Goal: Transaction & Acquisition: Book appointment/travel/reservation

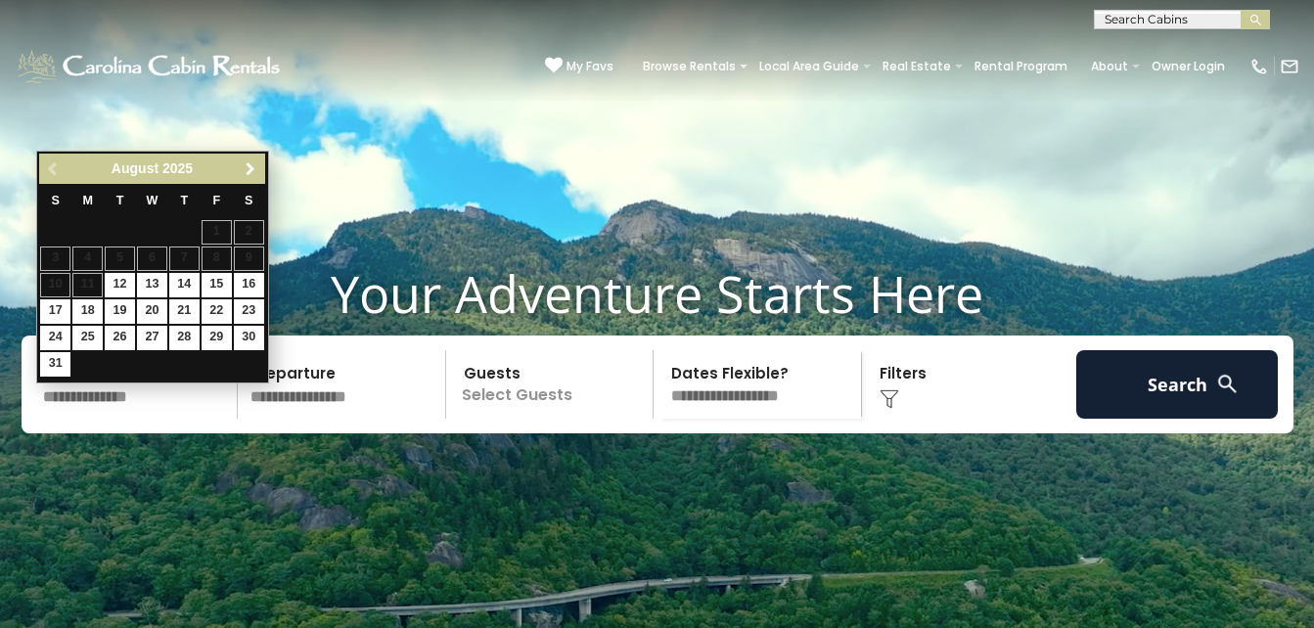
click at [256, 168] on span "Next" at bounding box center [251, 169] width 16 height 16
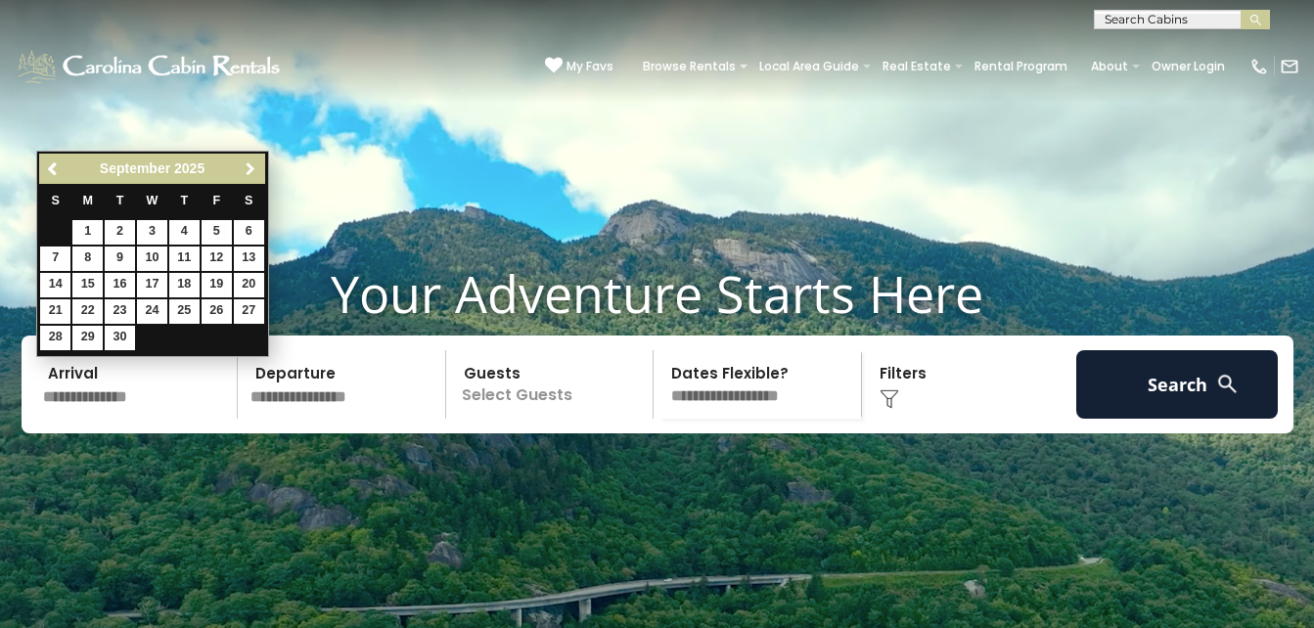
click at [256, 168] on span "Next" at bounding box center [251, 169] width 16 height 16
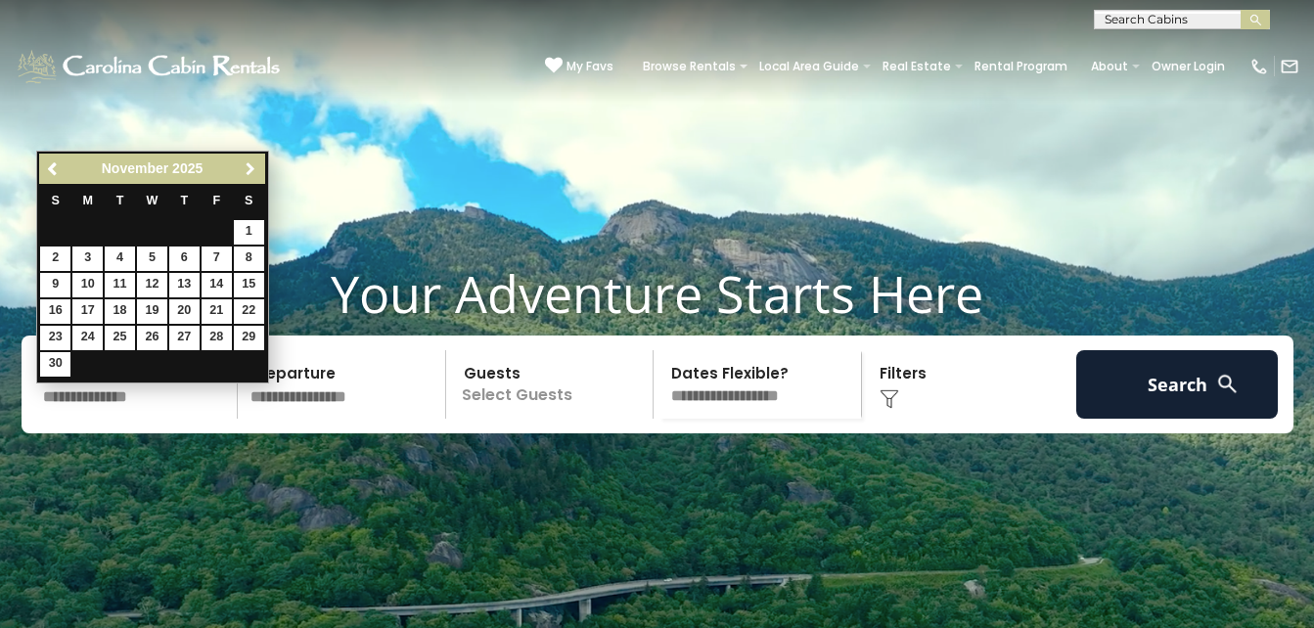
click at [256, 168] on span "Next" at bounding box center [251, 169] width 16 height 16
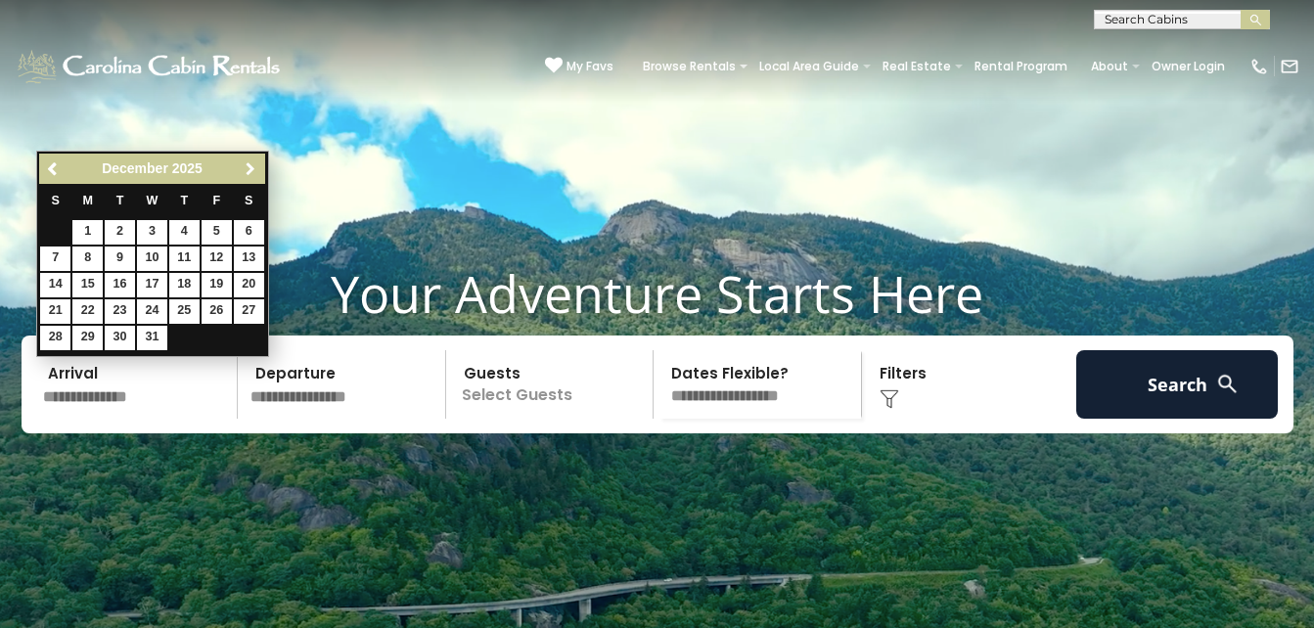
click at [256, 168] on span "Next" at bounding box center [251, 169] width 16 height 16
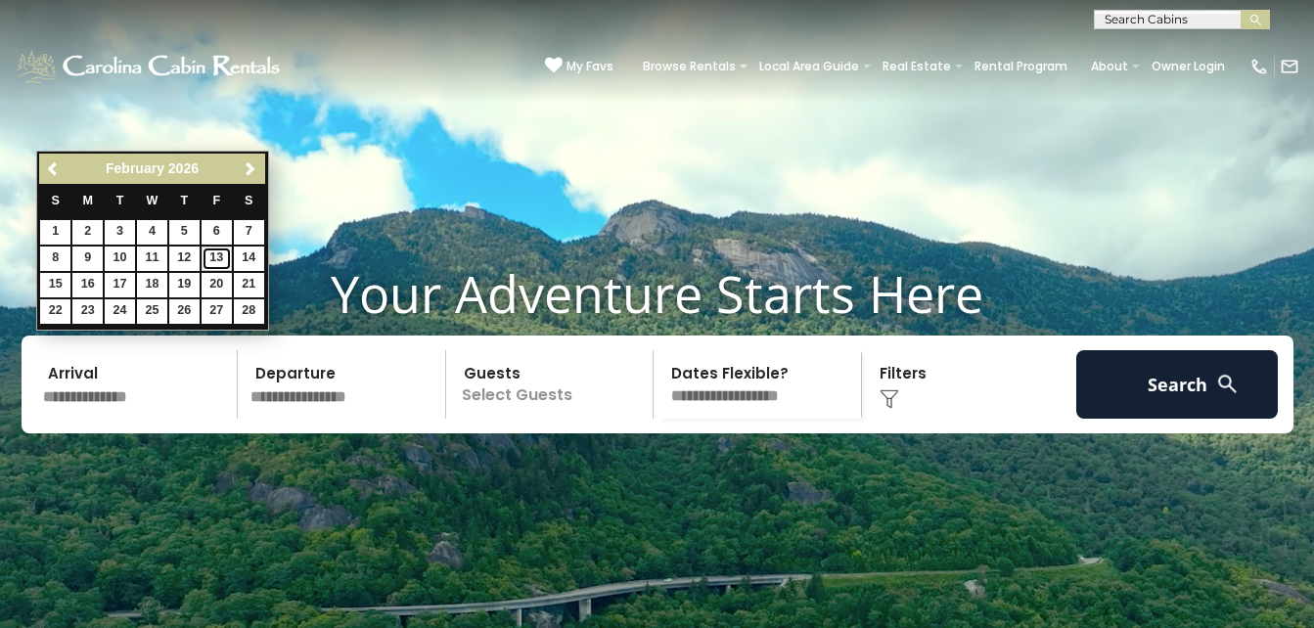
click at [218, 255] on link "13" at bounding box center [217, 259] width 30 height 24
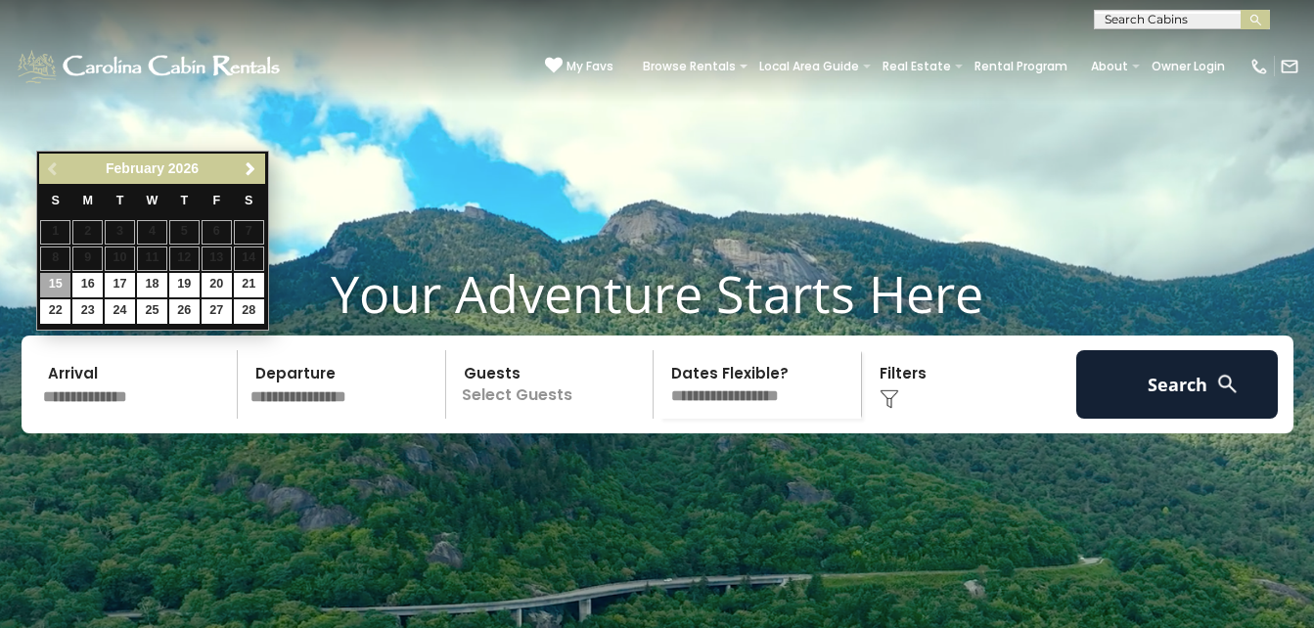
type input "*******"
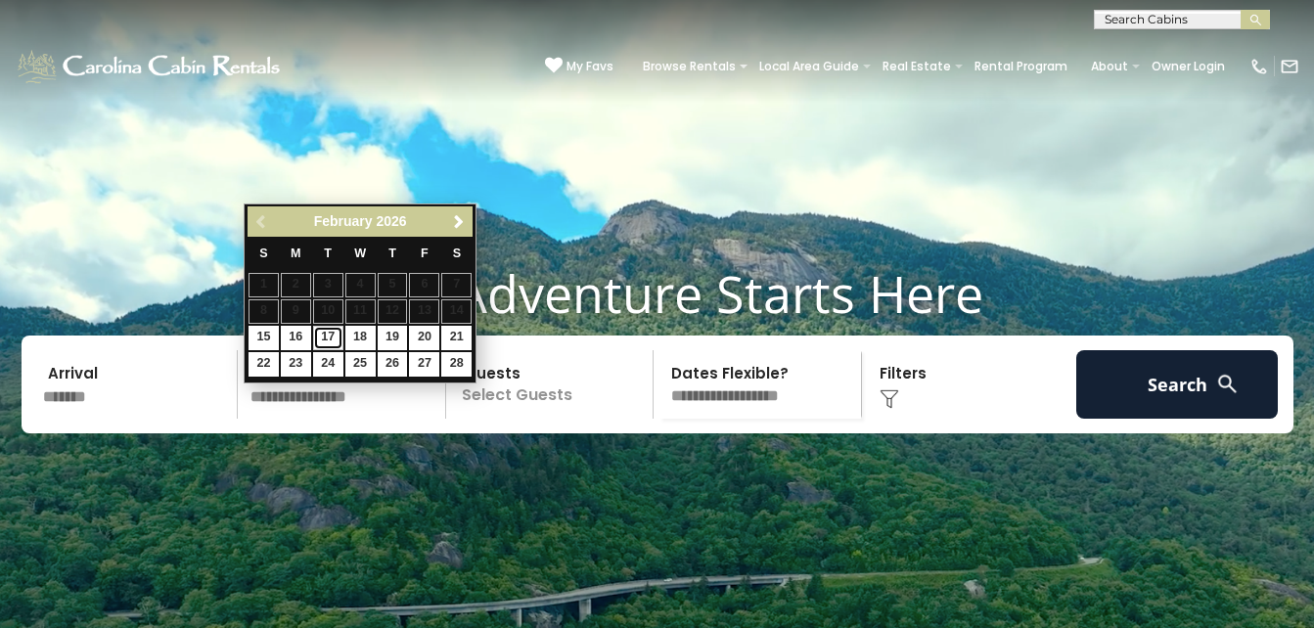
click at [335, 340] on link "17" at bounding box center [328, 338] width 30 height 24
type input "*******"
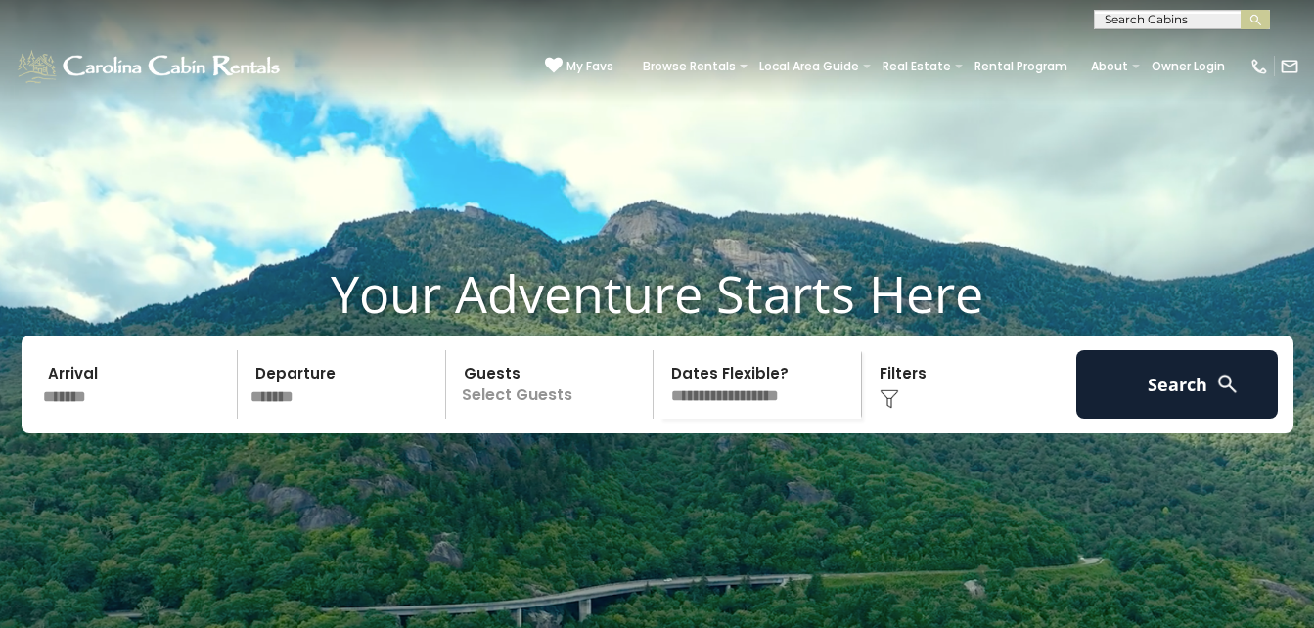
click at [533, 419] on p "Select Guests" at bounding box center [553, 384] width 202 height 69
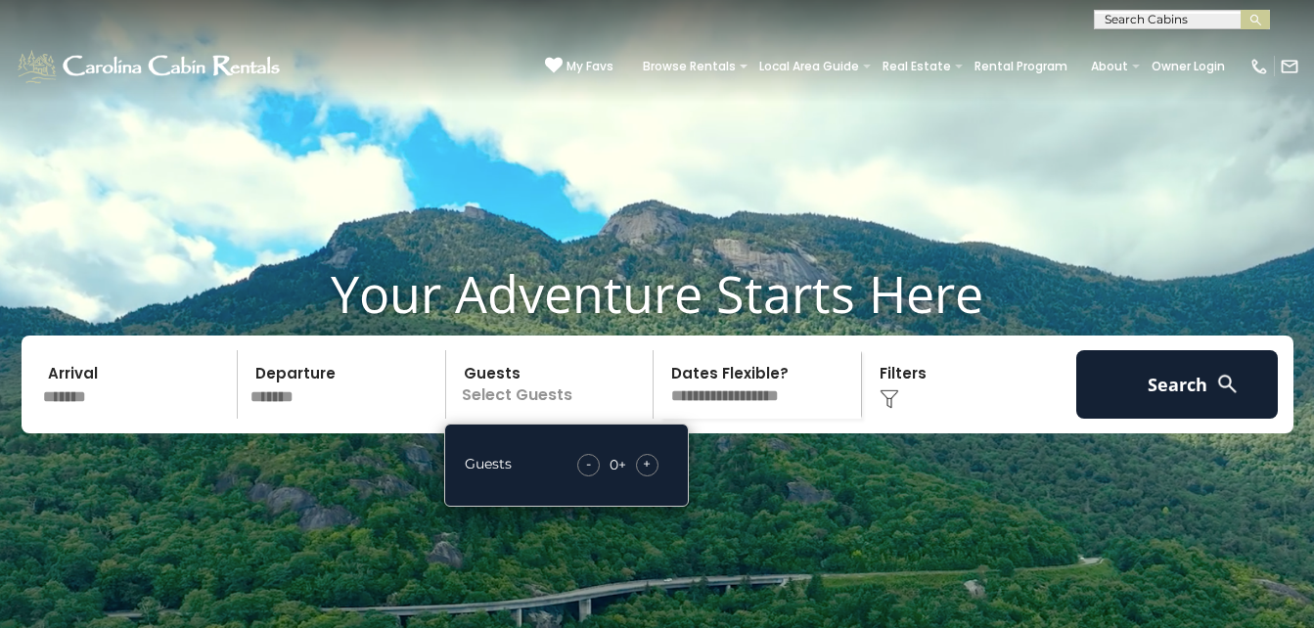
click at [655, 477] on div "+" at bounding box center [647, 465] width 23 height 23
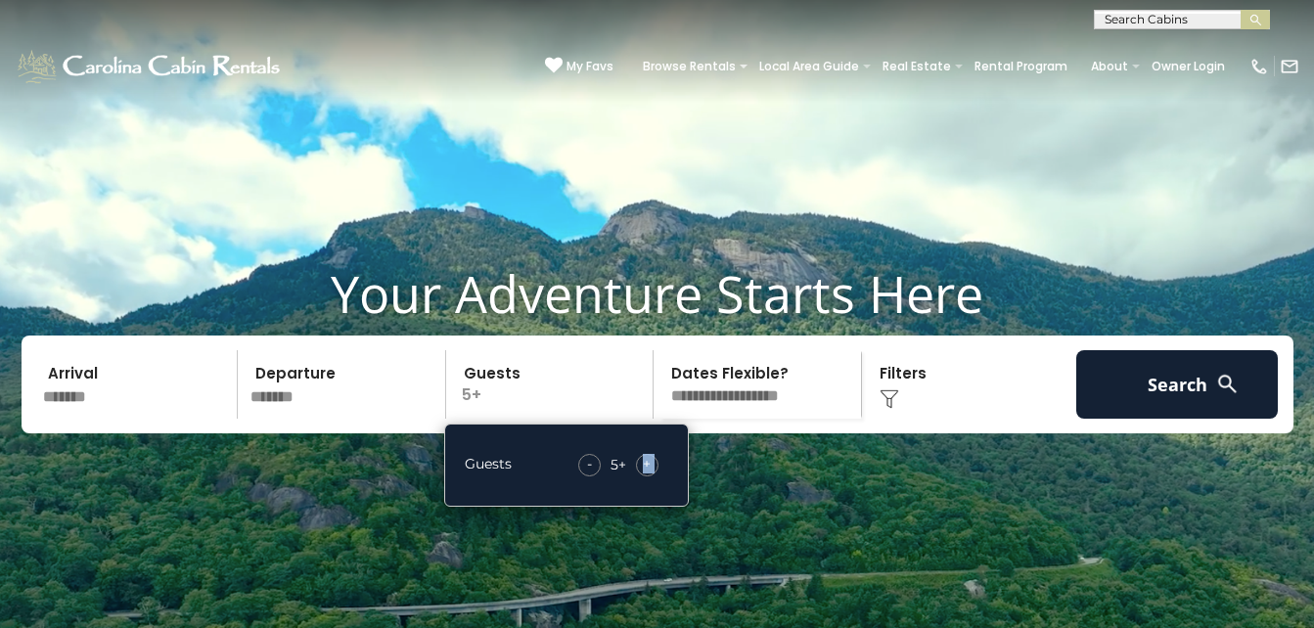
click at [655, 477] on div "+" at bounding box center [647, 465] width 23 height 23
click at [801, 419] on select "**********" at bounding box center [761, 384] width 202 height 69
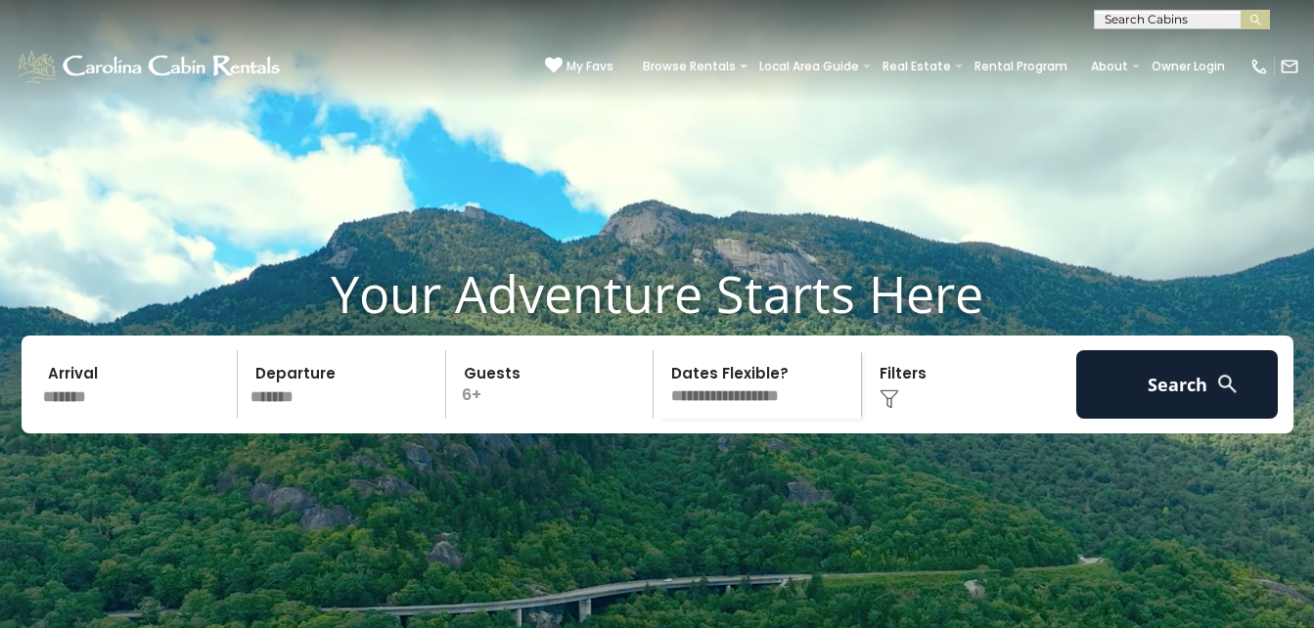
click at [868, 324] on h1 "Your Adventure Starts Here" at bounding box center [657, 293] width 1285 height 61
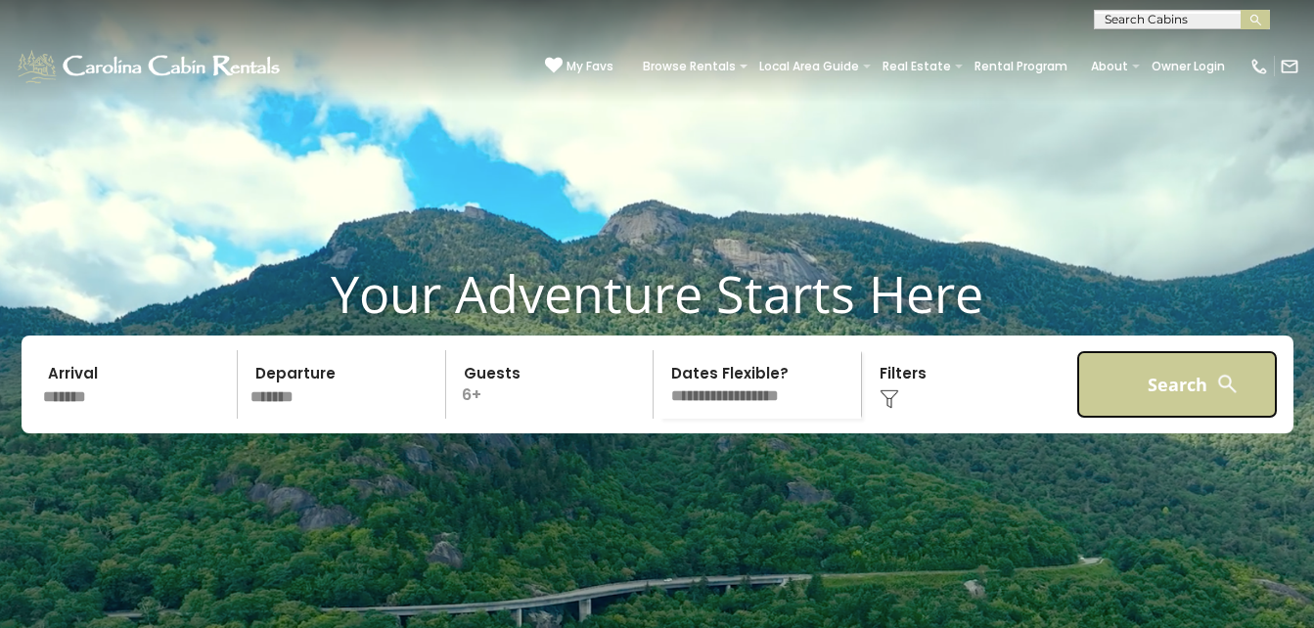
click at [1154, 401] on button "Search" at bounding box center [1177, 384] width 203 height 69
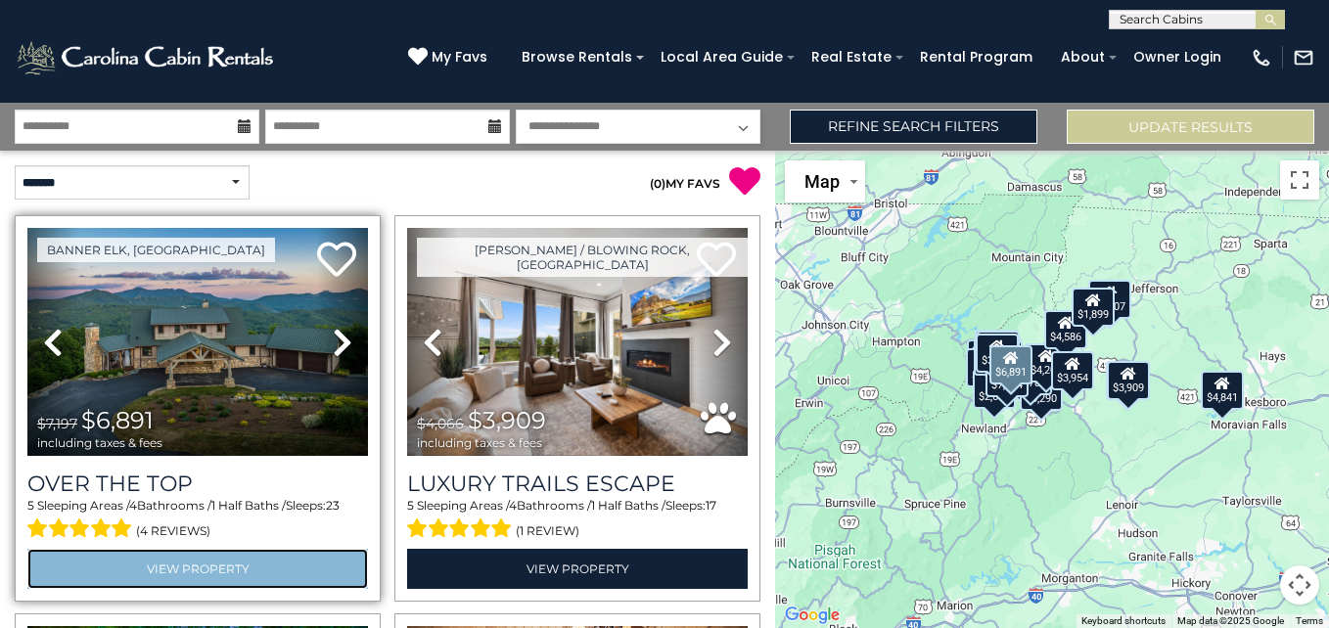
click at [283, 565] on link "View Property" at bounding box center [197, 569] width 341 height 40
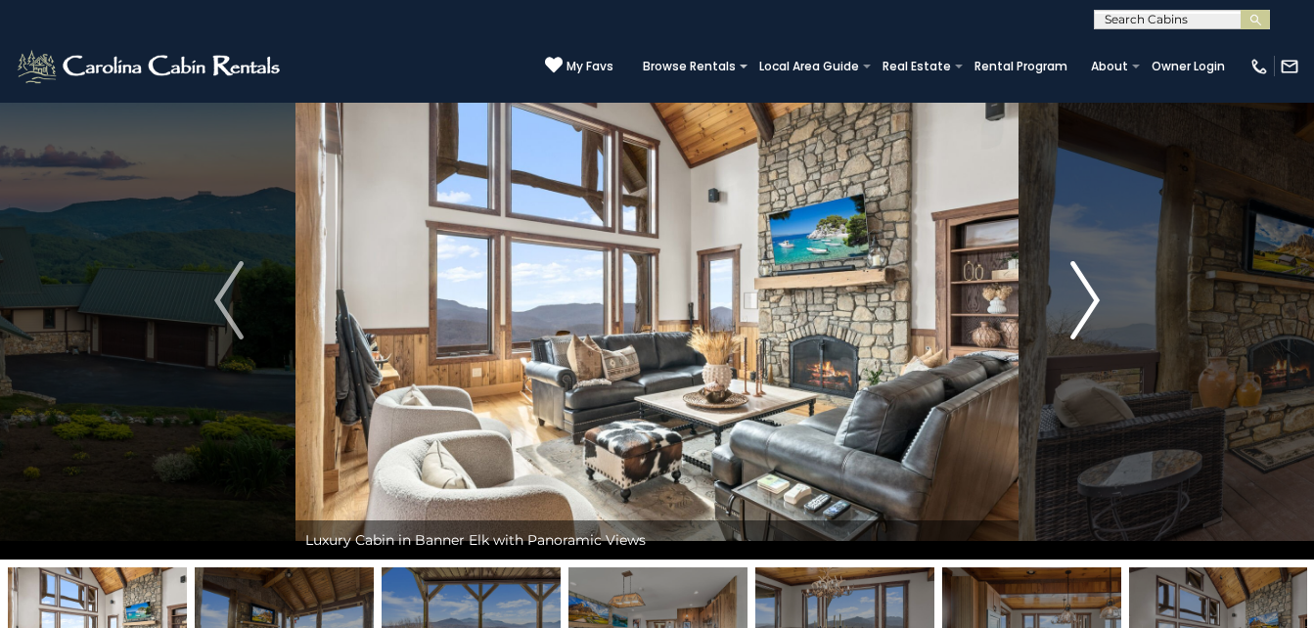
click at [1083, 309] on img "Next" at bounding box center [1085, 300] width 29 height 78
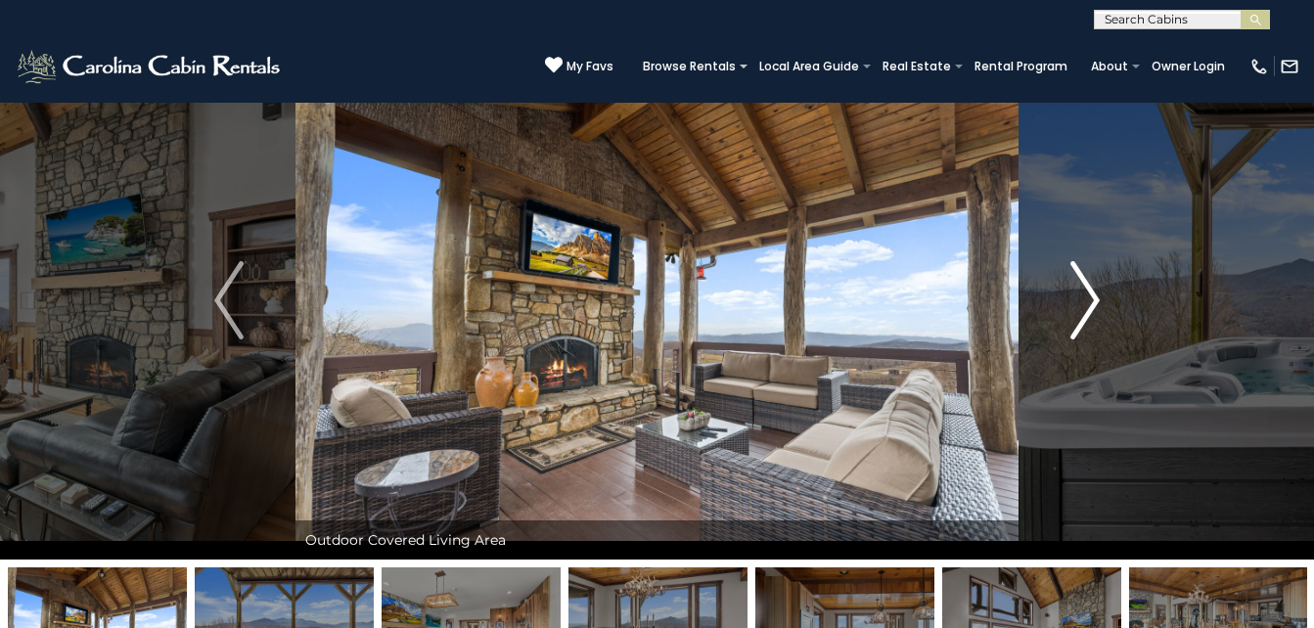
click at [1083, 309] on img "Next" at bounding box center [1085, 300] width 29 height 78
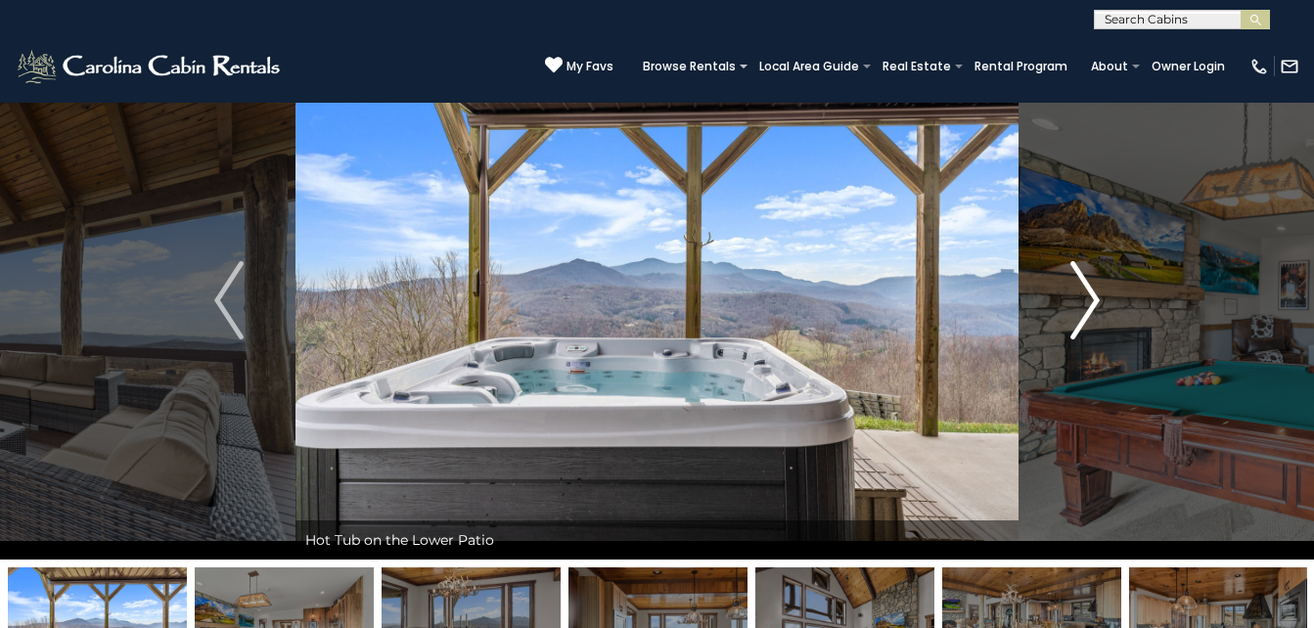
click at [1083, 309] on img "Next" at bounding box center [1085, 300] width 29 height 78
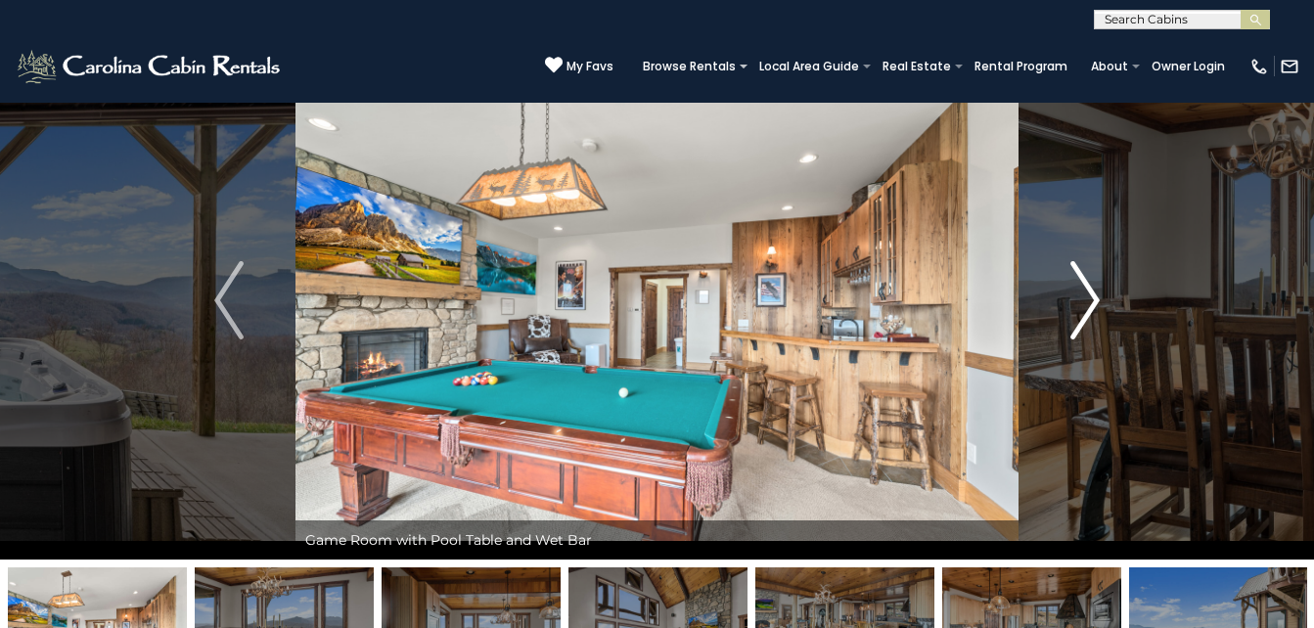
click at [1083, 309] on img "Next" at bounding box center [1085, 300] width 29 height 78
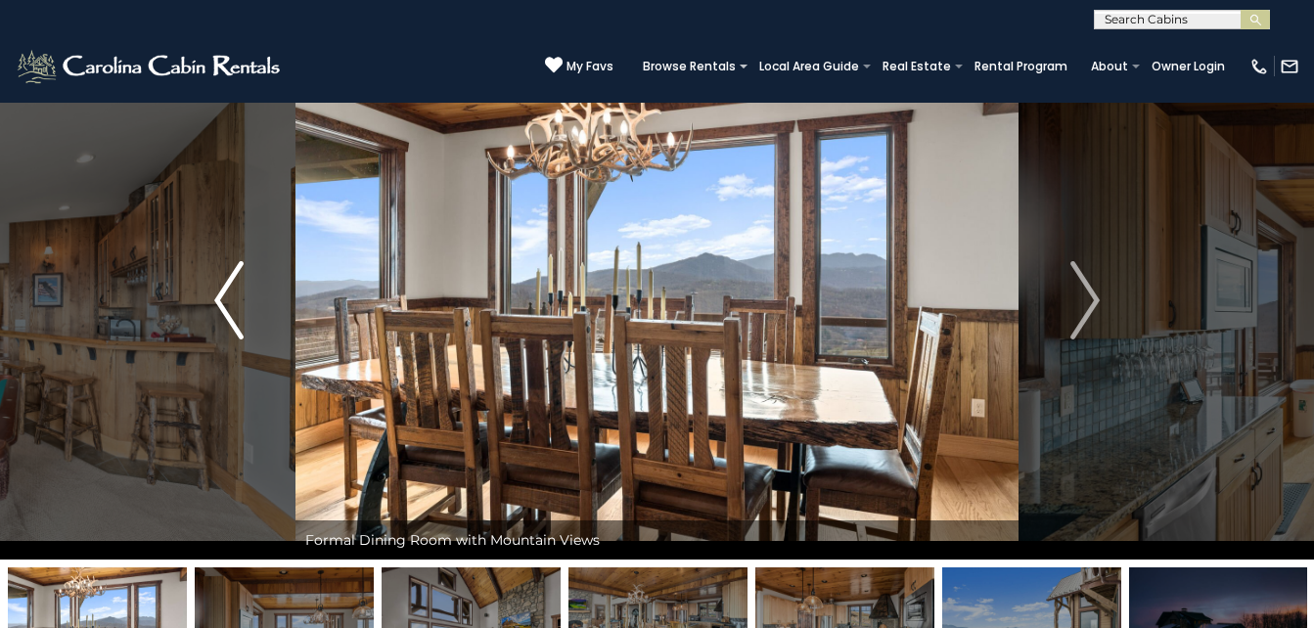
click at [257, 307] on button "Previous" at bounding box center [228, 300] width 133 height 519
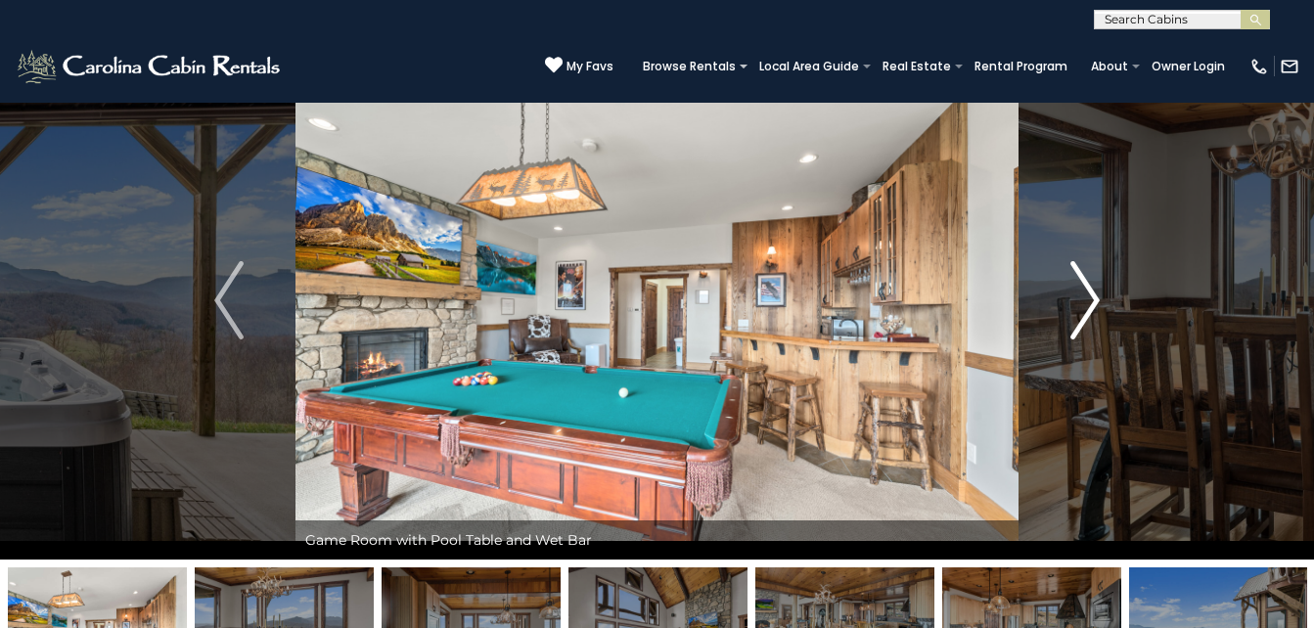
click at [1067, 298] on button "Next" at bounding box center [1085, 300] width 133 height 519
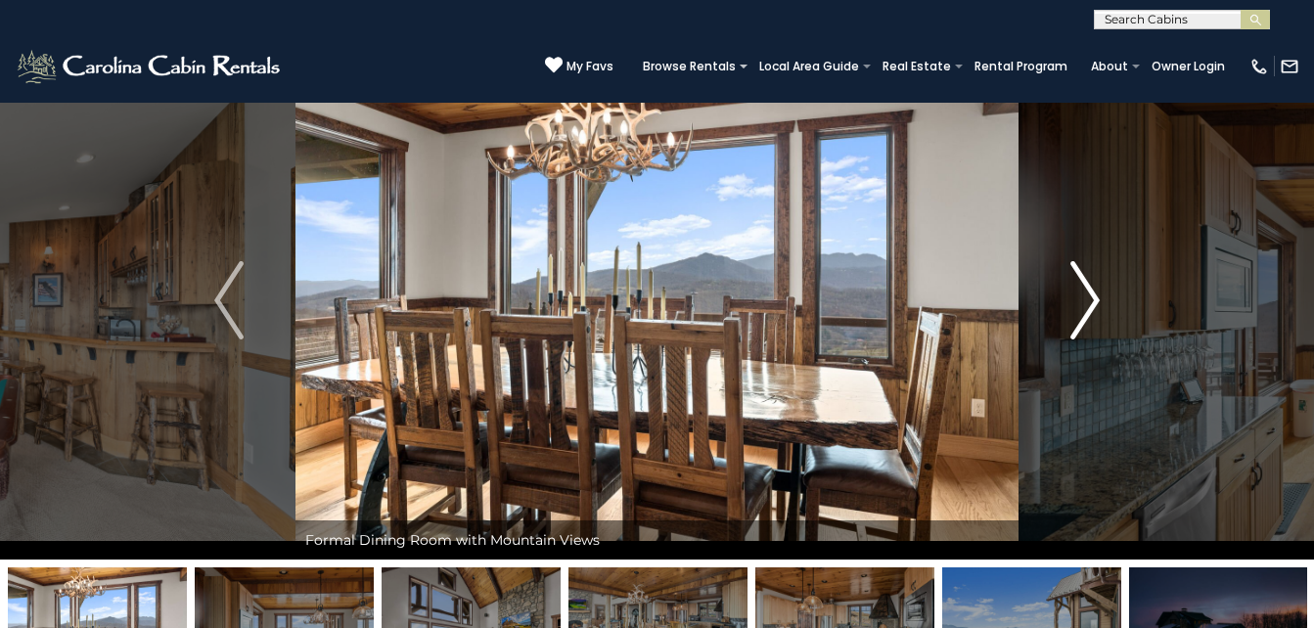
click at [1067, 298] on button "Next" at bounding box center [1085, 300] width 133 height 519
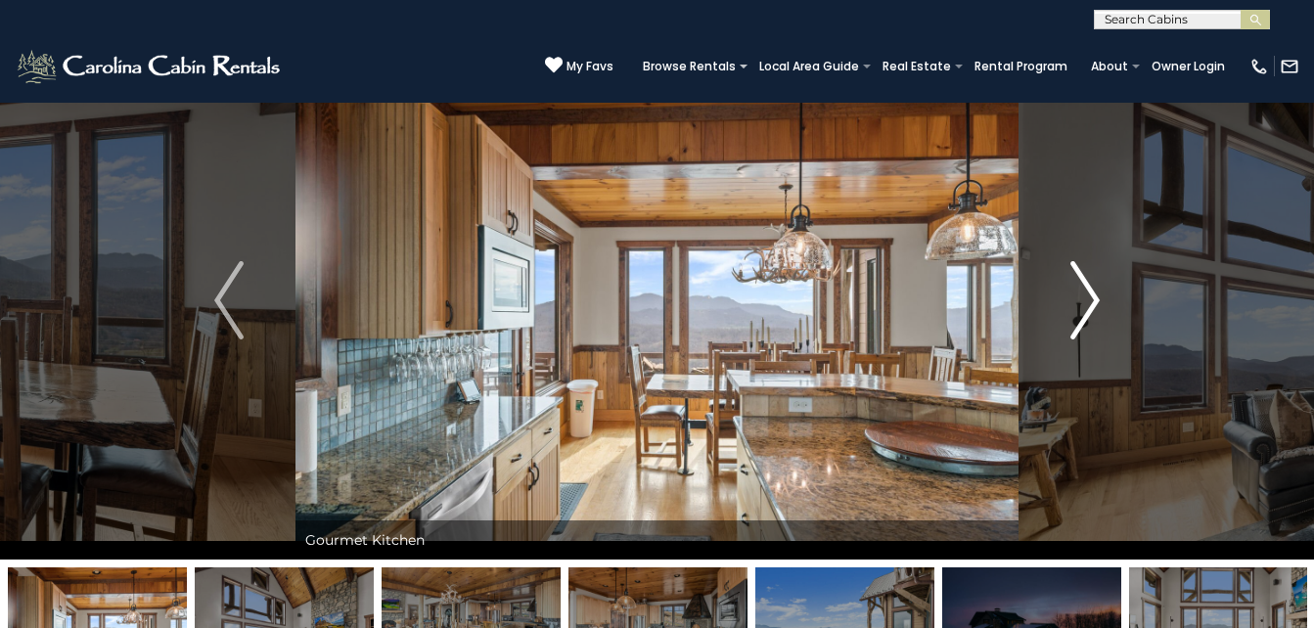
click at [1067, 298] on button "Next" at bounding box center [1085, 300] width 133 height 519
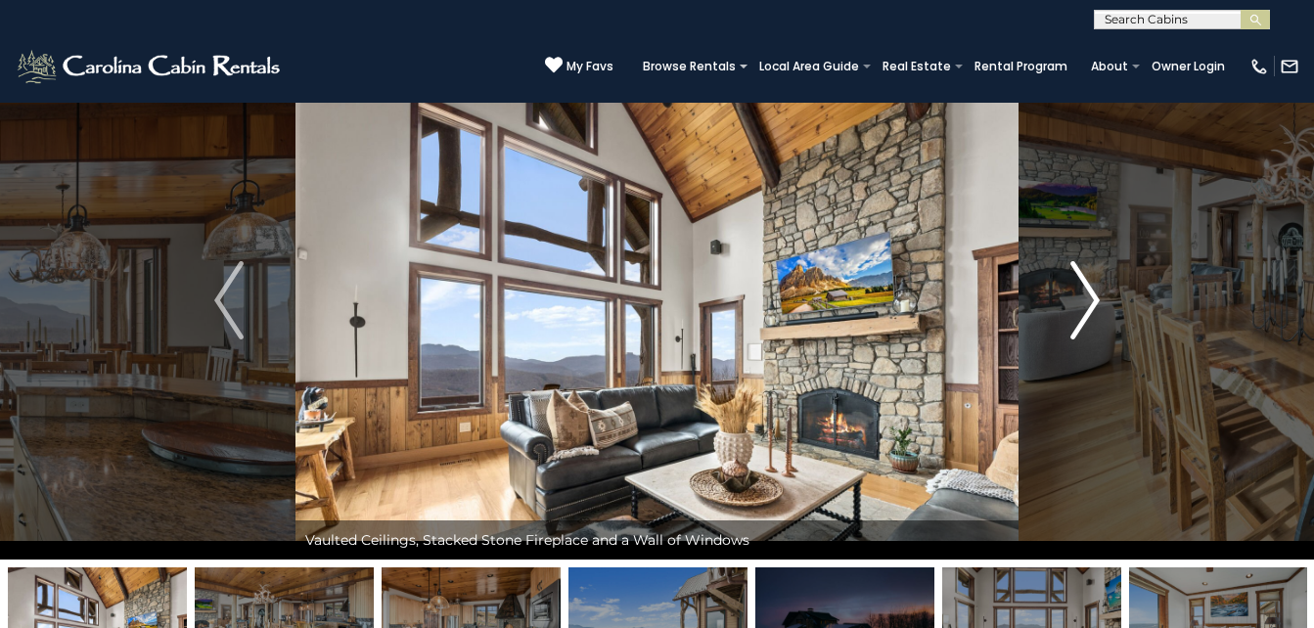
click at [1067, 298] on button "Next" at bounding box center [1085, 300] width 133 height 519
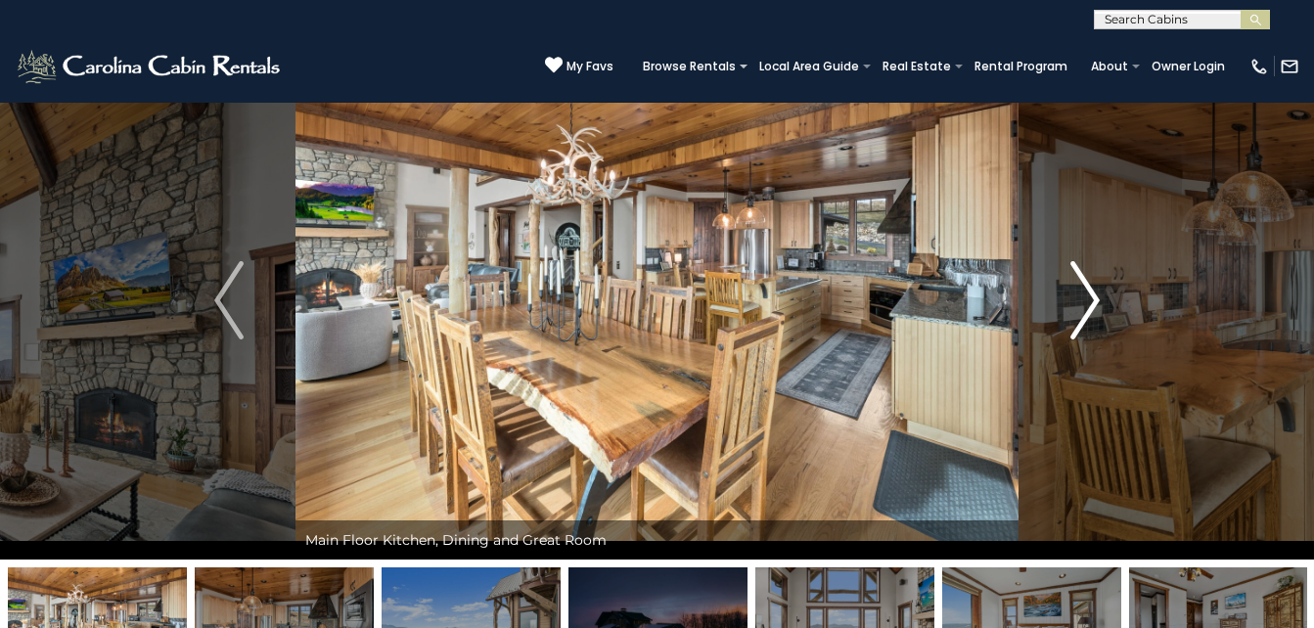
click at [1067, 298] on button "Next" at bounding box center [1085, 300] width 133 height 519
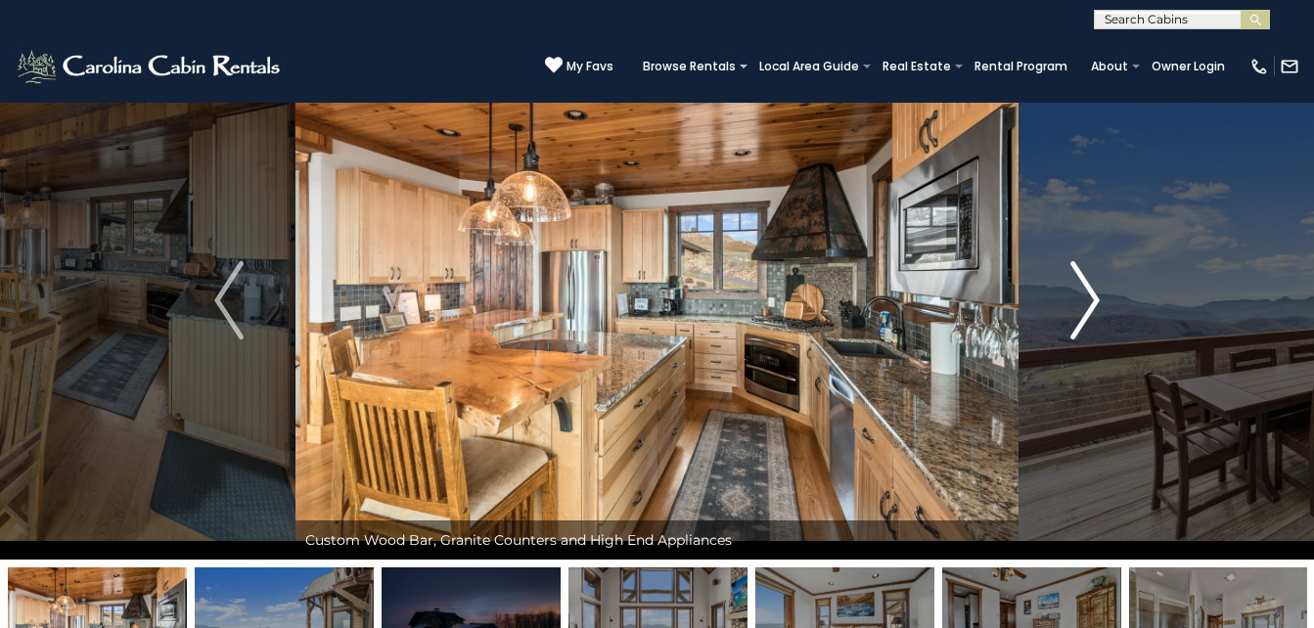
click at [1067, 298] on button "Next" at bounding box center [1085, 300] width 133 height 519
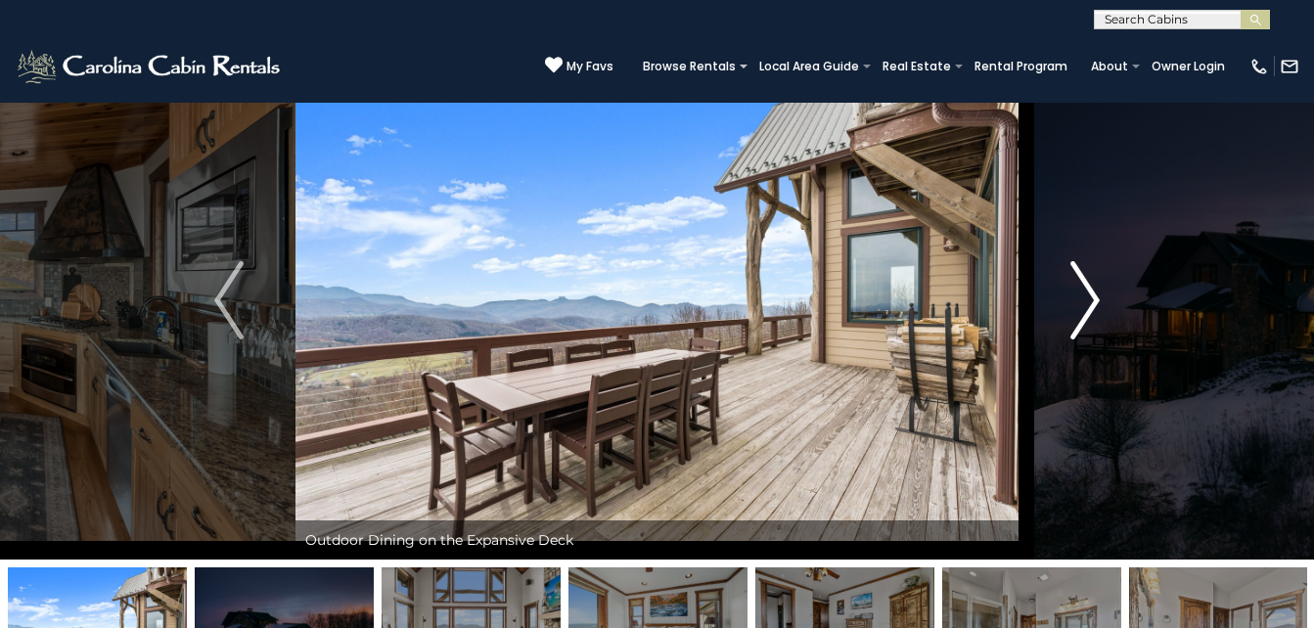
click at [1067, 298] on button "Next" at bounding box center [1085, 300] width 133 height 519
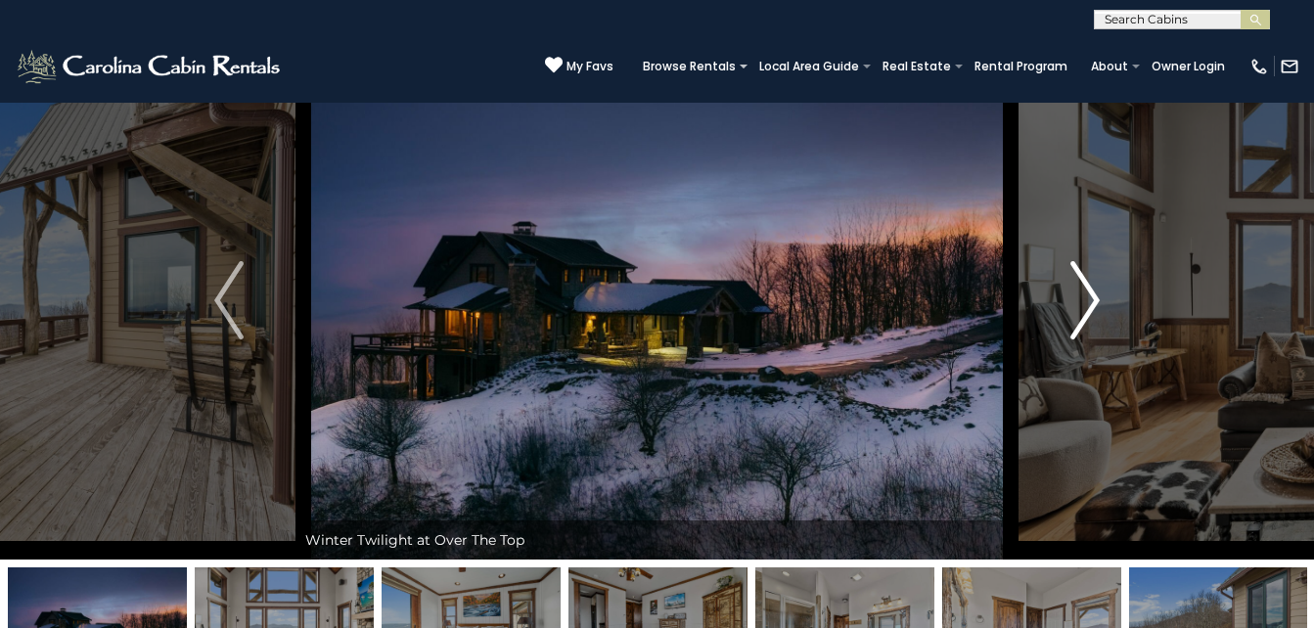
click at [1067, 298] on button "Next" at bounding box center [1085, 300] width 133 height 519
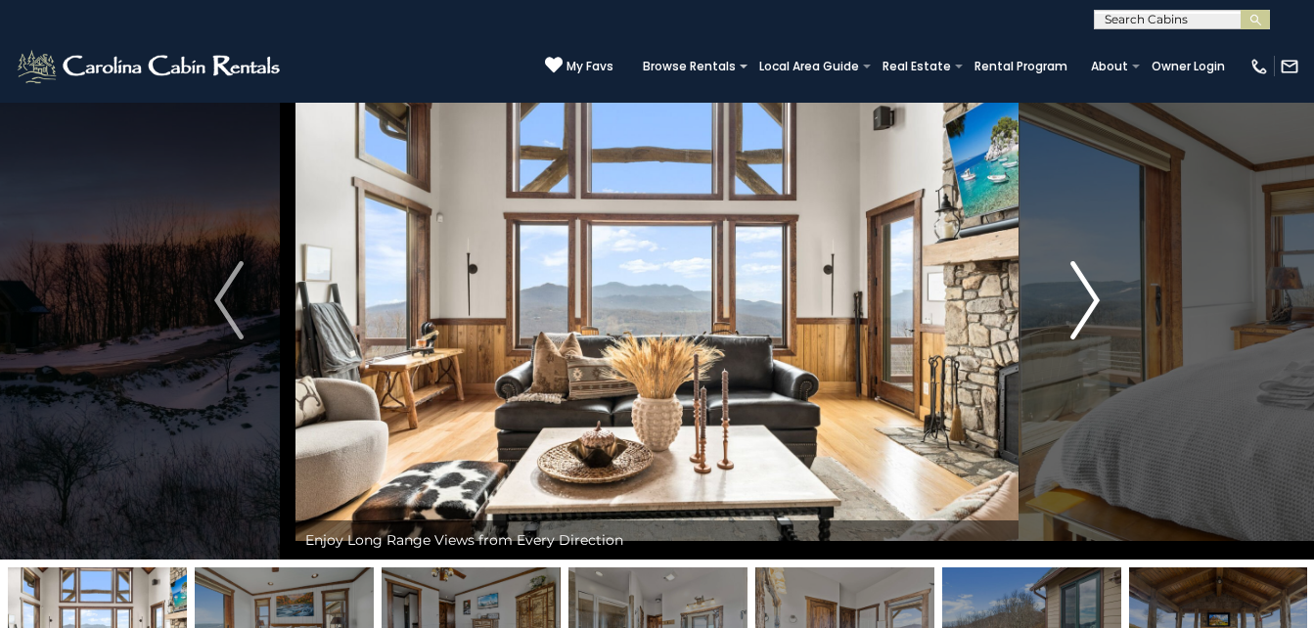
click at [1067, 298] on button "Next" at bounding box center [1085, 300] width 133 height 519
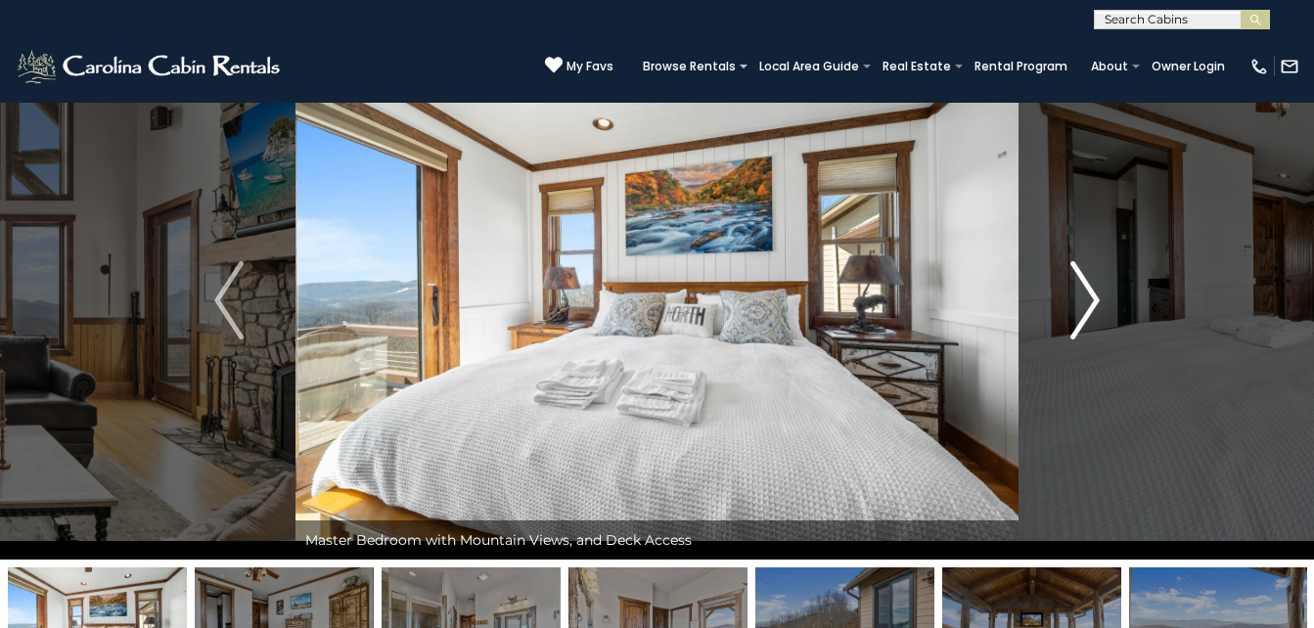
click at [1067, 298] on button "Next" at bounding box center [1085, 300] width 133 height 519
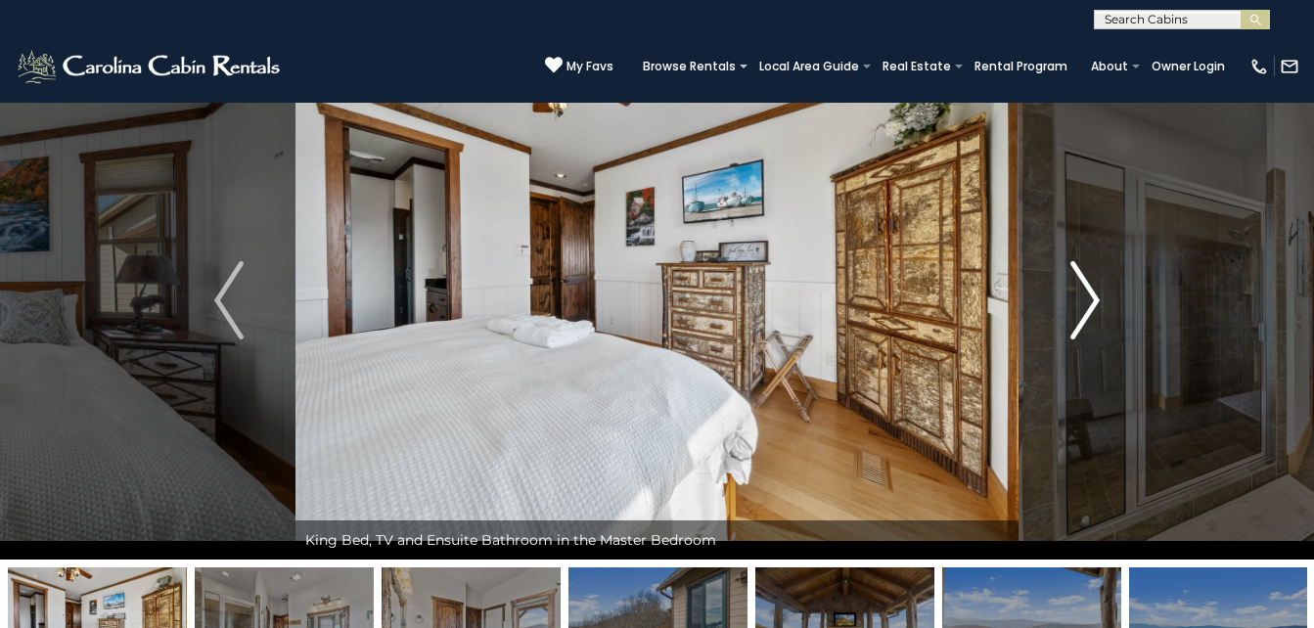
click at [1067, 298] on button "Next" at bounding box center [1085, 300] width 133 height 519
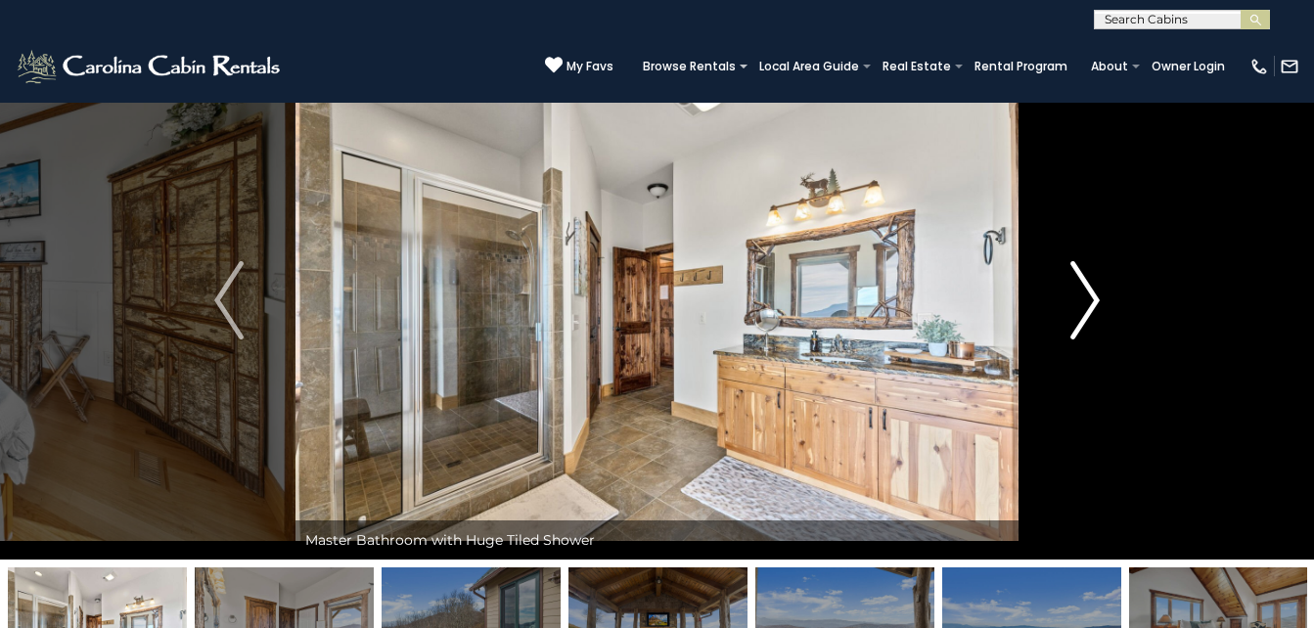
click at [1067, 298] on button "Next" at bounding box center [1085, 300] width 133 height 519
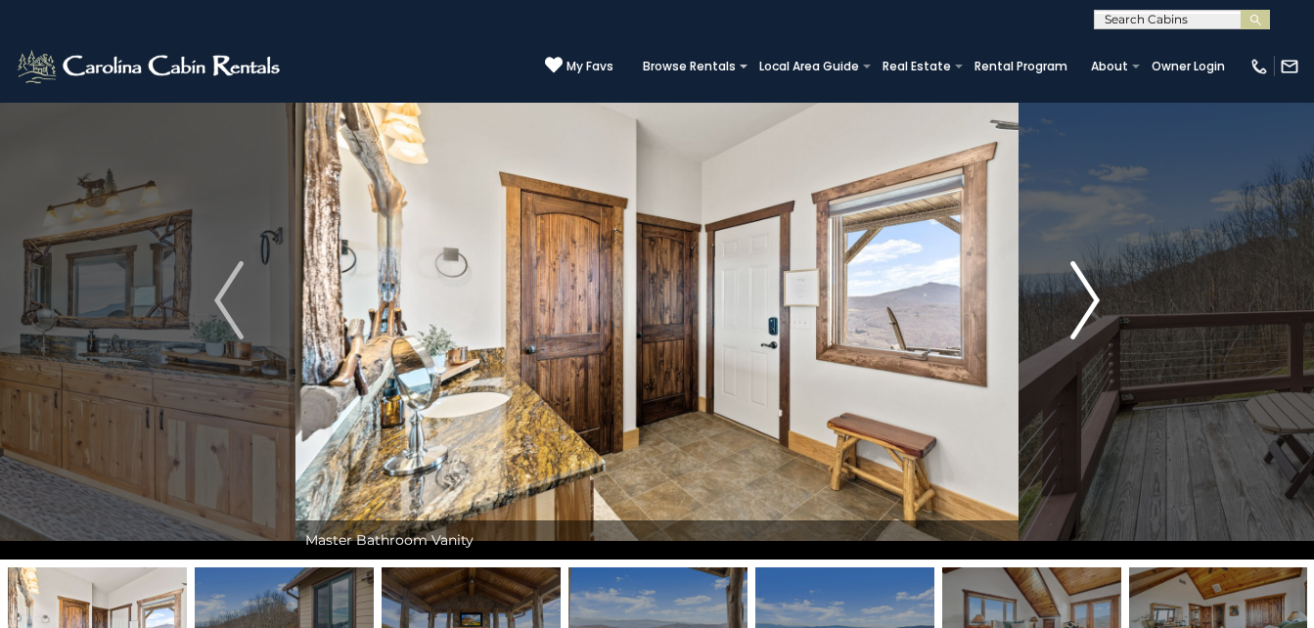
click at [1067, 298] on button "Next" at bounding box center [1085, 300] width 133 height 519
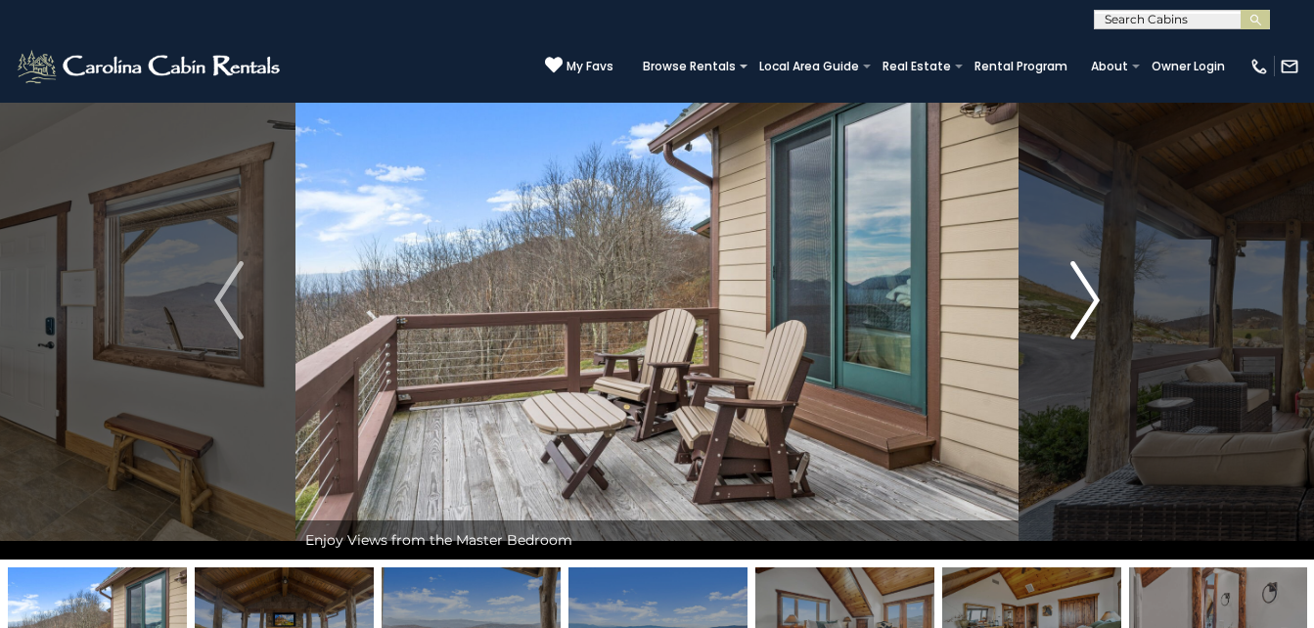
click at [1067, 298] on button "Next" at bounding box center [1085, 300] width 133 height 519
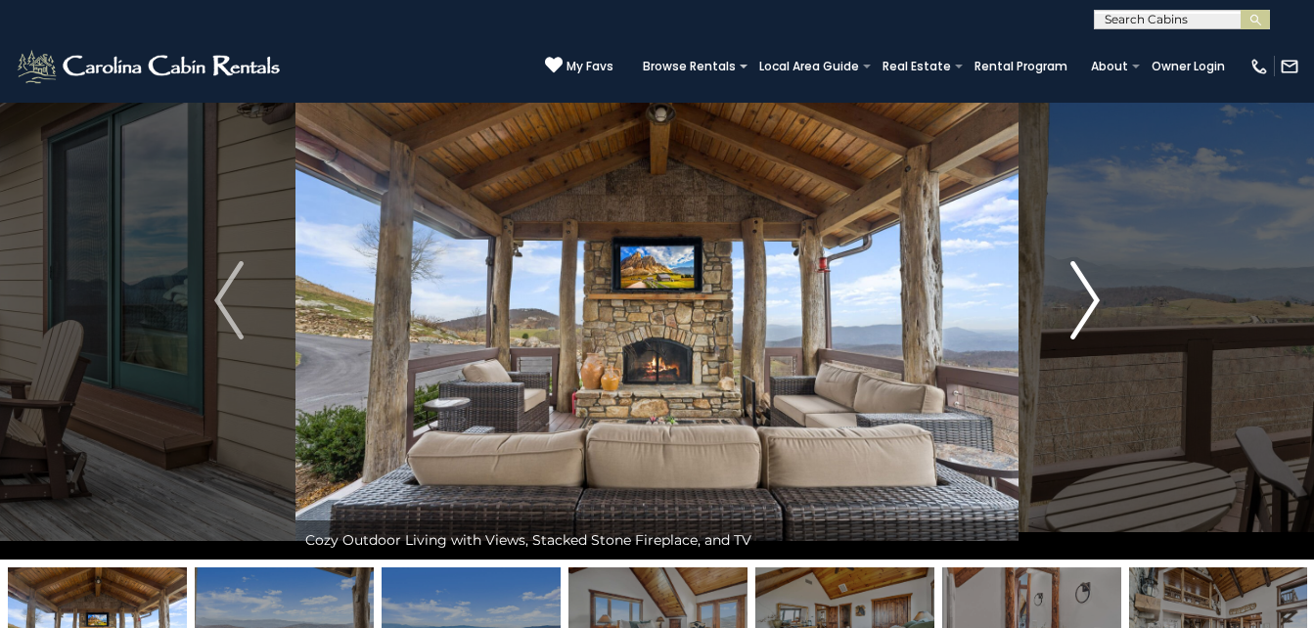
click at [1067, 298] on button "Next" at bounding box center [1085, 300] width 133 height 519
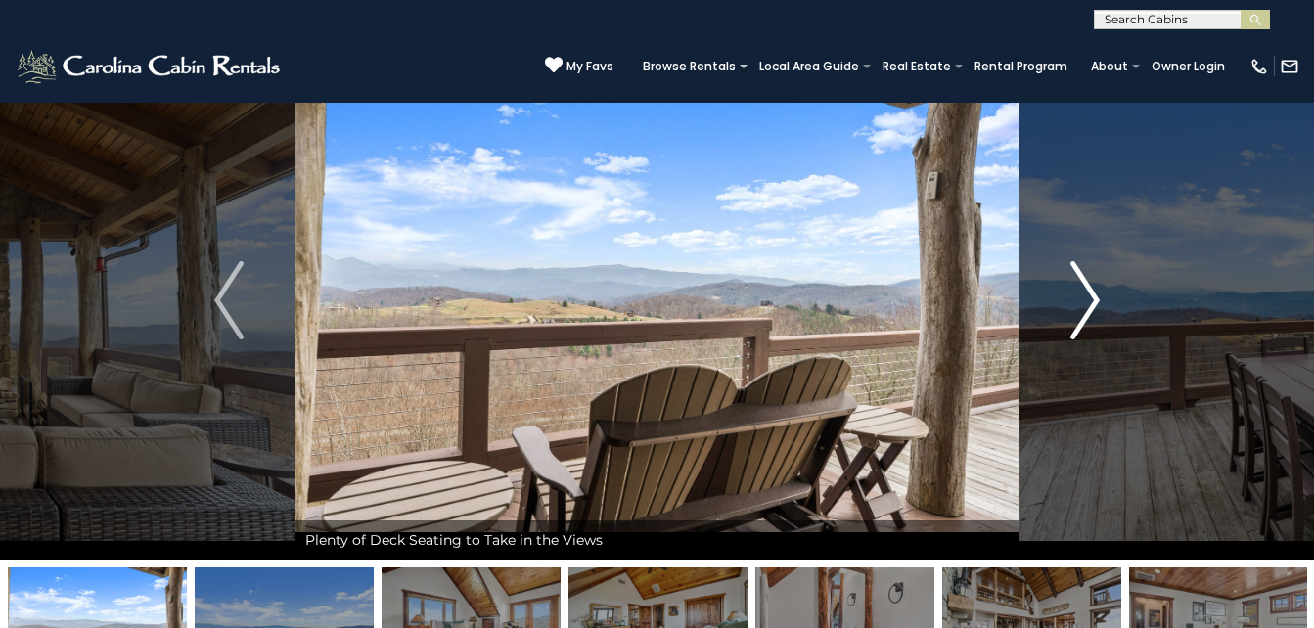
click at [1067, 298] on button "Next" at bounding box center [1085, 300] width 133 height 519
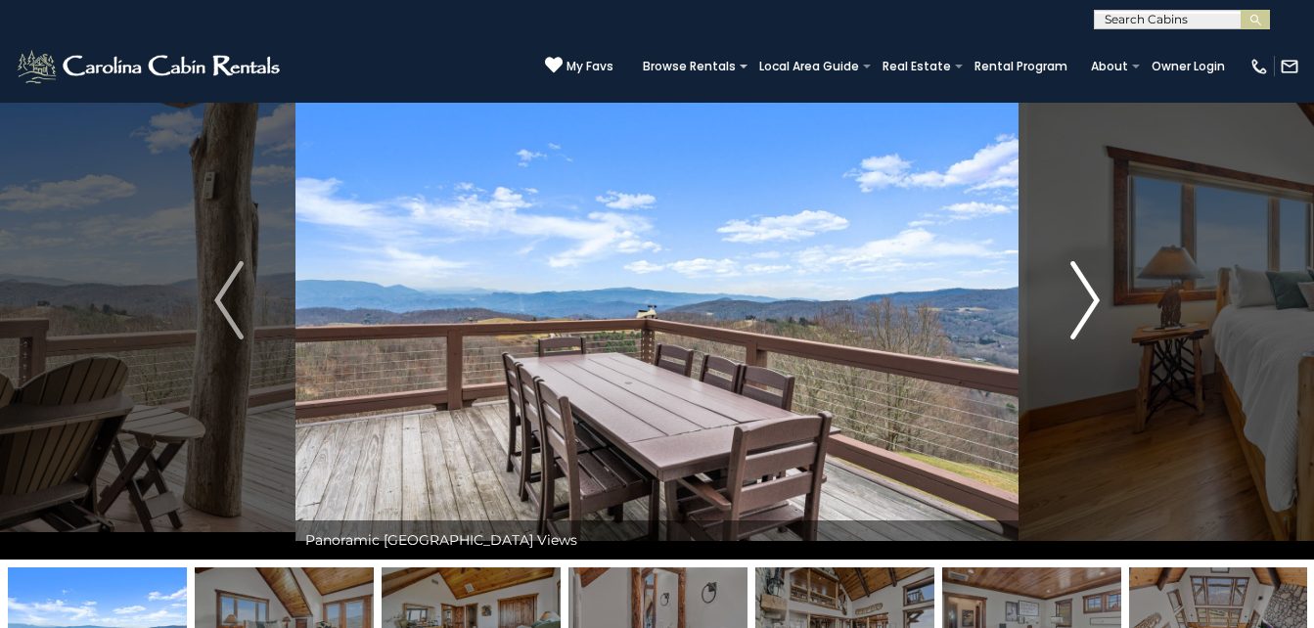
click at [1067, 298] on button "Next" at bounding box center [1085, 300] width 133 height 519
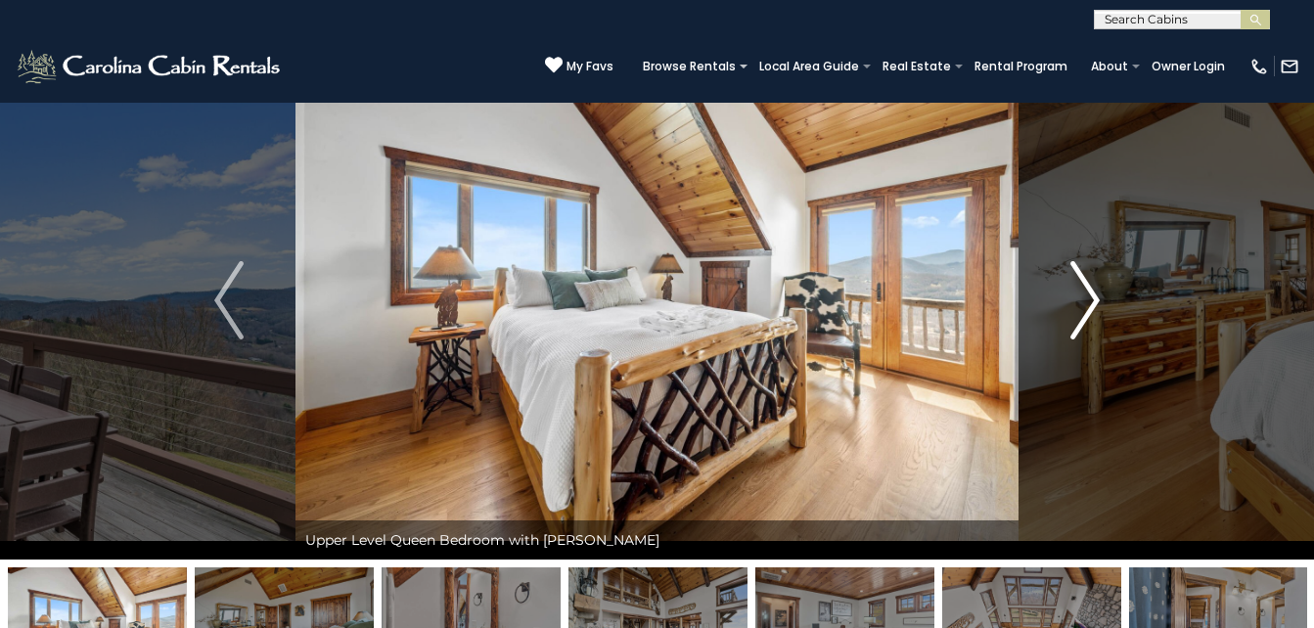
click at [1067, 298] on button "Next" at bounding box center [1085, 300] width 133 height 519
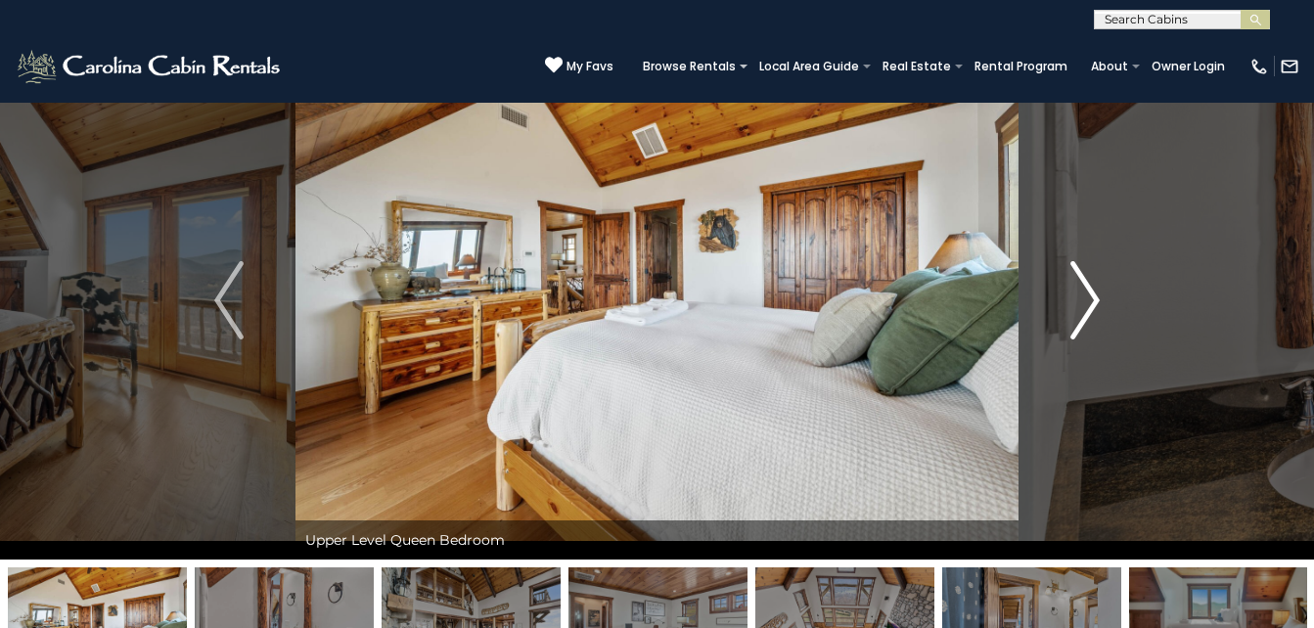
click at [1067, 298] on button "Next" at bounding box center [1085, 300] width 133 height 519
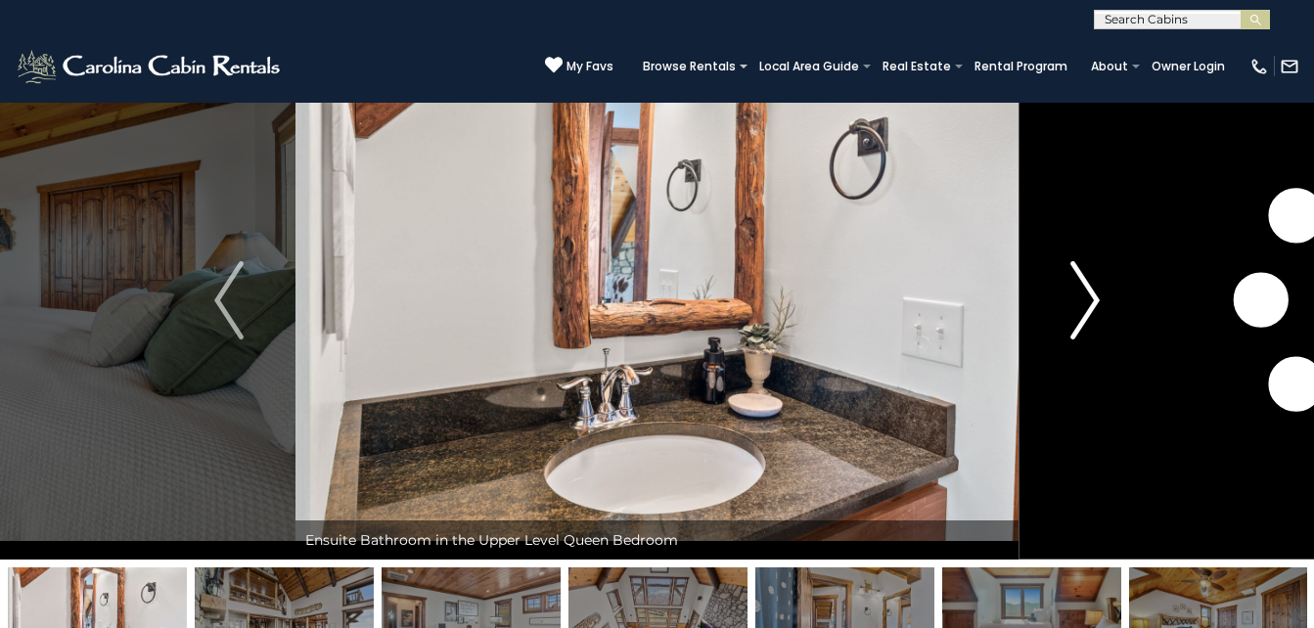
click at [1067, 298] on button "Next" at bounding box center [1085, 300] width 133 height 519
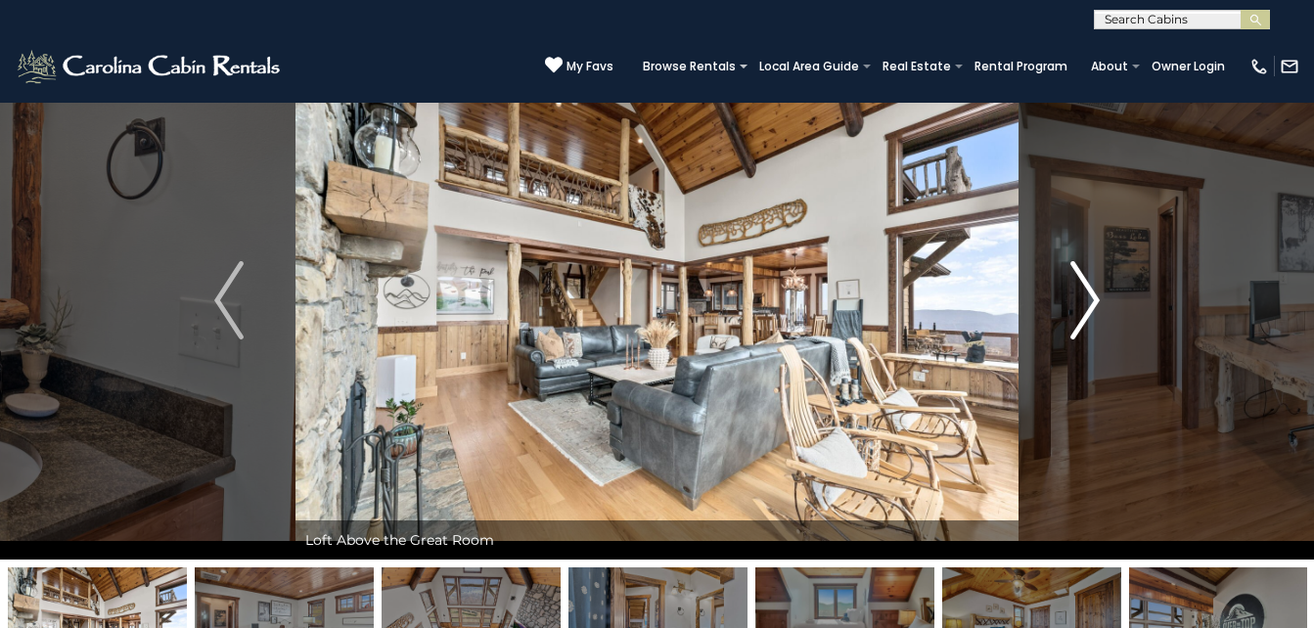
click at [1067, 298] on button "Next" at bounding box center [1085, 300] width 133 height 519
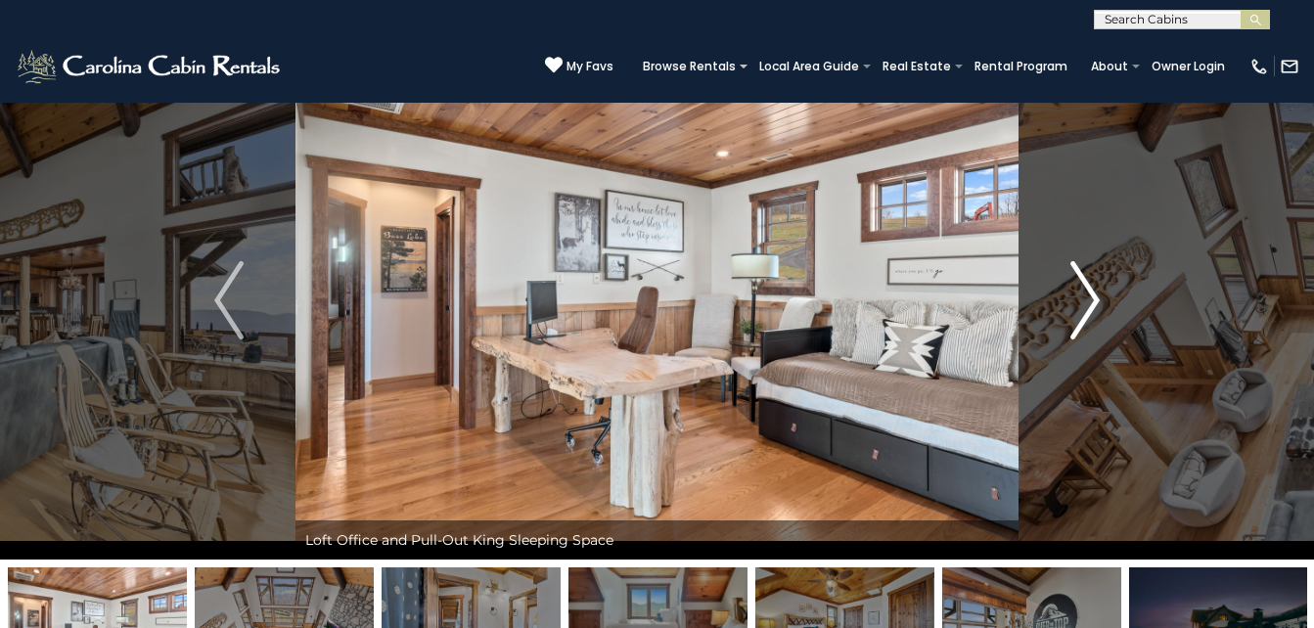
click at [1067, 298] on button "Next" at bounding box center [1085, 300] width 133 height 519
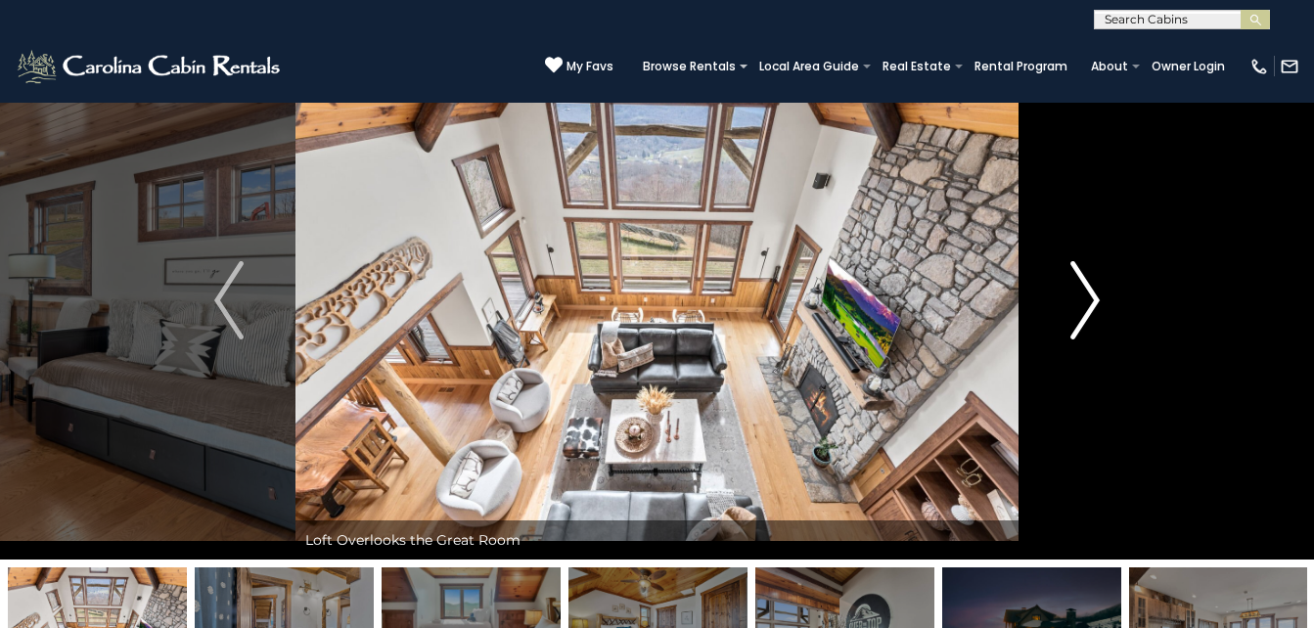
click at [1067, 298] on button "Next" at bounding box center [1085, 300] width 133 height 519
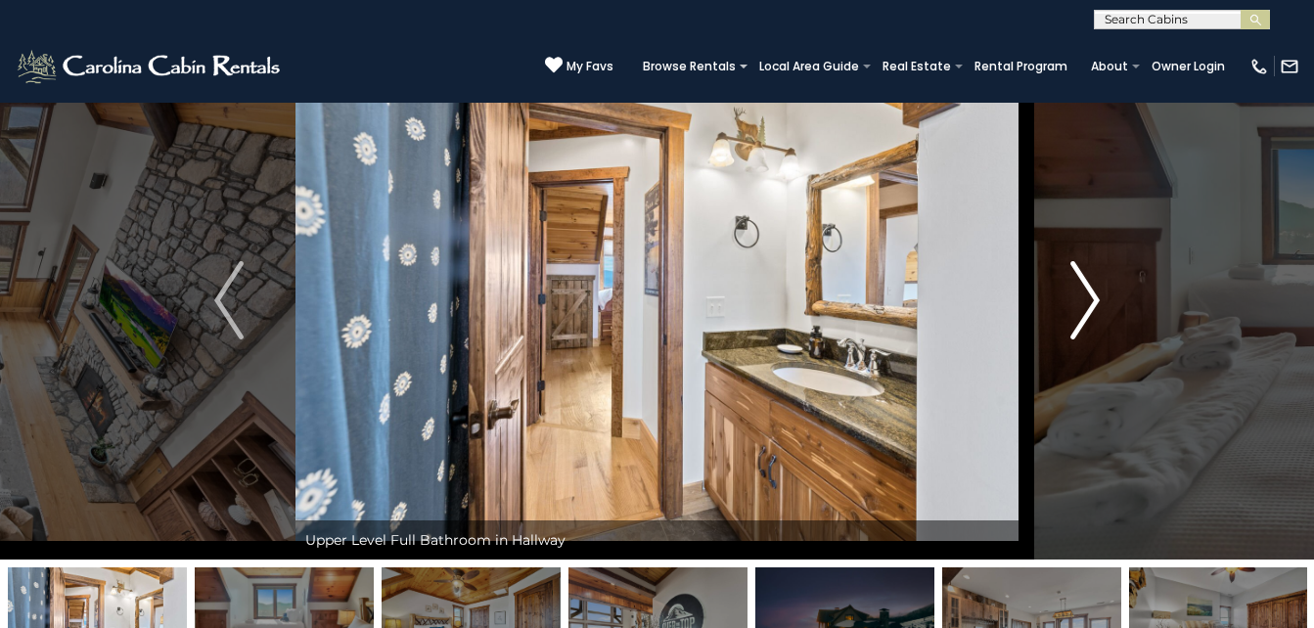
click at [1067, 298] on button "Next" at bounding box center [1085, 300] width 133 height 519
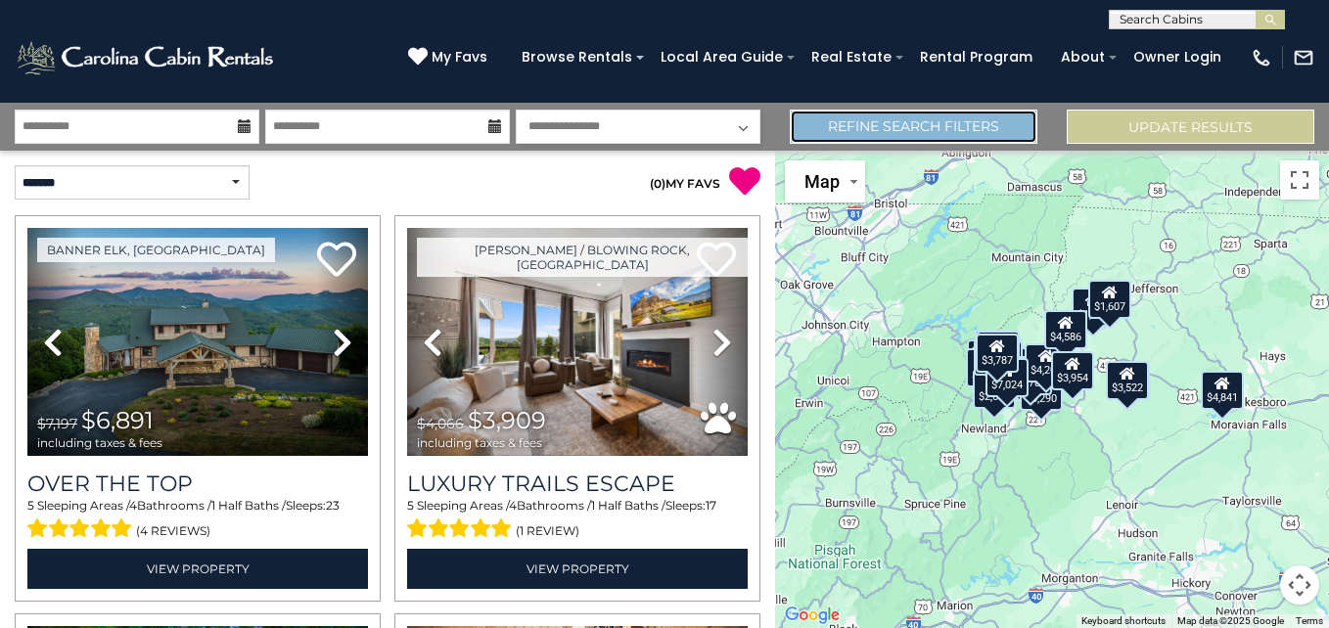
click at [940, 130] on link "Refine Search Filters" at bounding box center [914, 127] width 248 height 34
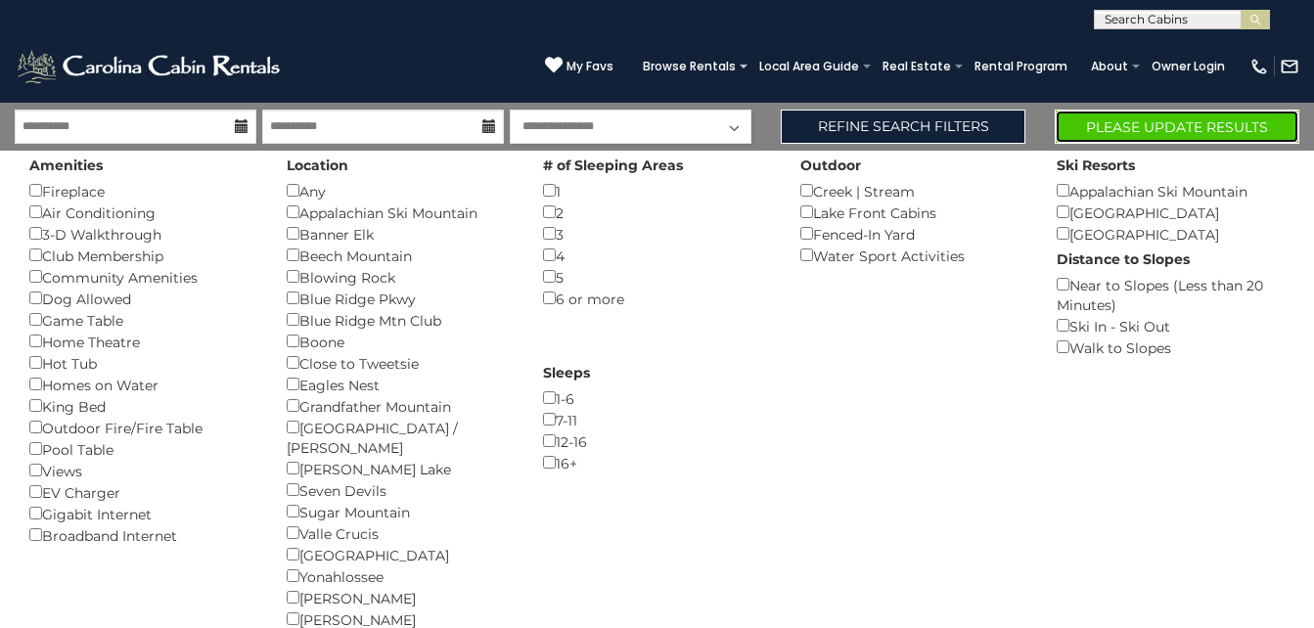
click at [1131, 120] on button "Please Update Results" at bounding box center [1177, 127] width 245 height 34
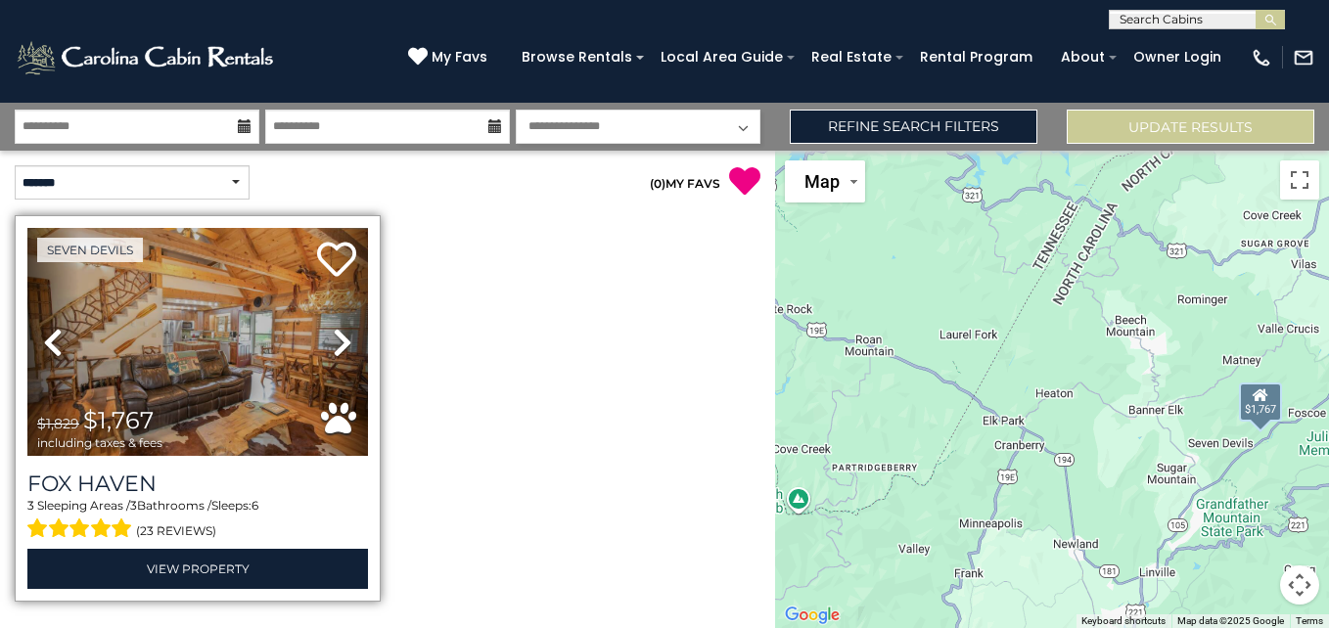
click at [339, 347] on icon at bounding box center [343, 342] width 20 height 31
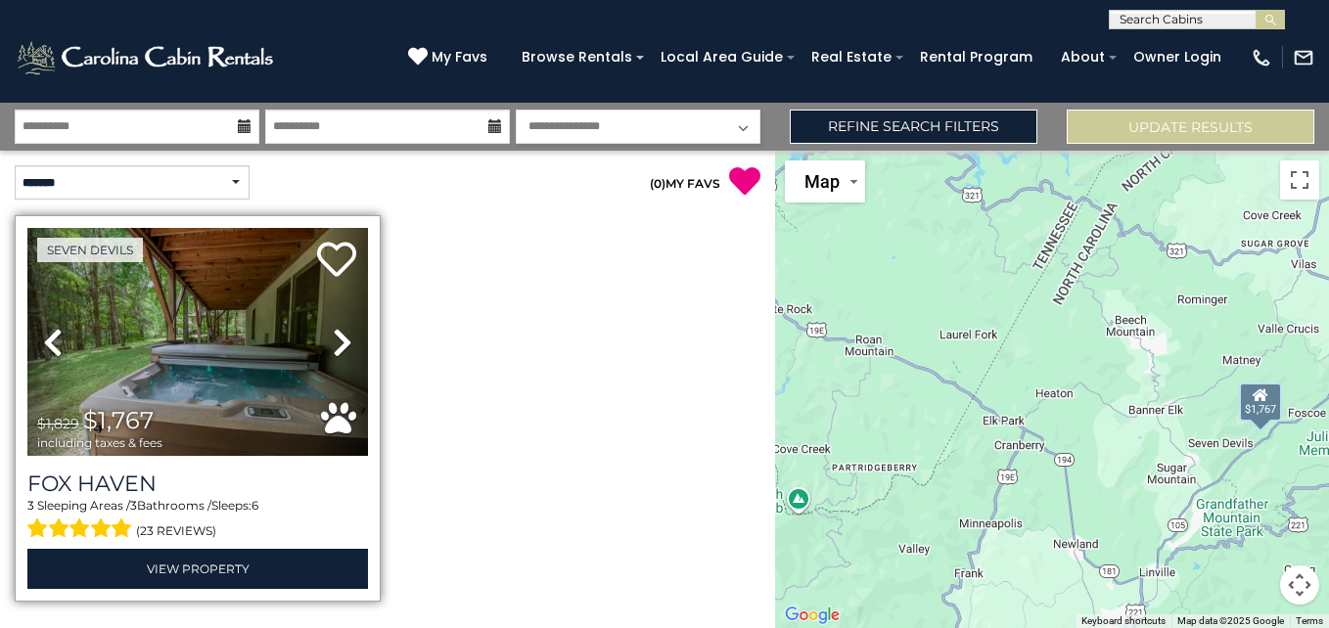
click at [339, 347] on icon at bounding box center [343, 342] width 20 height 31
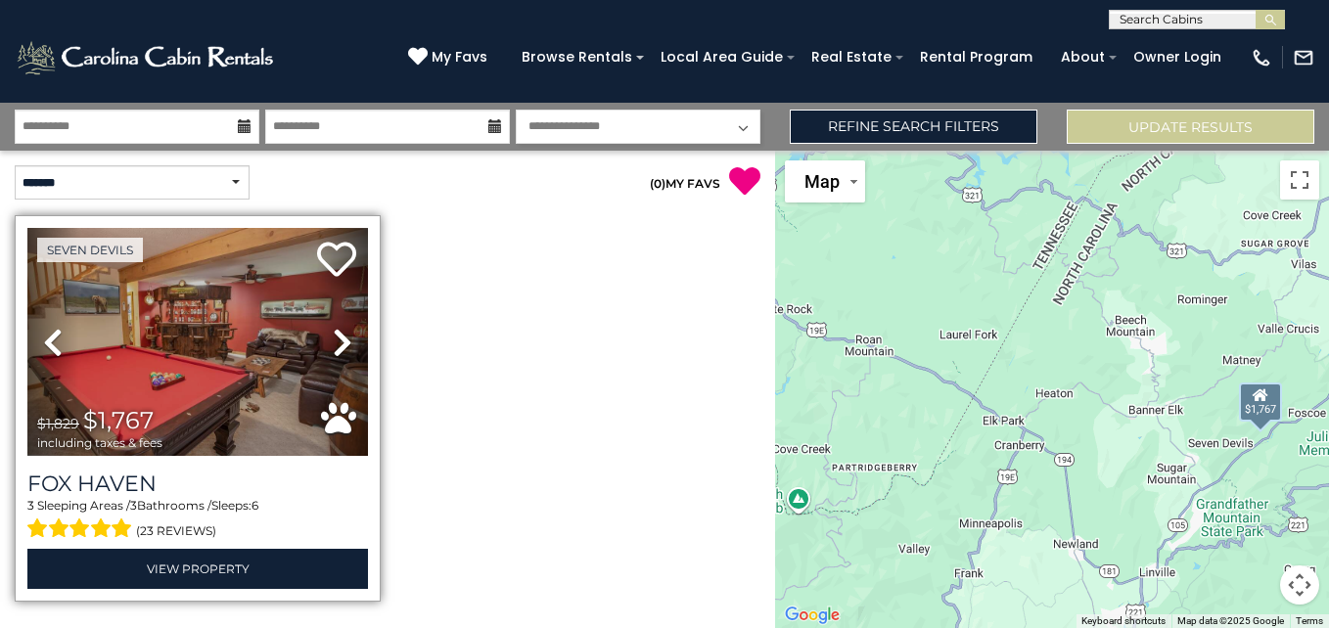
click at [339, 347] on icon at bounding box center [343, 342] width 20 height 31
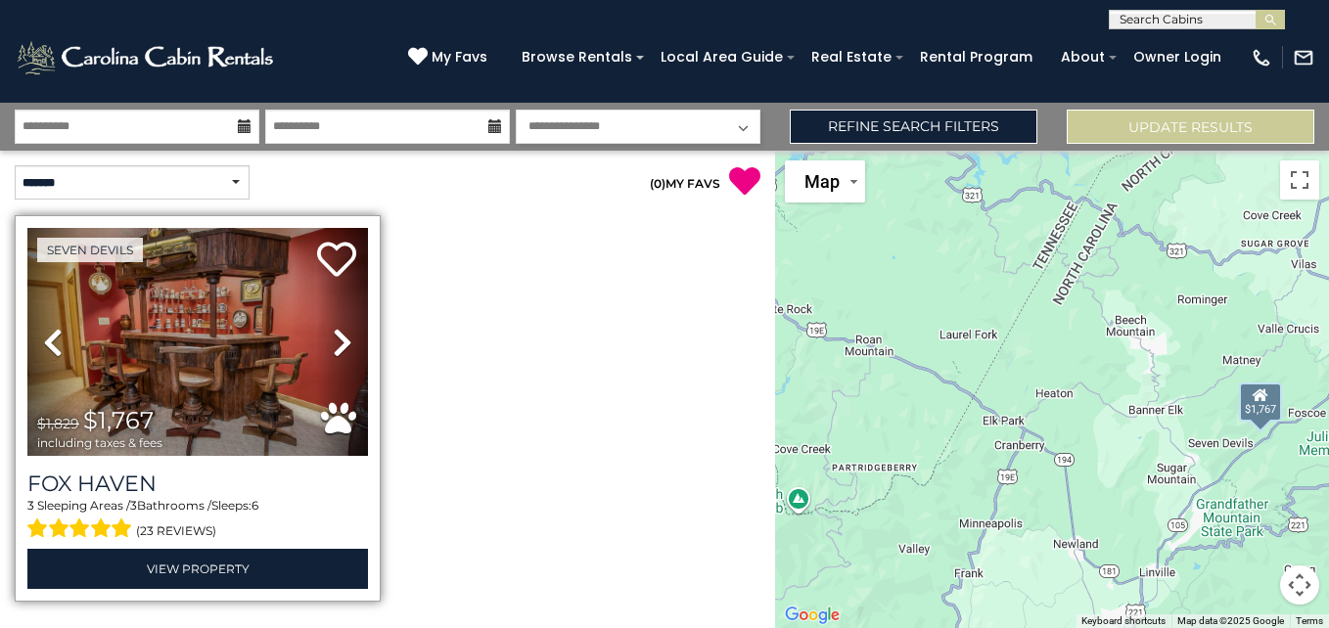
click at [339, 347] on icon at bounding box center [343, 342] width 20 height 31
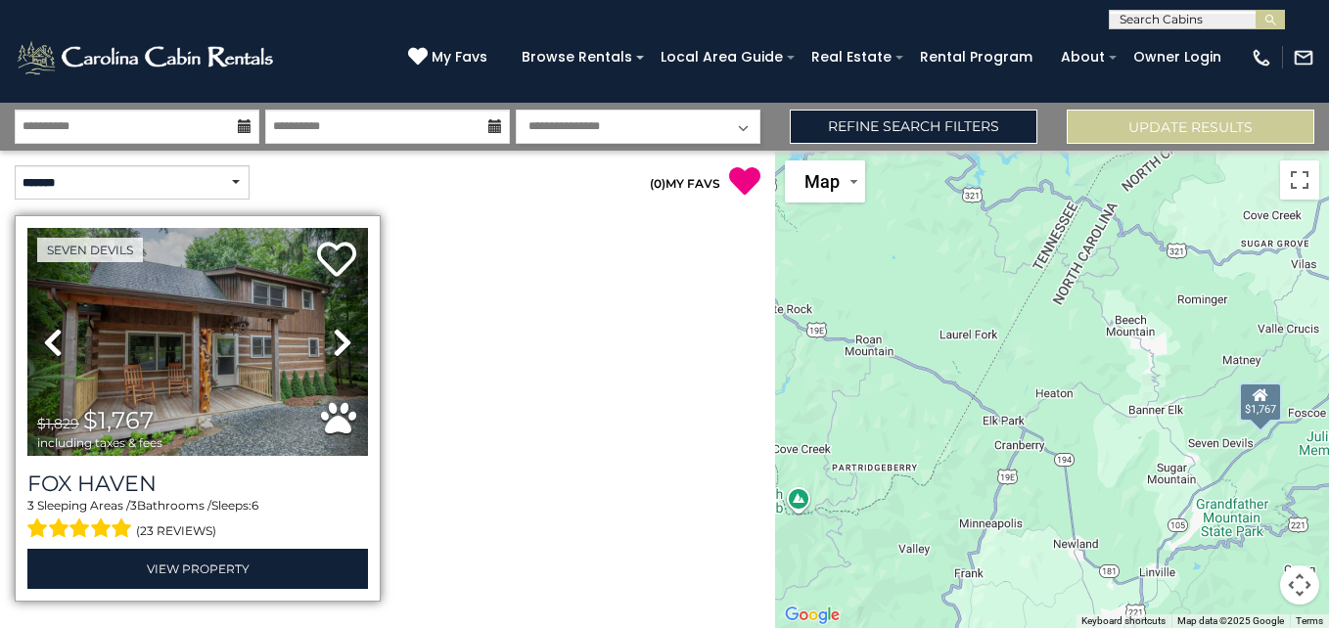
click at [339, 347] on icon at bounding box center [343, 342] width 20 height 31
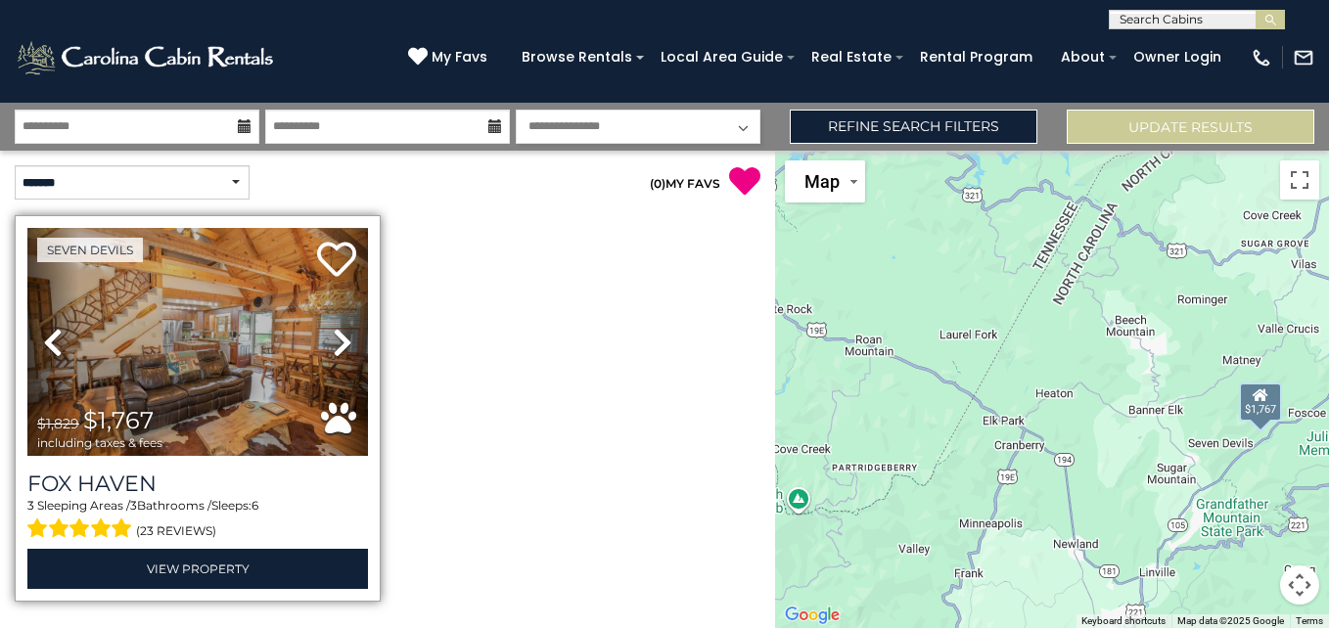
click at [339, 347] on icon at bounding box center [343, 342] width 20 height 31
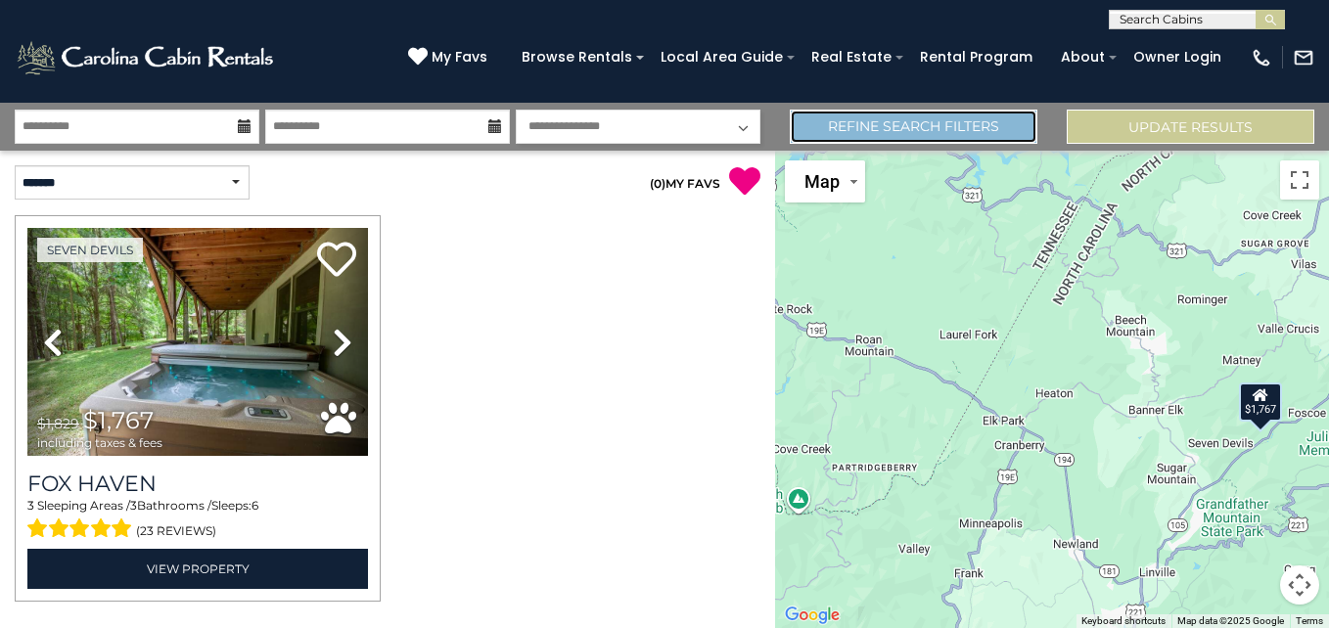
click at [941, 123] on link "Refine Search Filters" at bounding box center [914, 127] width 248 height 34
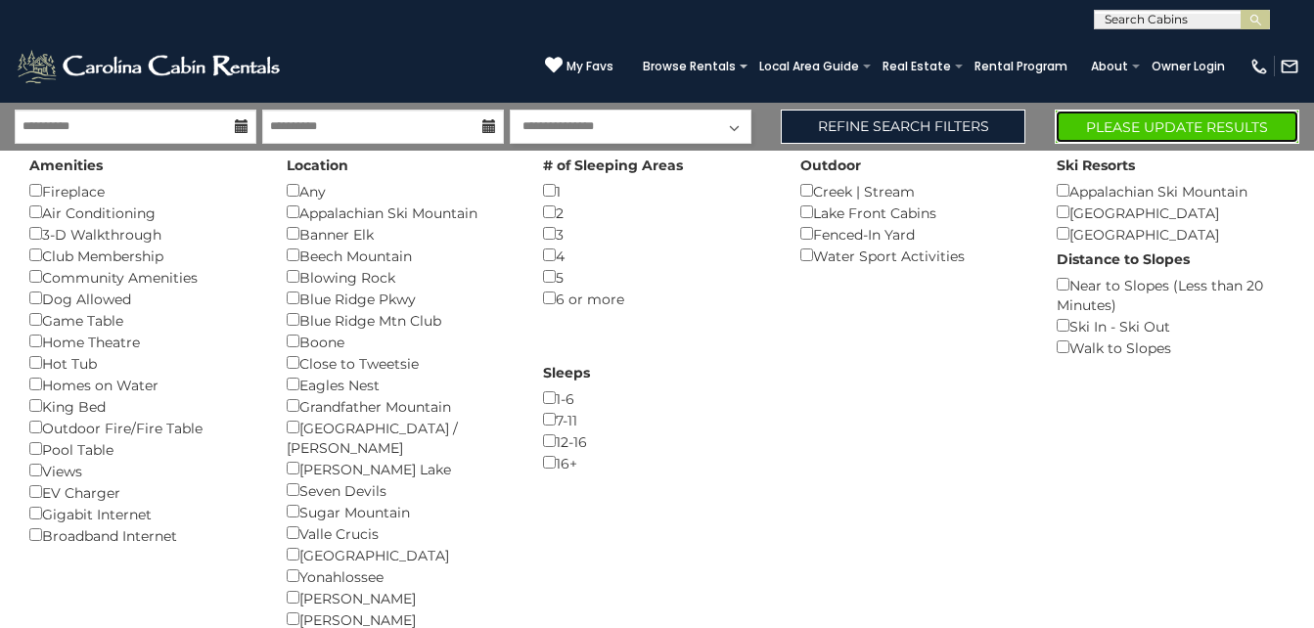
click at [1144, 117] on button "Please Update Results" at bounding box center [1177, 127] width 245 height 34
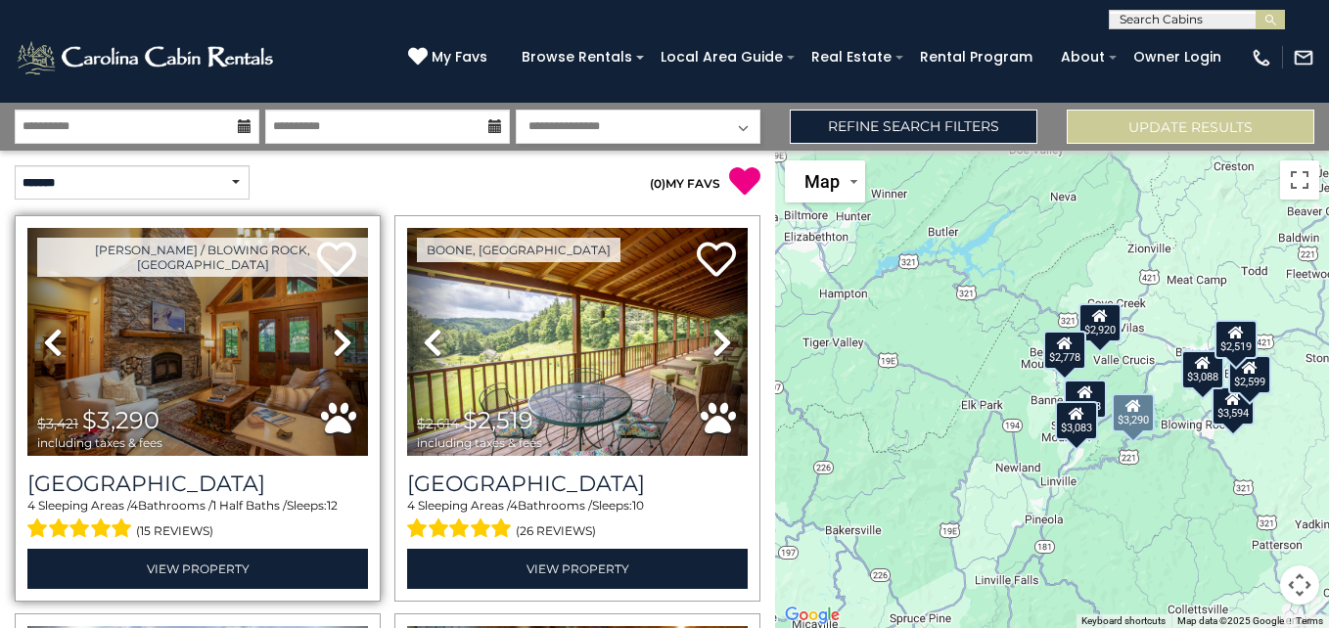
click at [333, 331] on icon at bounding box center [343, 342] width 20 height 31
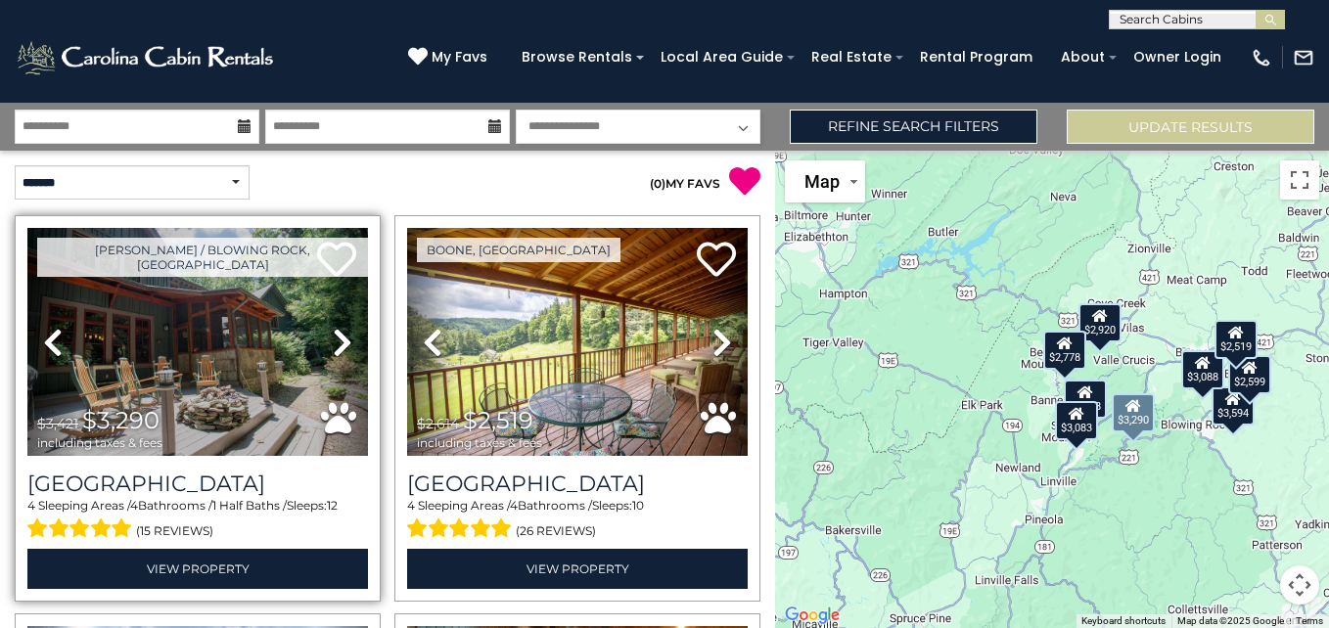
click at [333, 331] on icon at bounding box center [343, 342] width 20 height 31
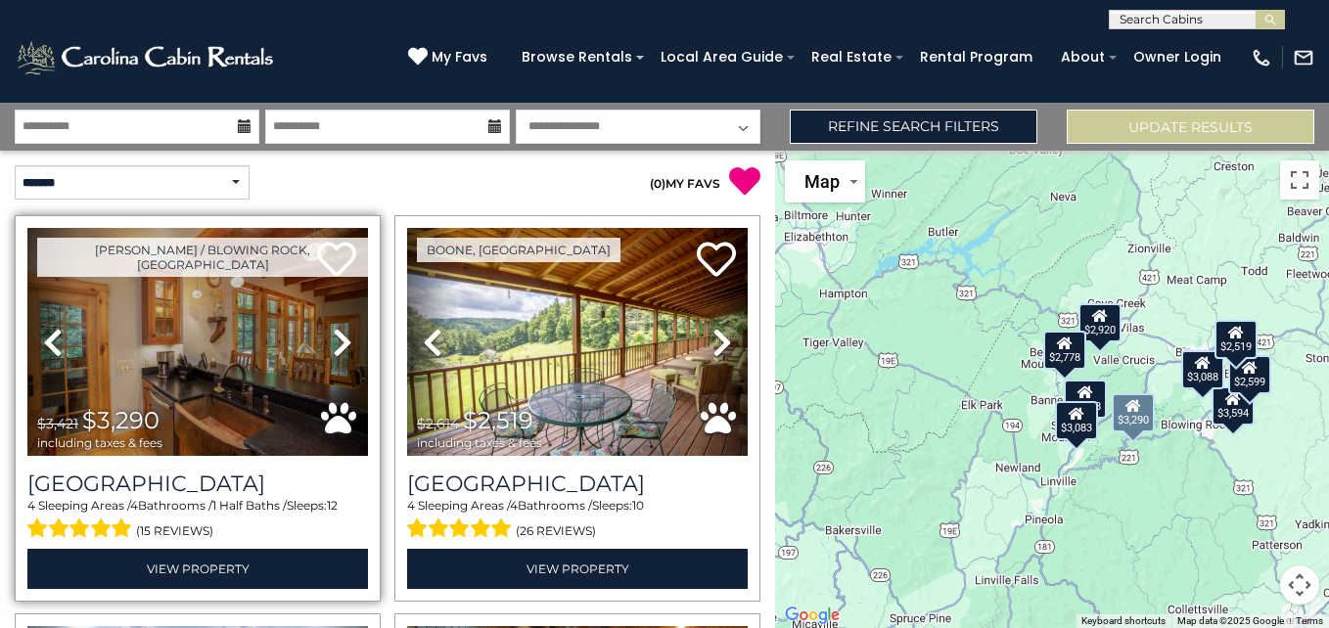
click at [333, 331] on icon at bounding box center [343, 342] width 20 height 31
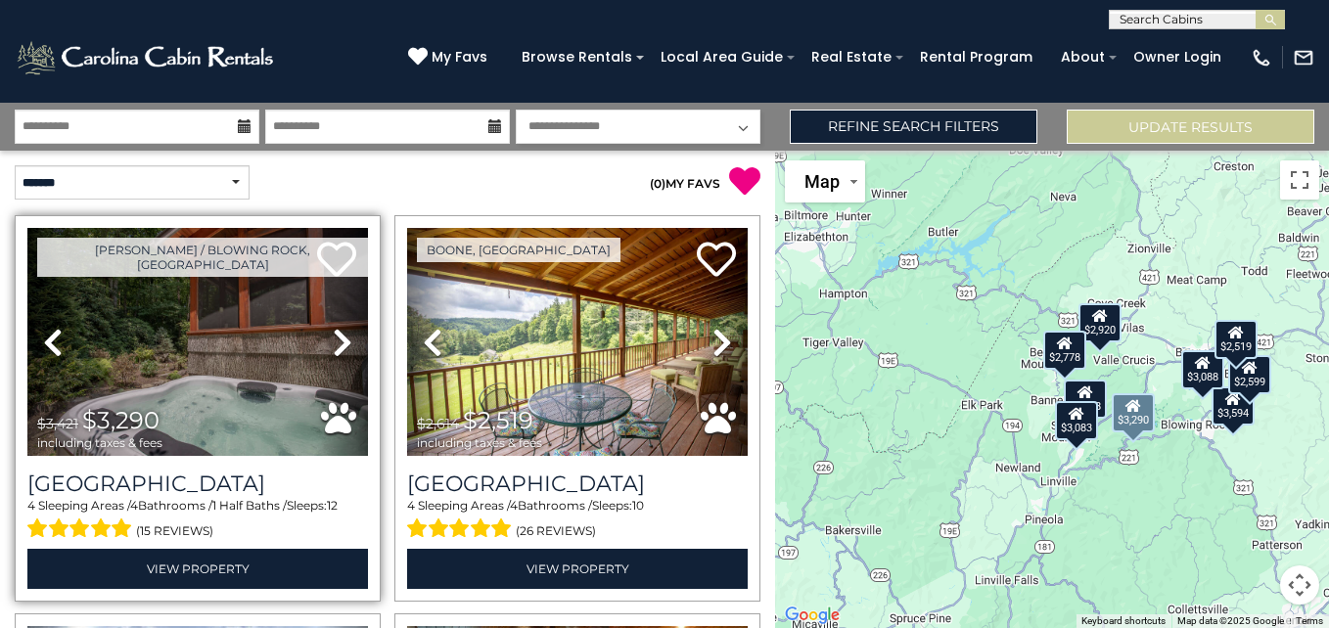
click at [333, 331] on icon at bounding box center [343, 342] width 20 height 31
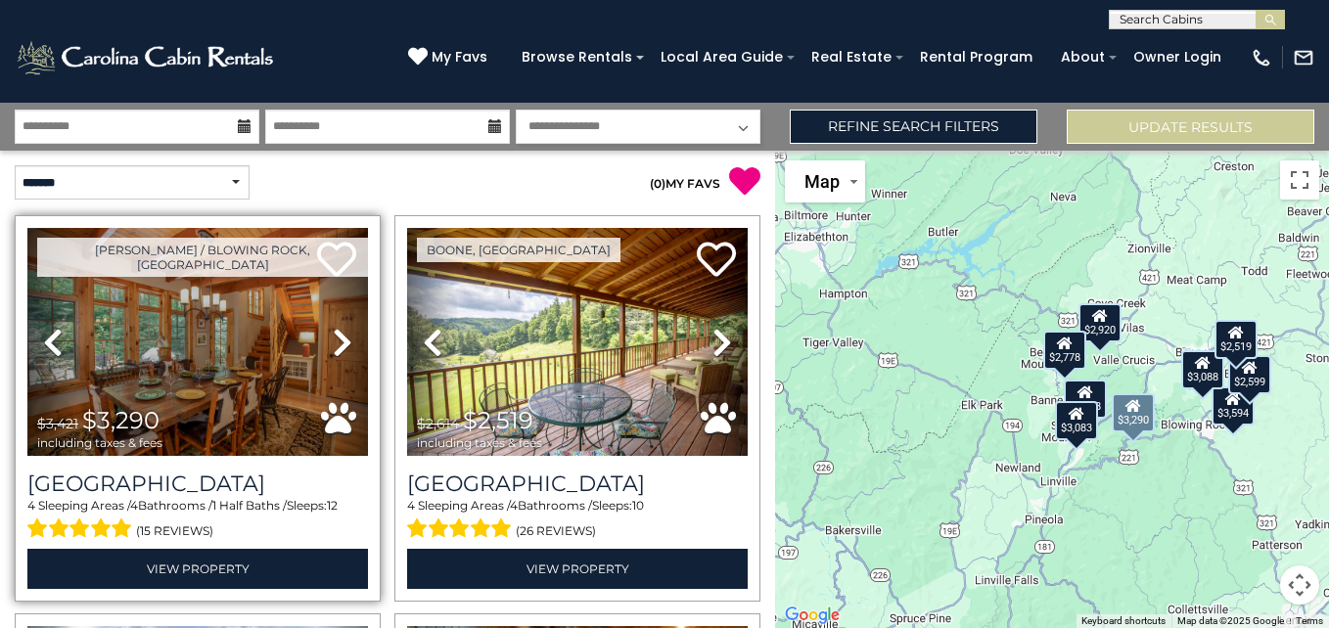
click at [333, 331] on icon at bounding box center [343, 342] width 20 height 31
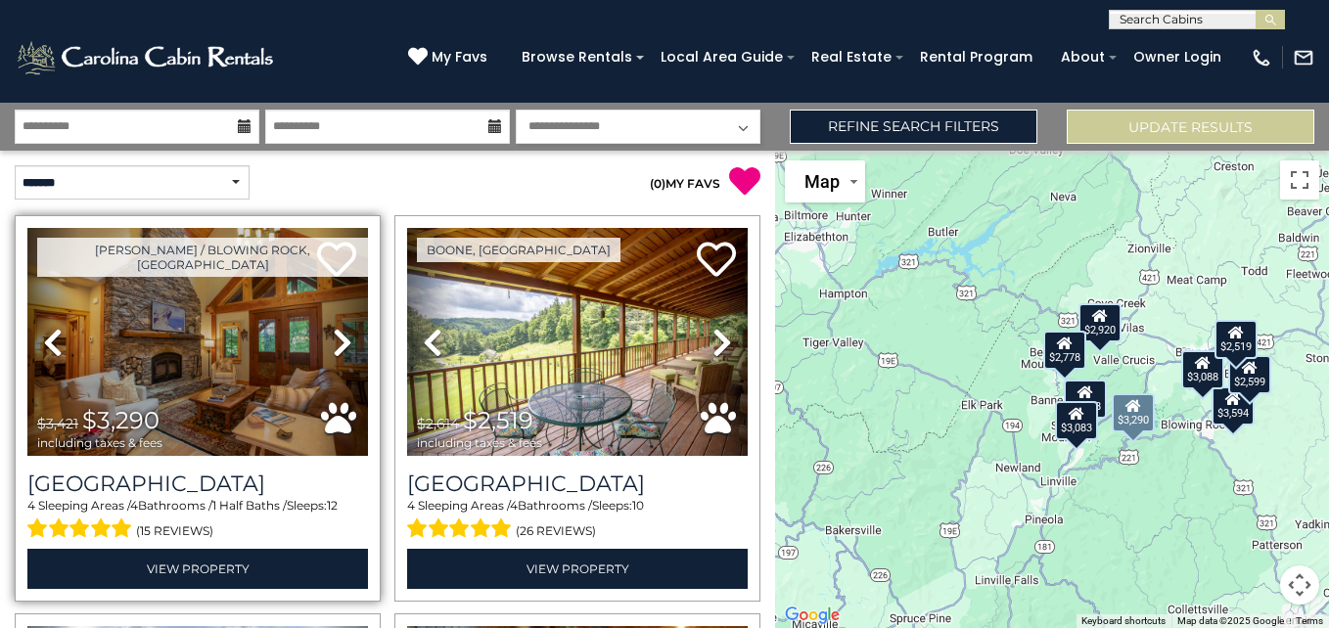
click at [333, 331] on icon at bounding box center [343, 342] width 20 height 31
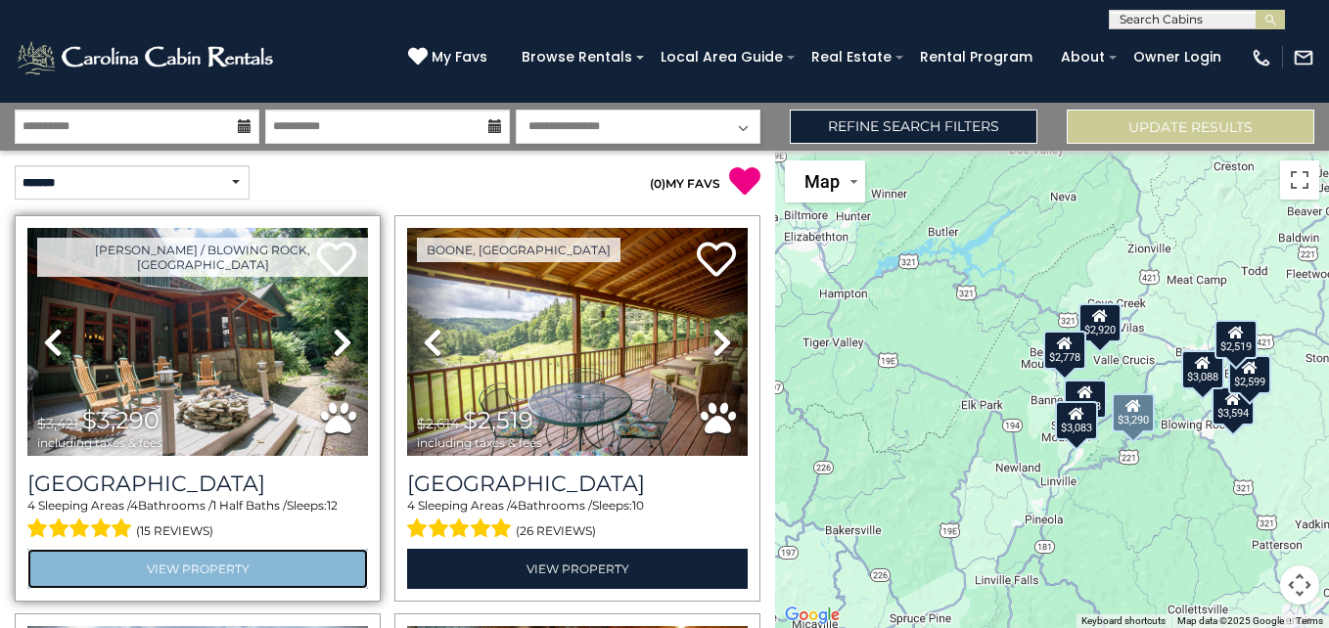
click at [214, 556] on link "View Property" at bounding box center [197, 569] width 341 height 40
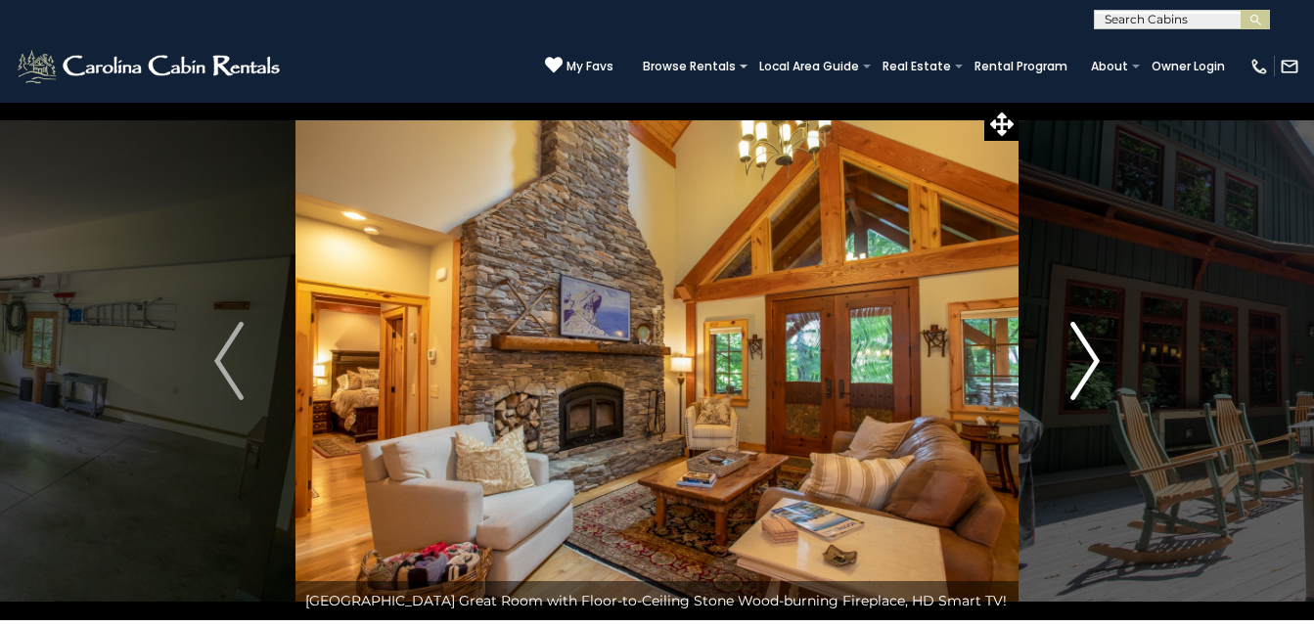
click at [1102, 357] on button "Next" at bounding box center [1085, 361] width 133 height 519
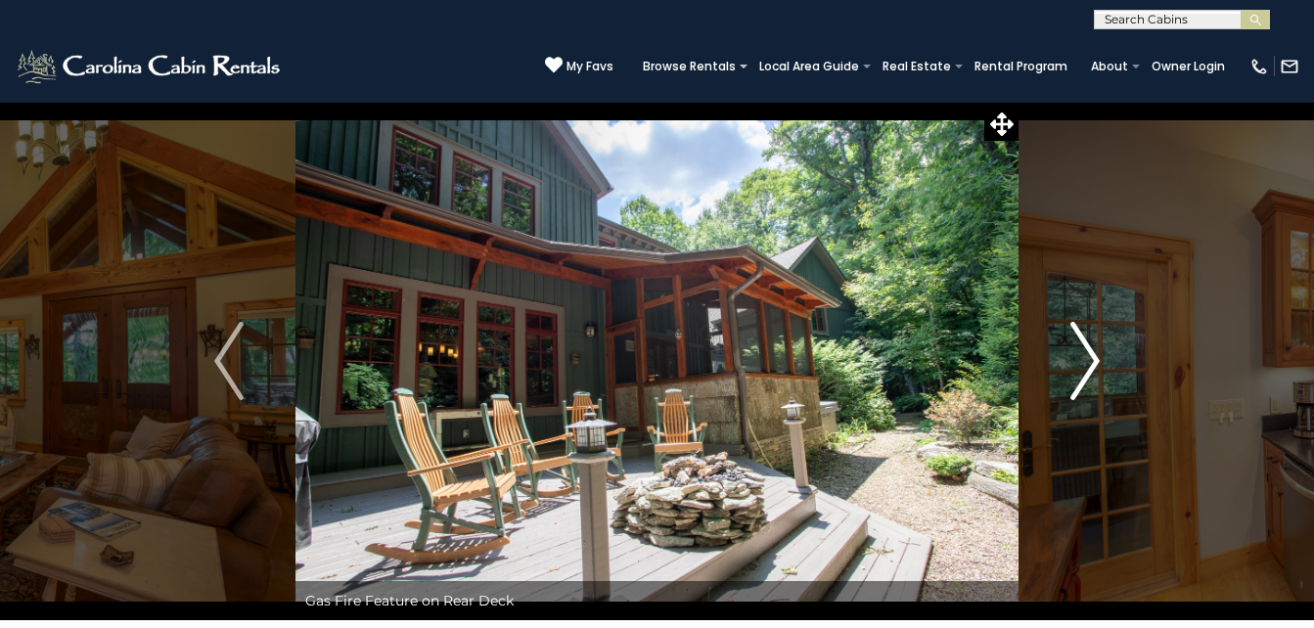
click at [1102, 357] on button "Next" at bounding box center [1085, 361] width 133 height 519
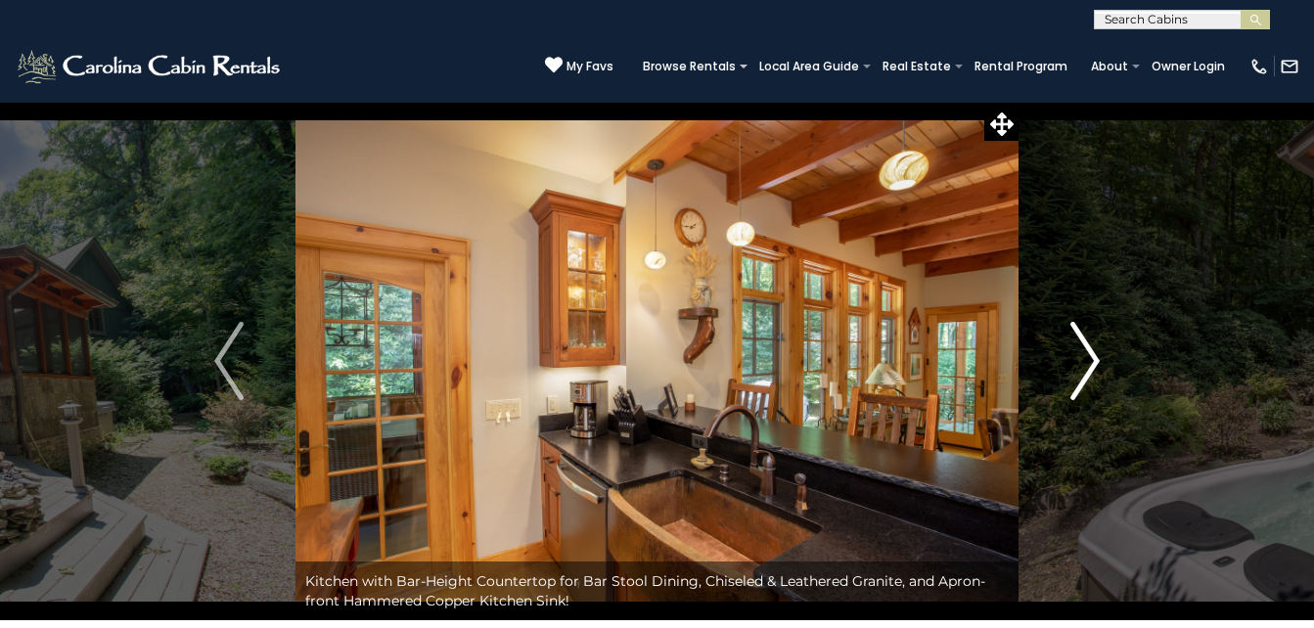
click at [1102, 357] on button "Next" at bounding box center [1085, 361] width 133 height 519
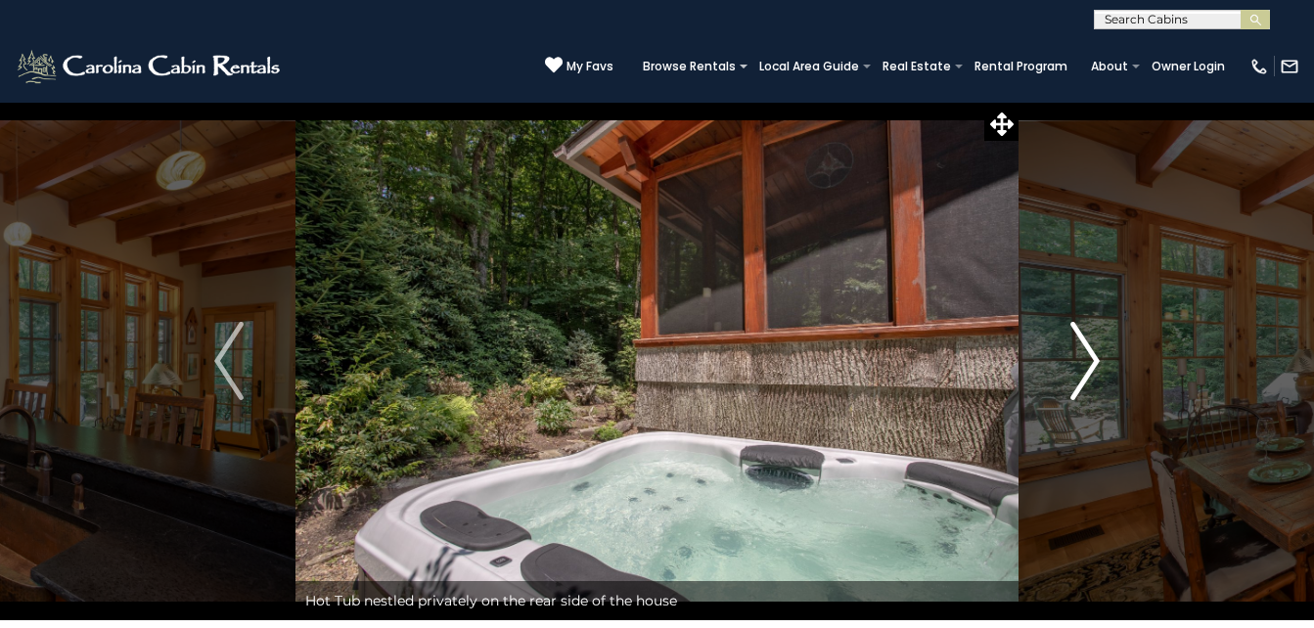
click at [1102, 357] on button "Next" at bounding box center [1085, 361] width 133 height 519
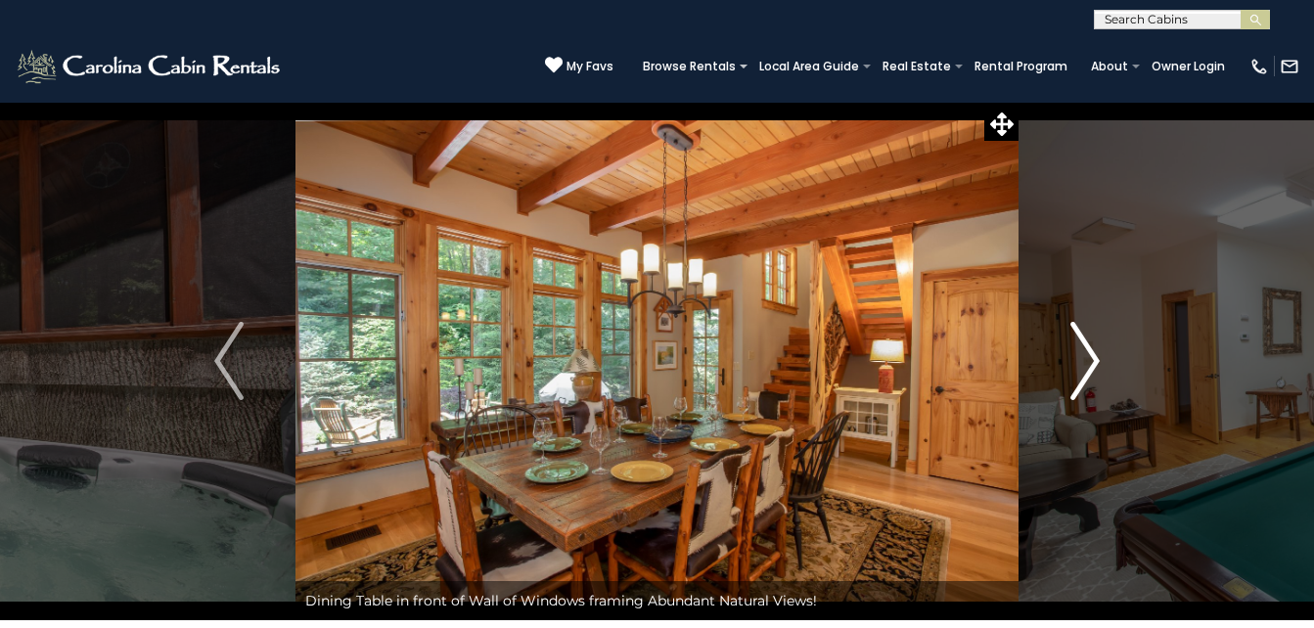
click at [1102, 357] on button "Next" at bounding box center [1085, 361] width 133 height 519
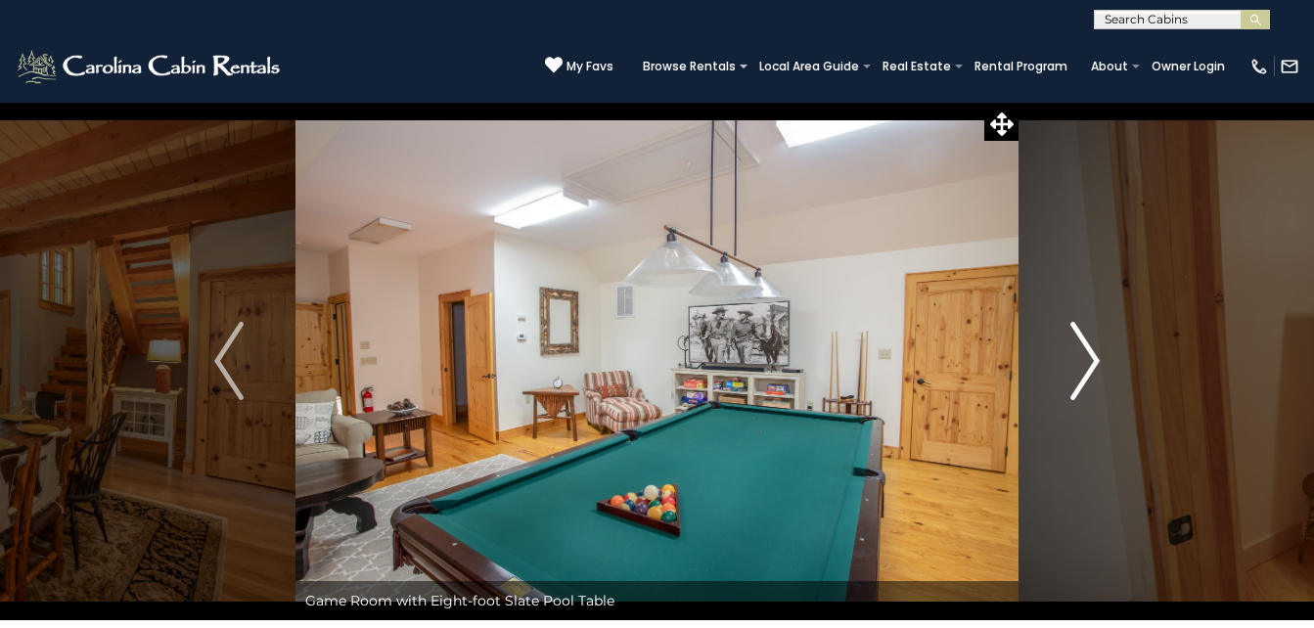
click at [1102, 357] on button "Next" at bounding box center [1085, 361] width 133 height 519
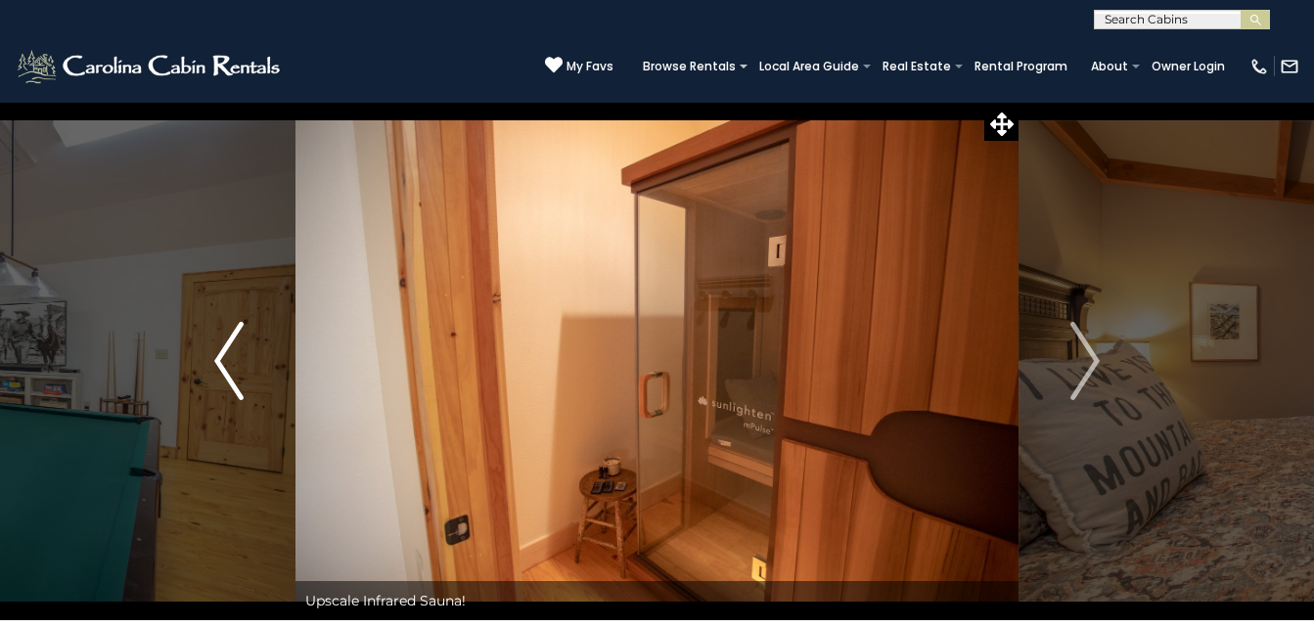
click at [234, 373] on img "Previous" at bounding box center [228, 361] width 29 height 78
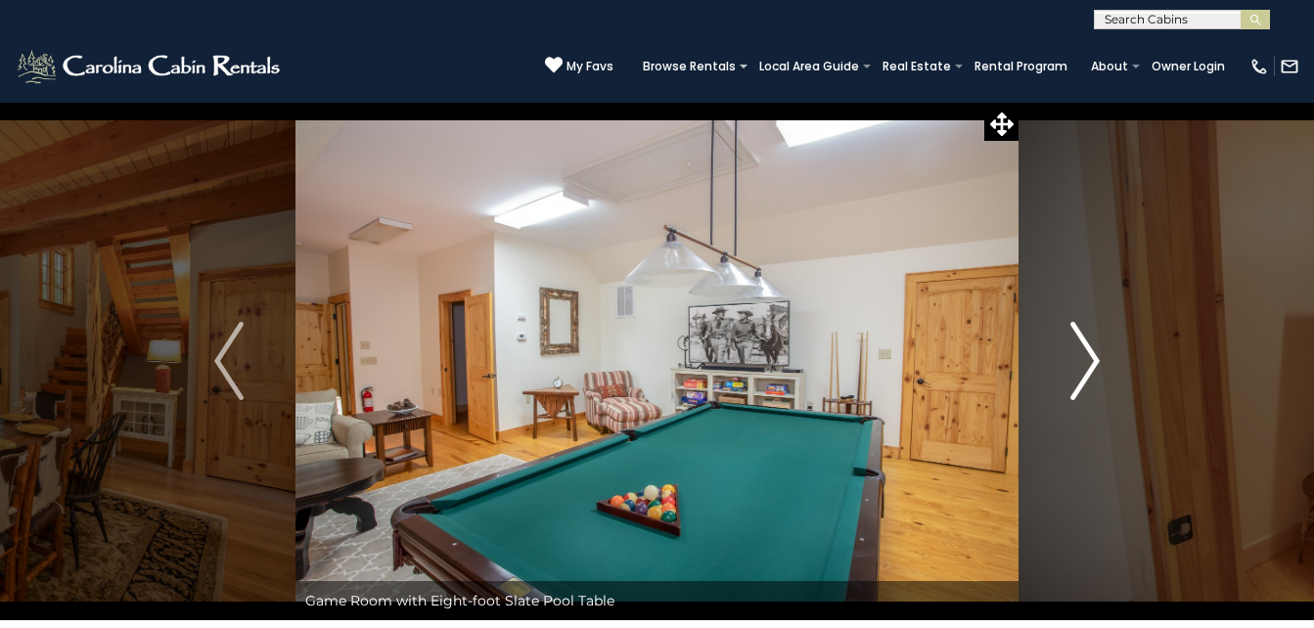
click at [1060, 359] on button "Next" at bounding box center [1085, 361] width 133 height 519
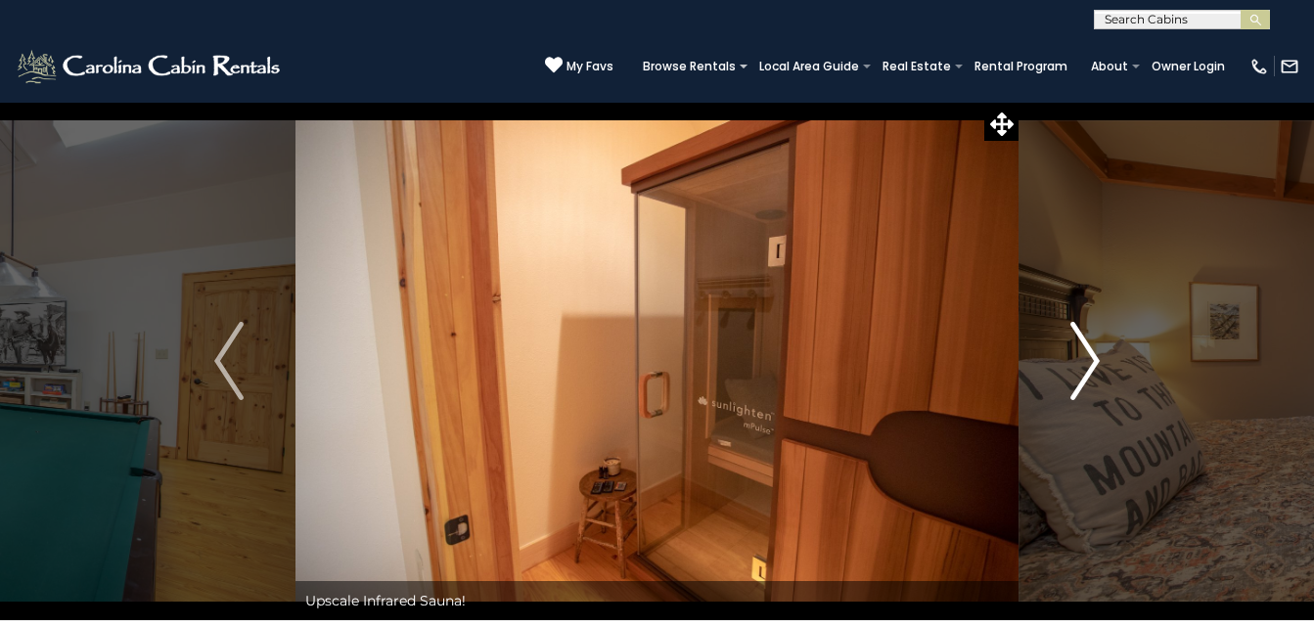
click at [1060, 359] on button "Next" at bounding box center [1085, 361] width 133 height 519
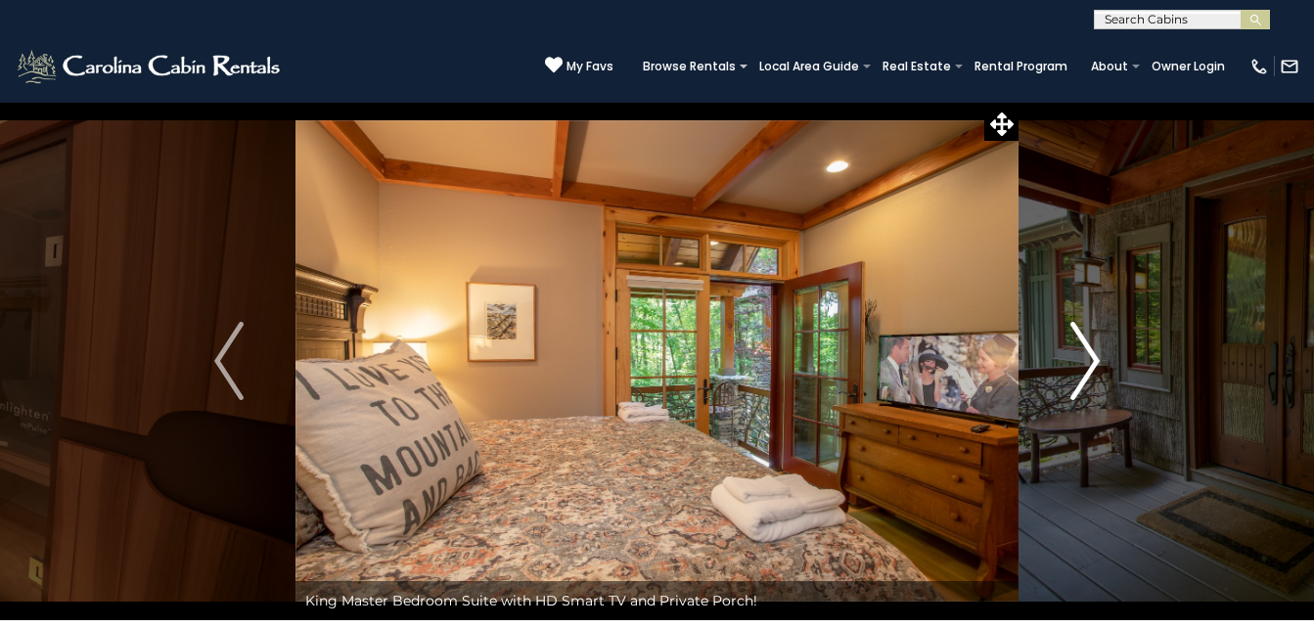
click at [1060, 359] on button "Next" at bounding box center [1085, 361] width 133 height 519
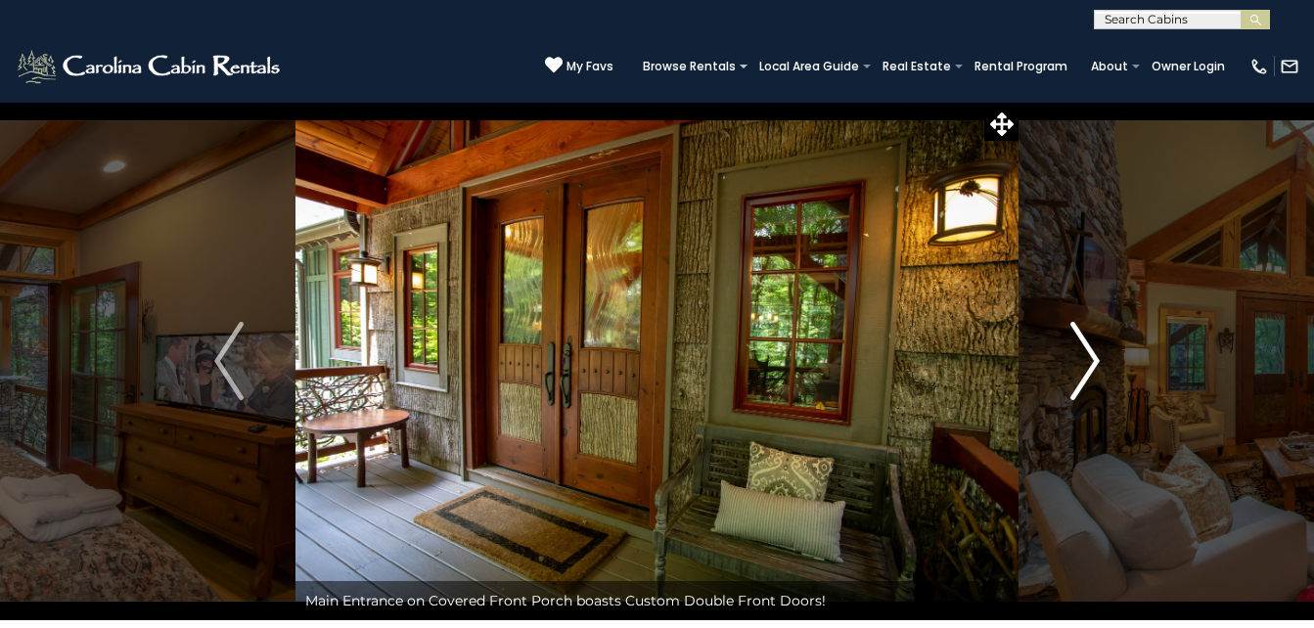
click at [1060, 359] on button "Next" at bounding box center [1085, 361] width 133 height 519
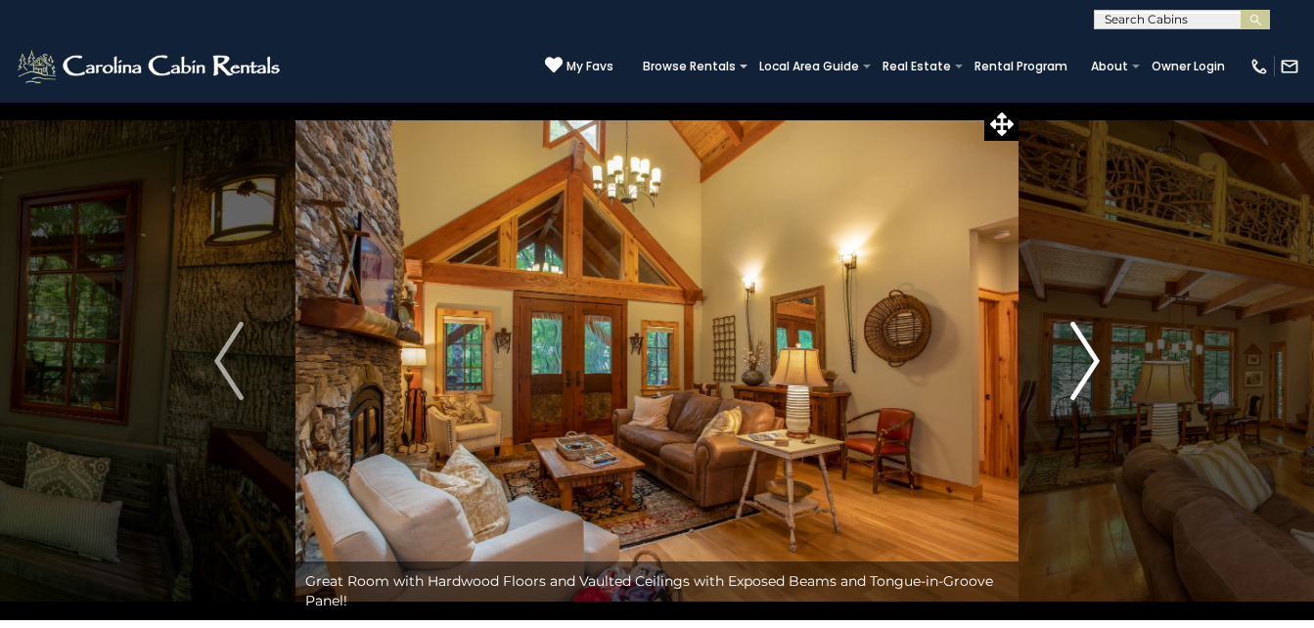
click at [1060, 359] on button "Next" at bounding box center [1085, 361] width 133 height 519
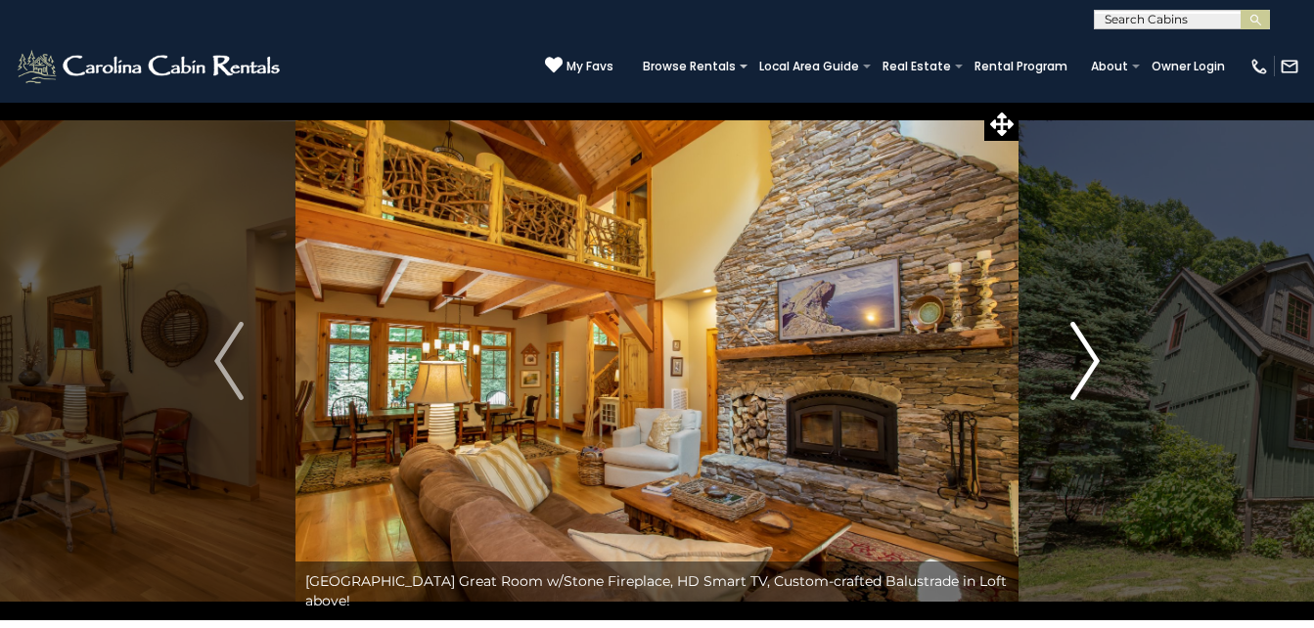
click at [1060, 359] on button "Next" at bounding box center [1085, 361] width 133 height 519
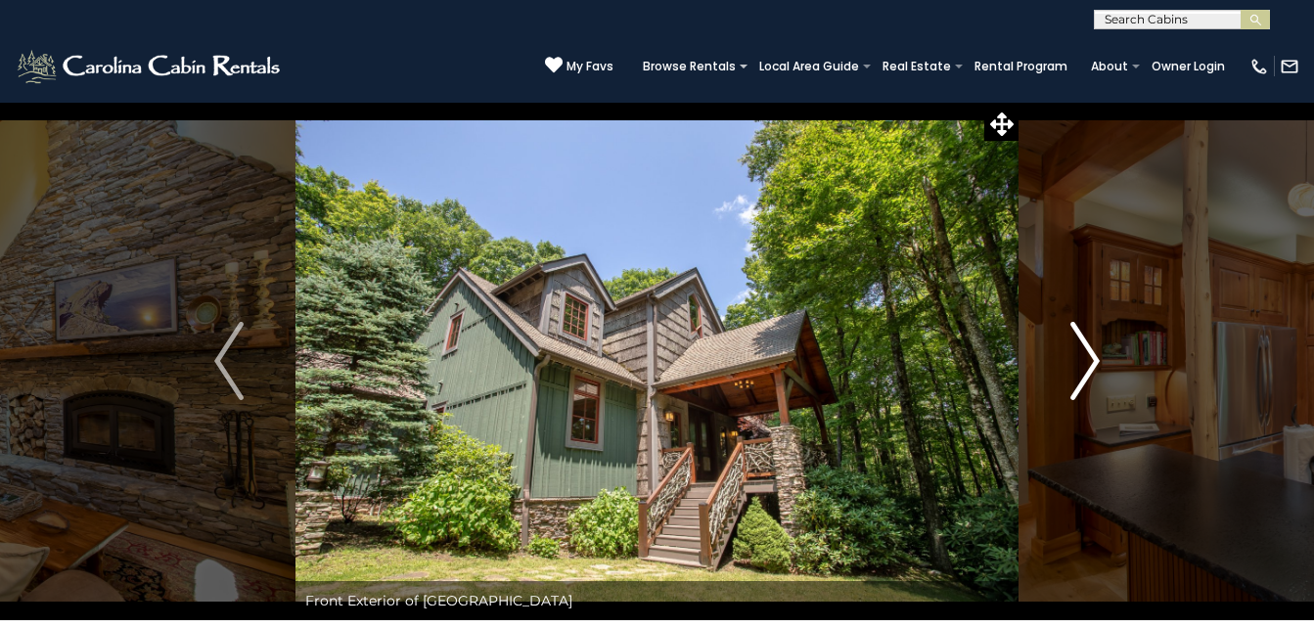
click at [1060, 359] on button "Next" at bounding box center [1085, 361] width 133 height 519
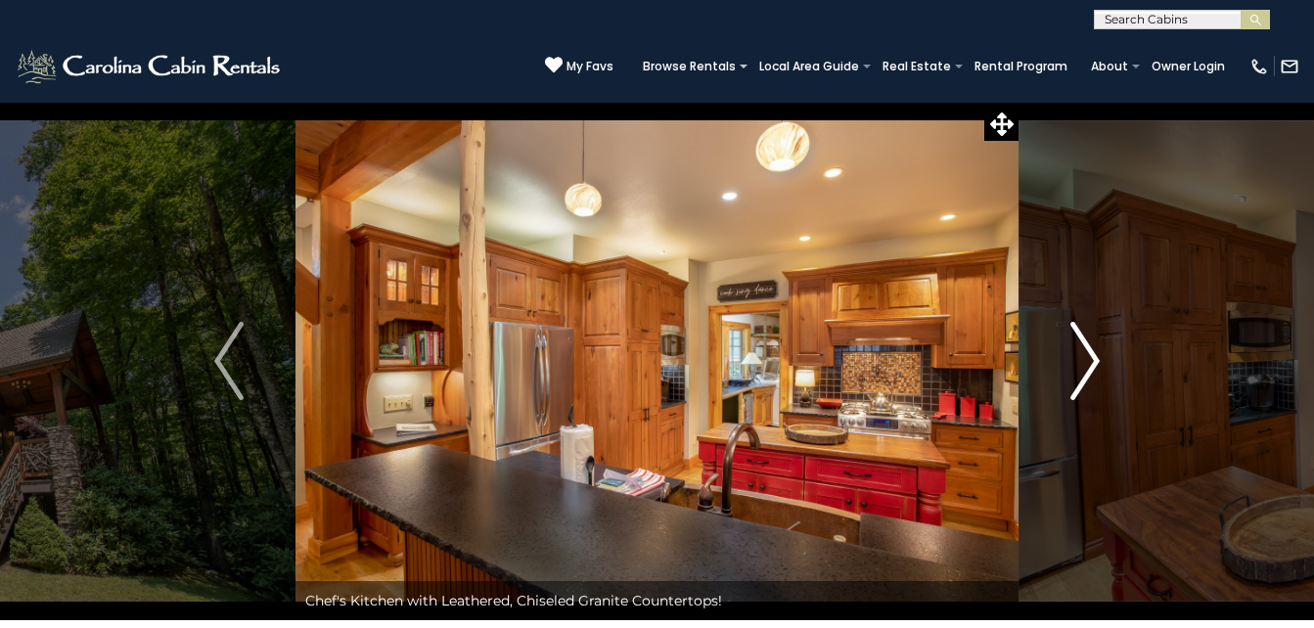
click at [1060, 359] on button "Next" at bounding box center [1085, 361] width 133 height 519
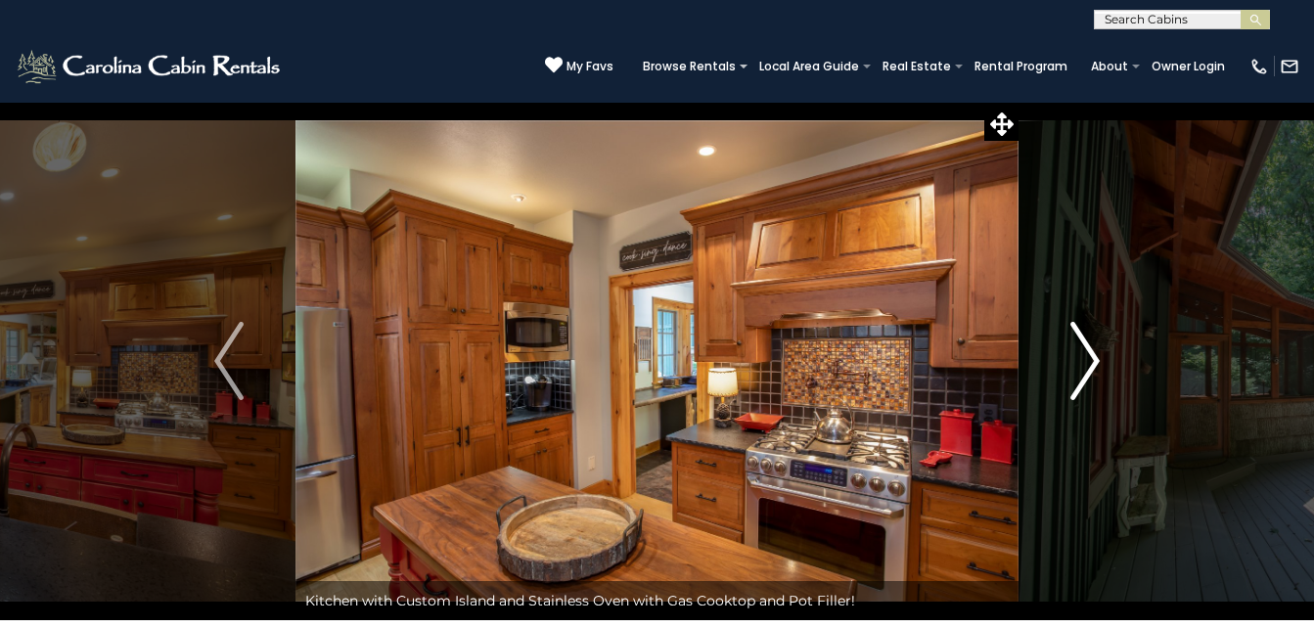
click at [1060, 359] on button "Next" at bounding box center [1085, 361] width 133 height 519
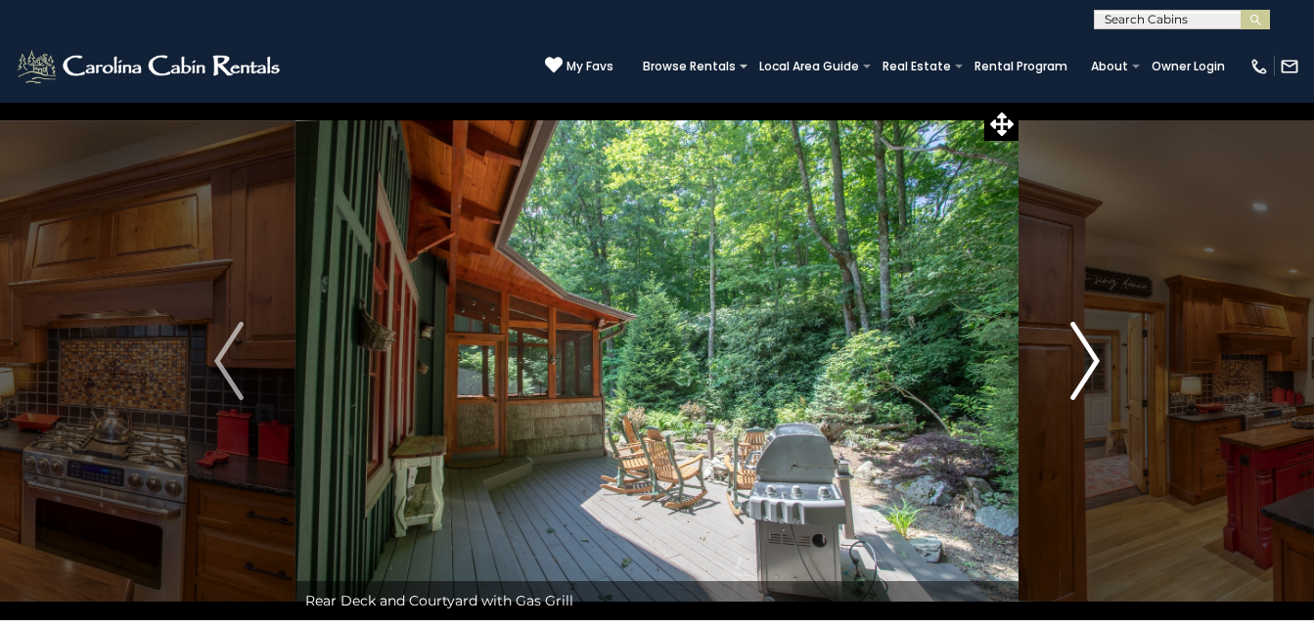
click at [1060, 359] on button "Next" at bounding box center [1085, 361] width 133 height 519
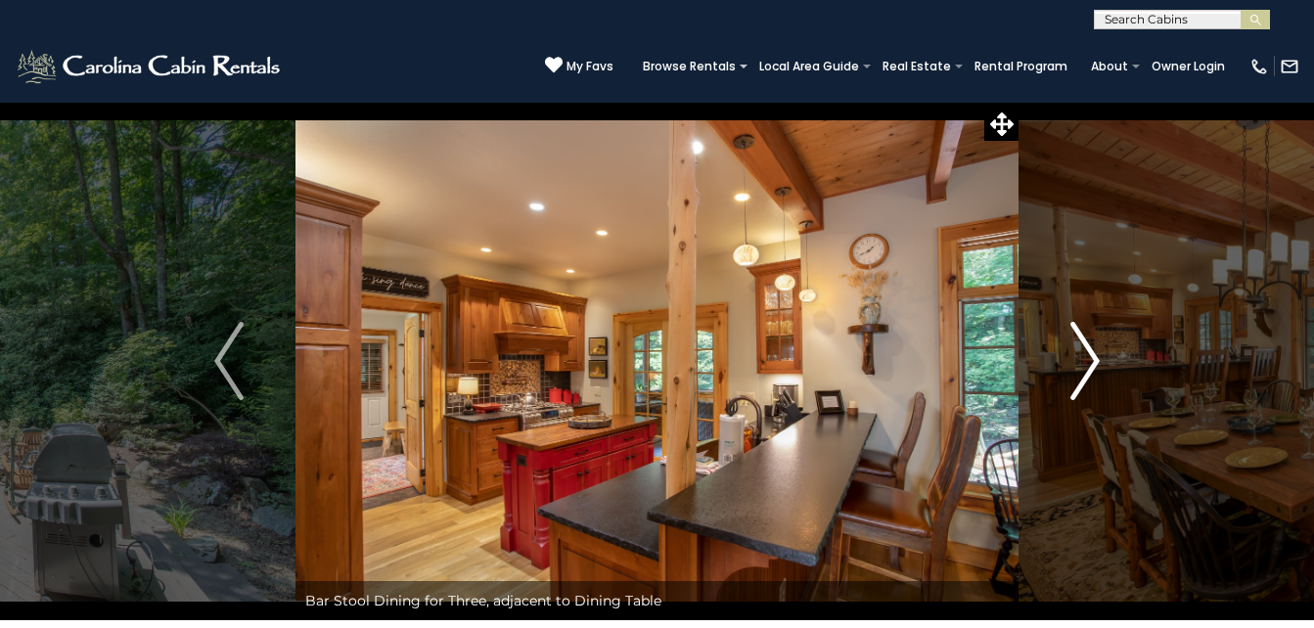
click at [1060, 359] on button "Next" at bounding box center [1085, 361] width 133 height 519
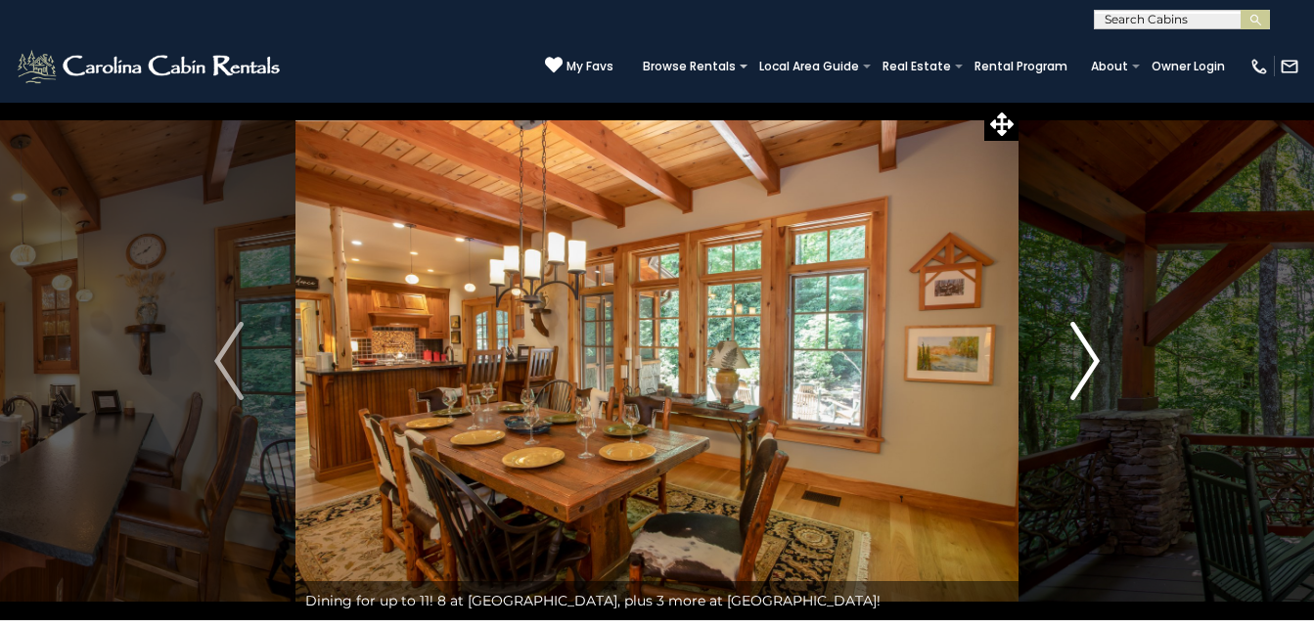
click at [1060, 359] on button "Next" at bounding box center [1085, 361] width 133 height 519
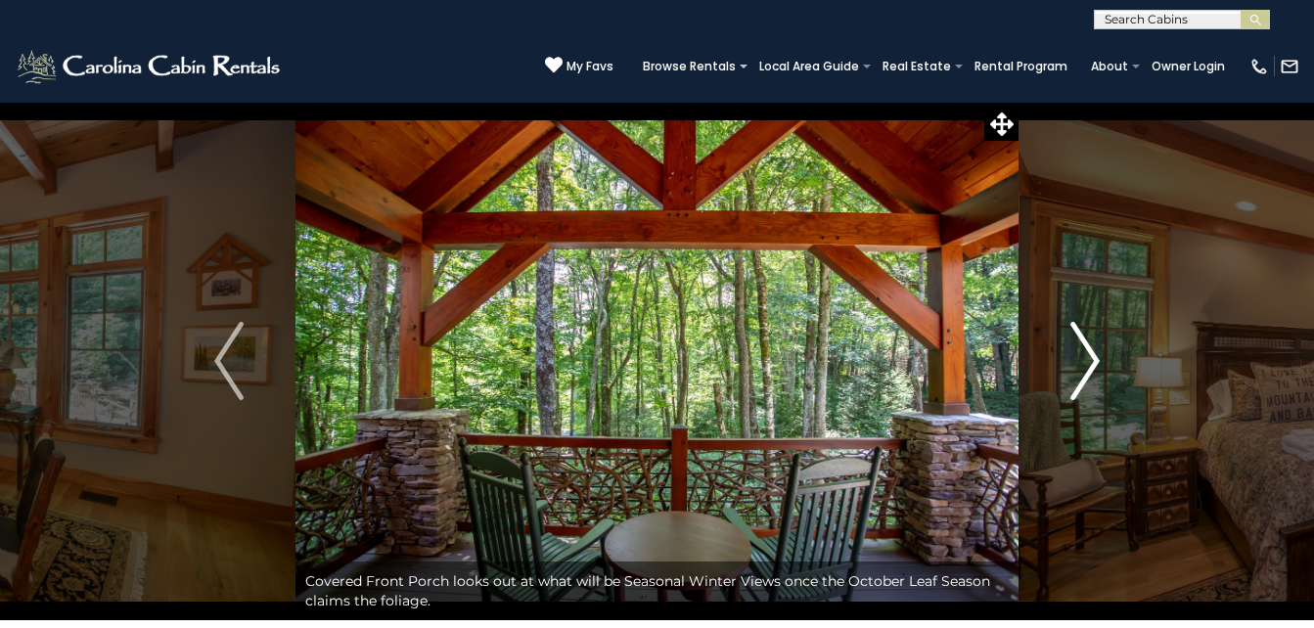
click at [1060, 359] on button "Next" at bounding box center [1085, 361] width 133 height 519
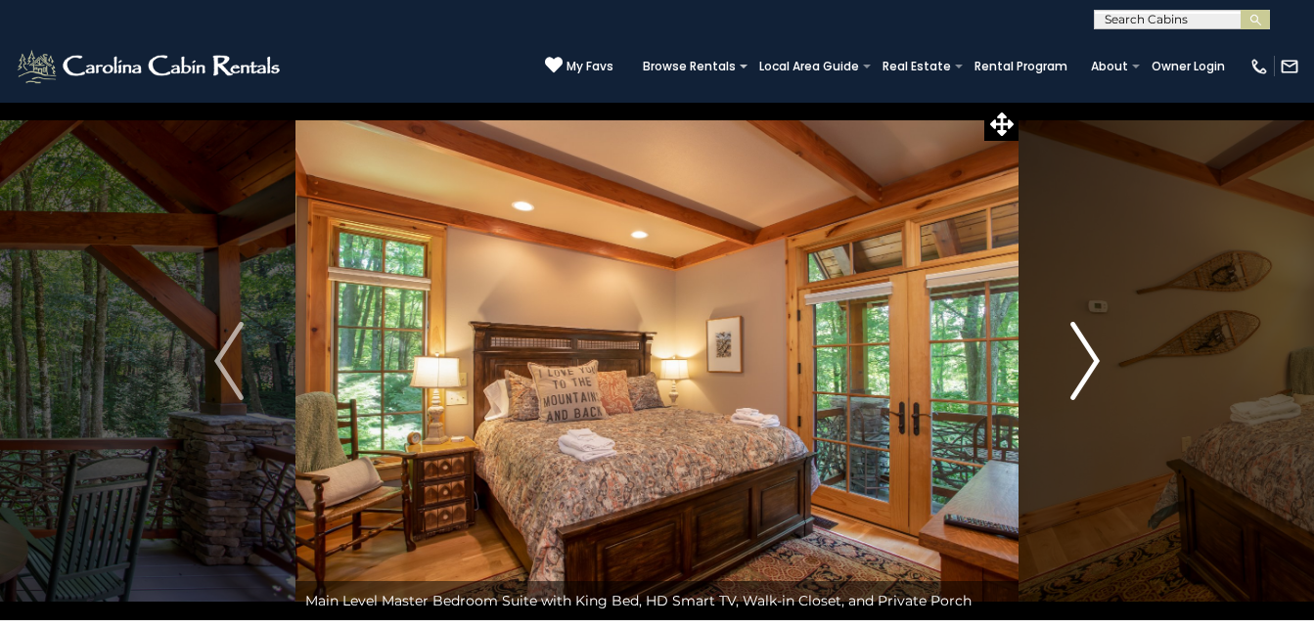
click at [1060, 359] on button "Next" at bounding box center [1085, 361] width 133 height 519
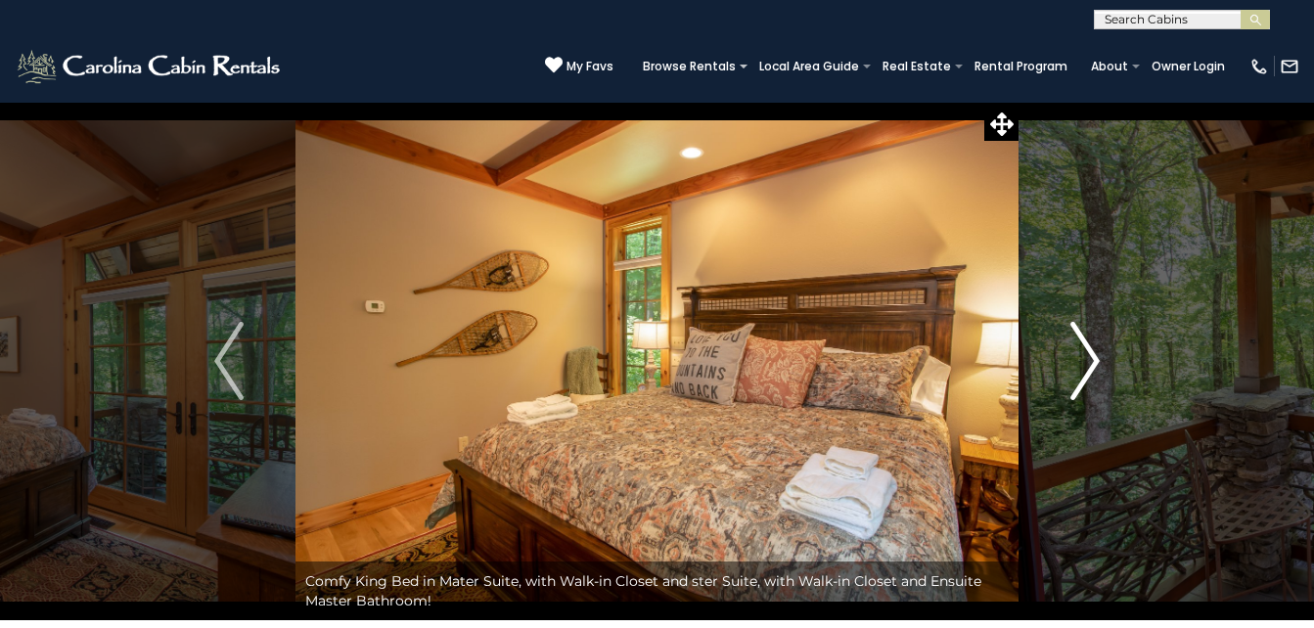
click at [1060, 359] on button "Next" at bounding box center [1085, 361] width 133 height 519
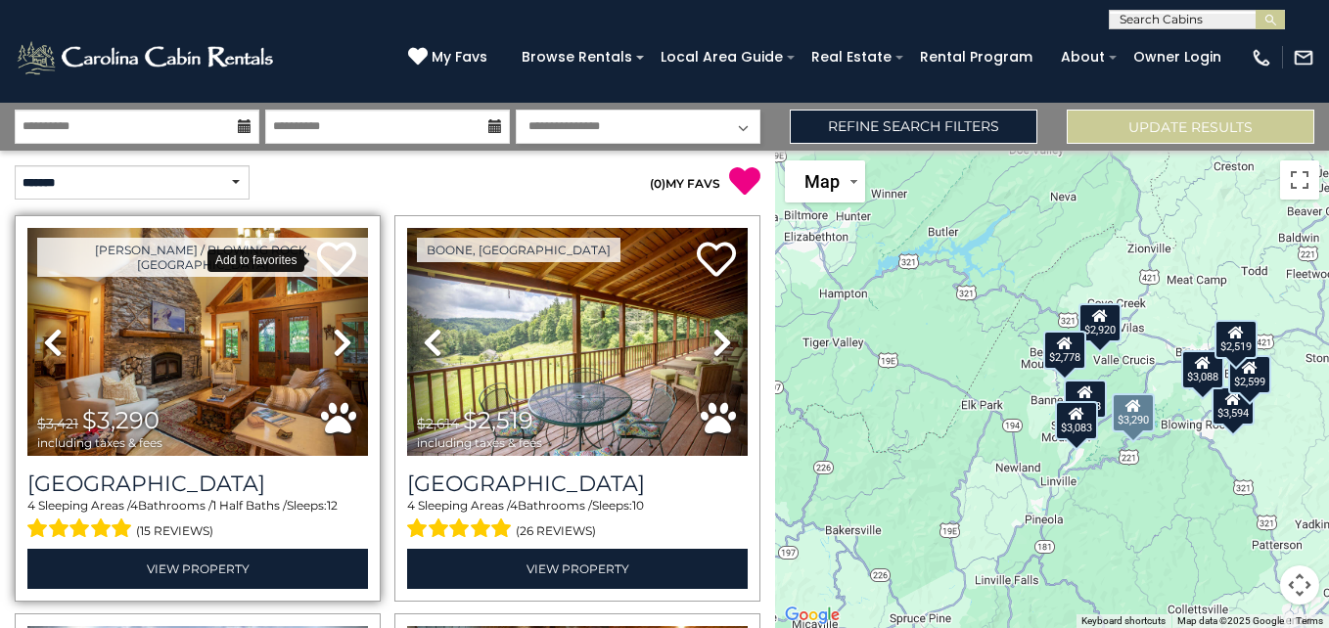
click at [336, 253] on icon at bounding box center [336, 259] width 39 height 39
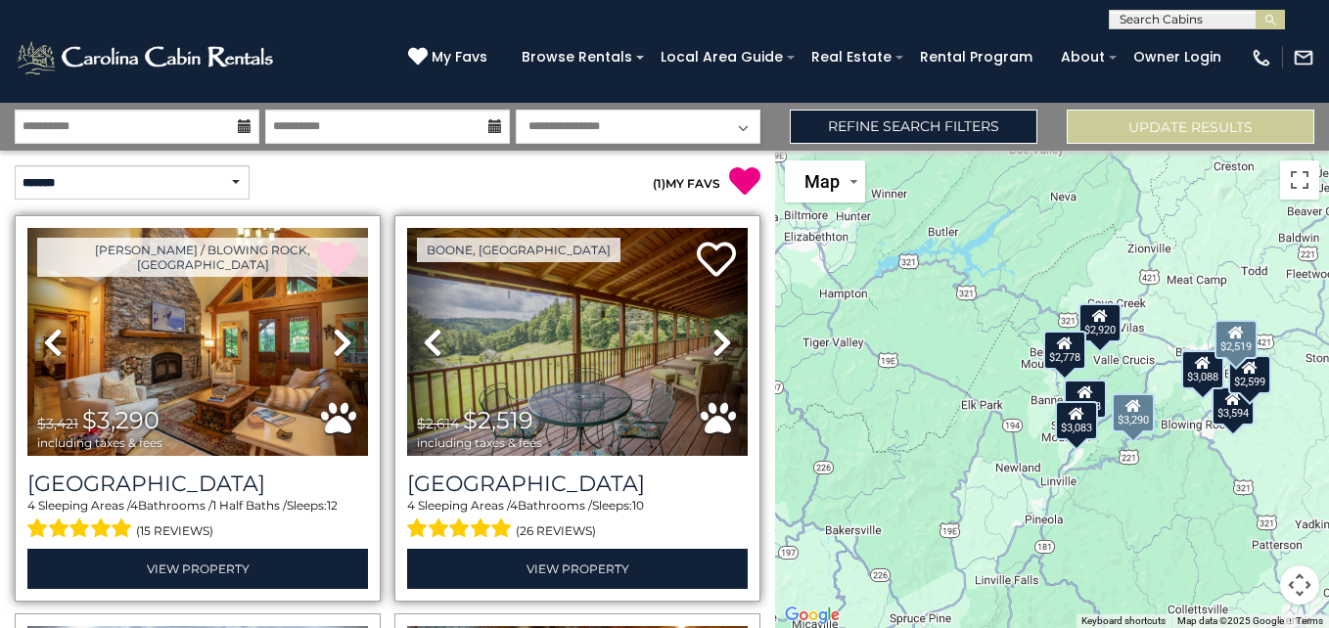
click at [712, 340] on icon at bounding box center [722, 342] width 20 height 31
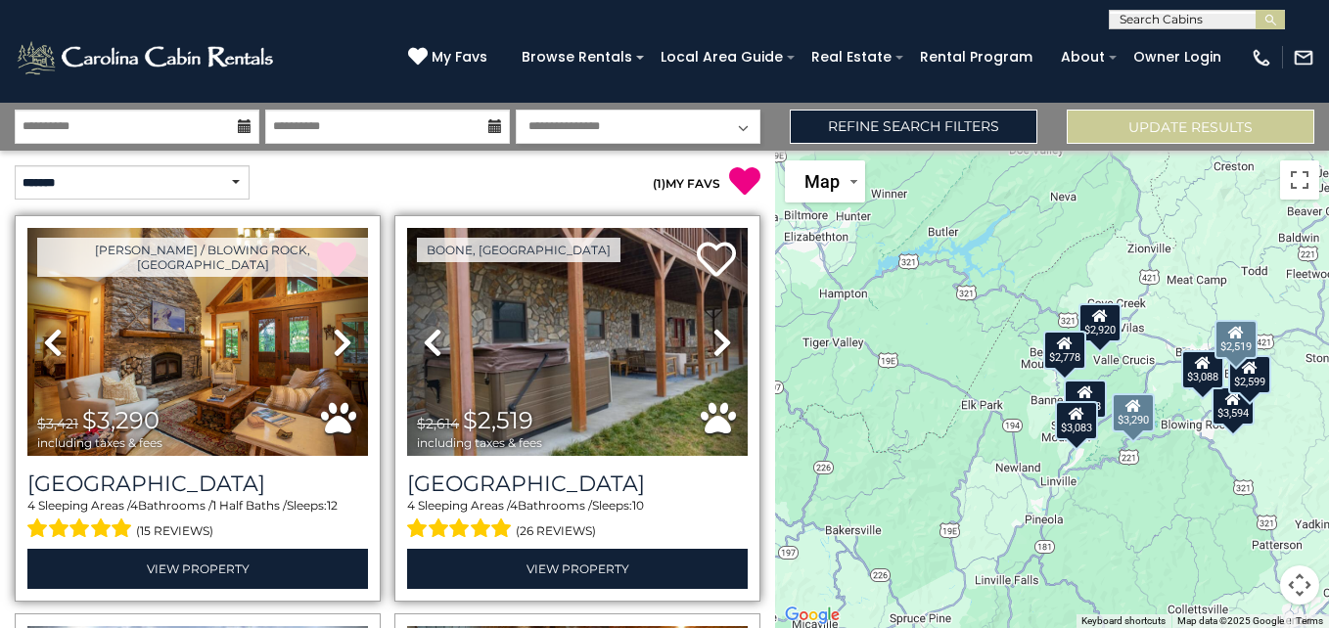
click at [712, 340] on icon at bounding box center [722, 342] width 20 height 31
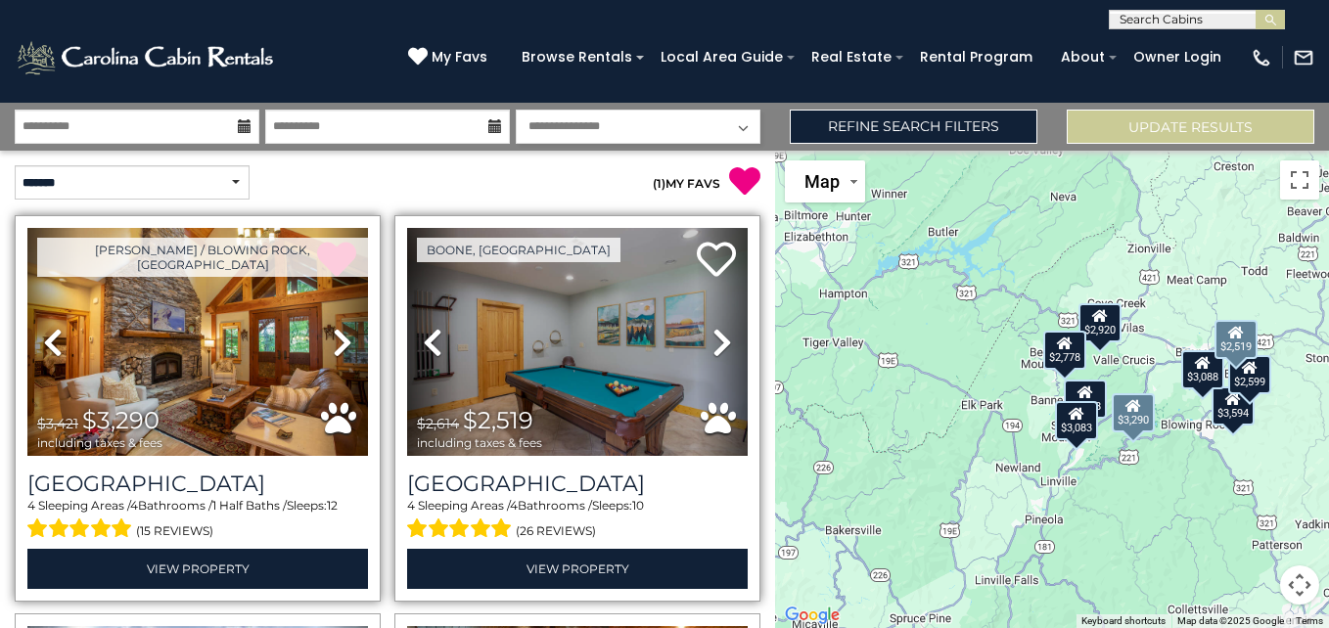
click at [712, 340] on icon at bounding box center [722, 342] width 20 height 31
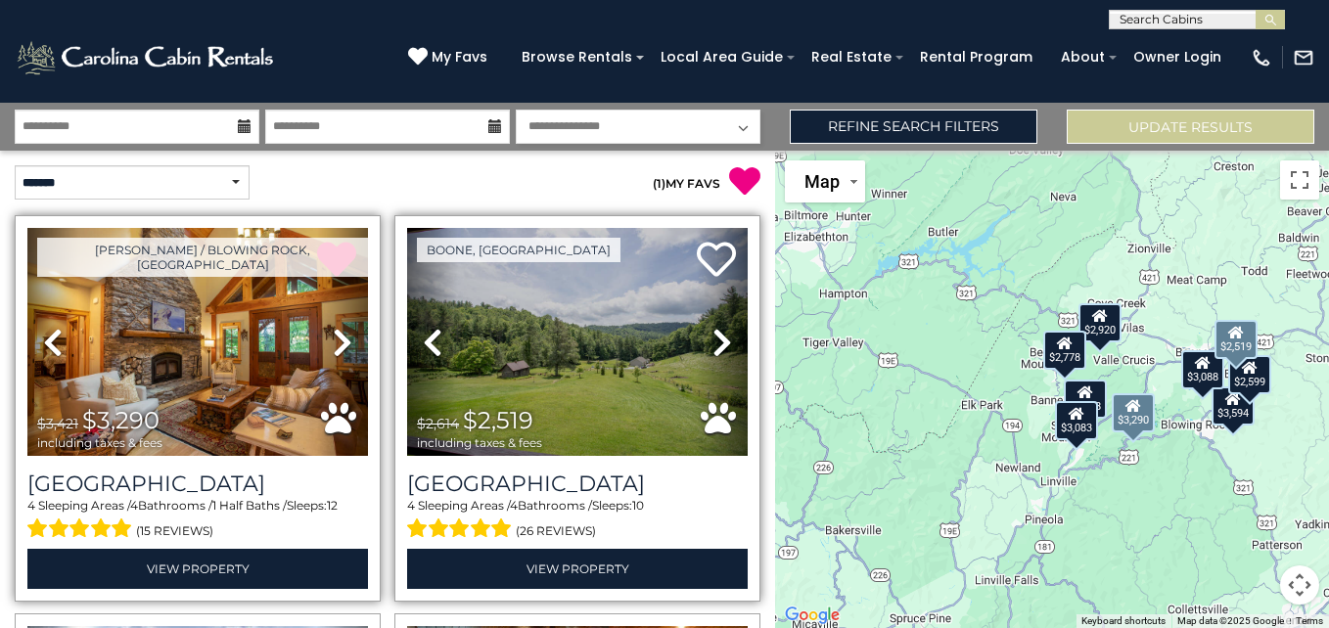
click at [712, 340] on icon at bounding box center [722, 342] width 20 height 31
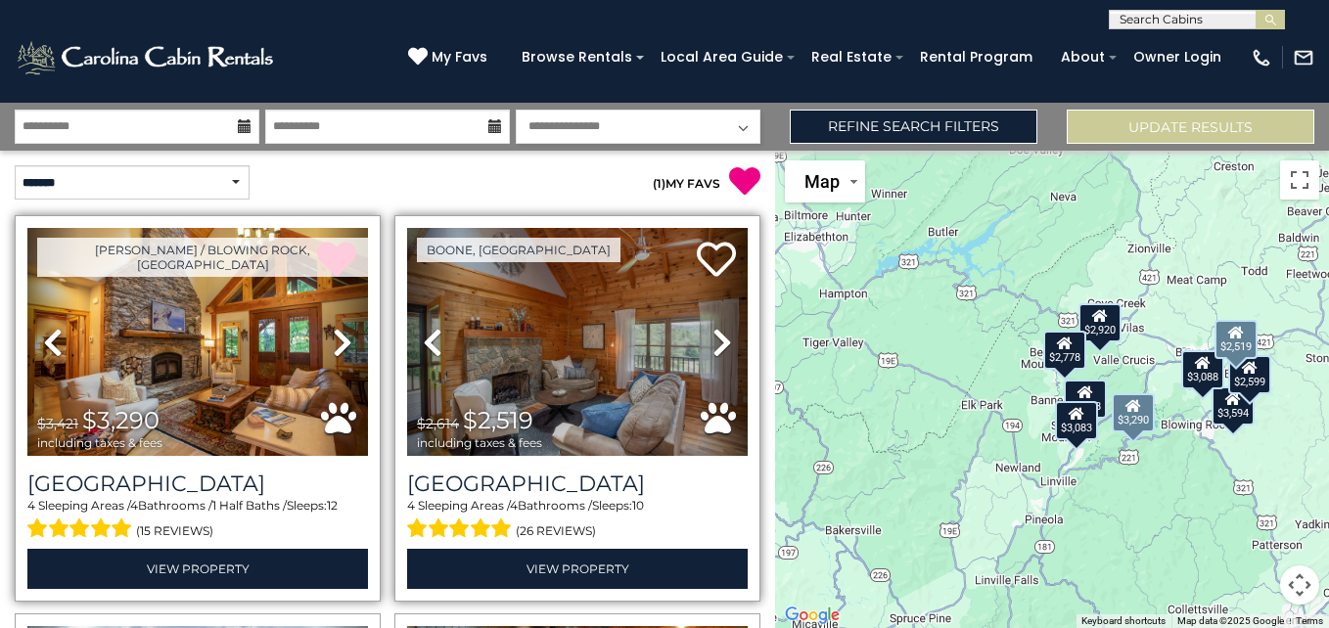
click at [712, 340] on icon at bounding box center [722, 342] width 20 height 31
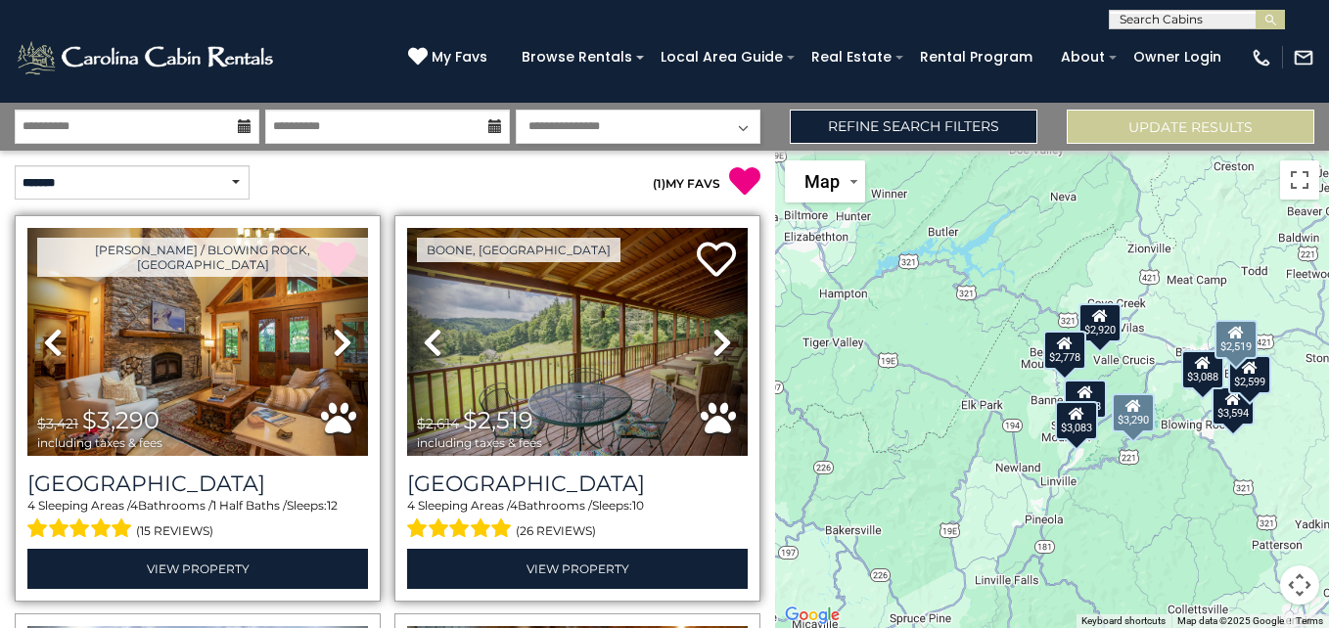
click at [712, 340] on icon at bounding box center [722, 342] width 20 height 31
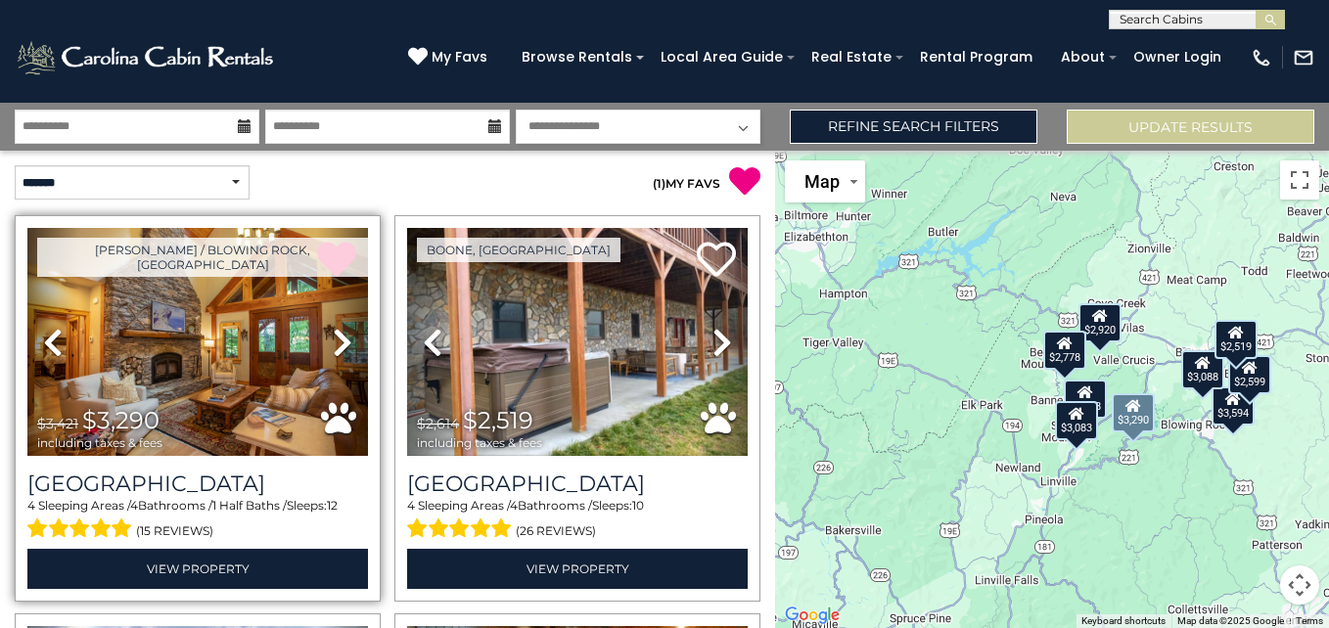
click at [503, 178] on p "( 1 ) MY FAVS" at bounding box center [574, 181] width 373 height 32
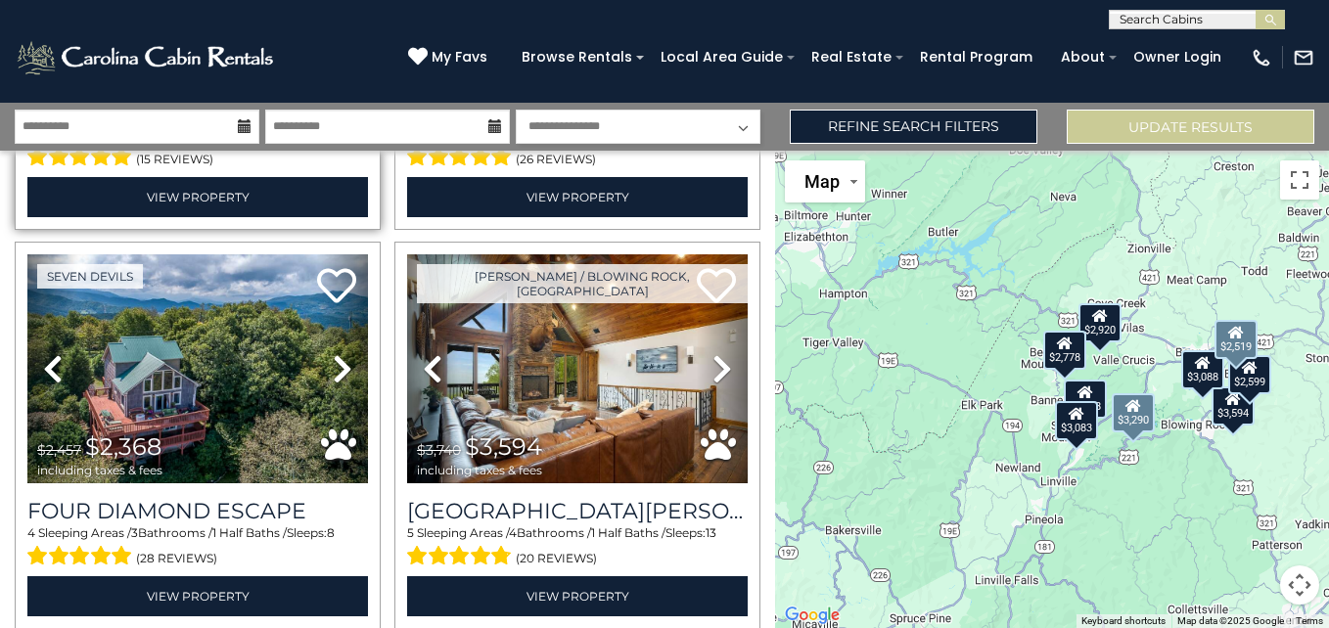
scroll to position [431, 0]
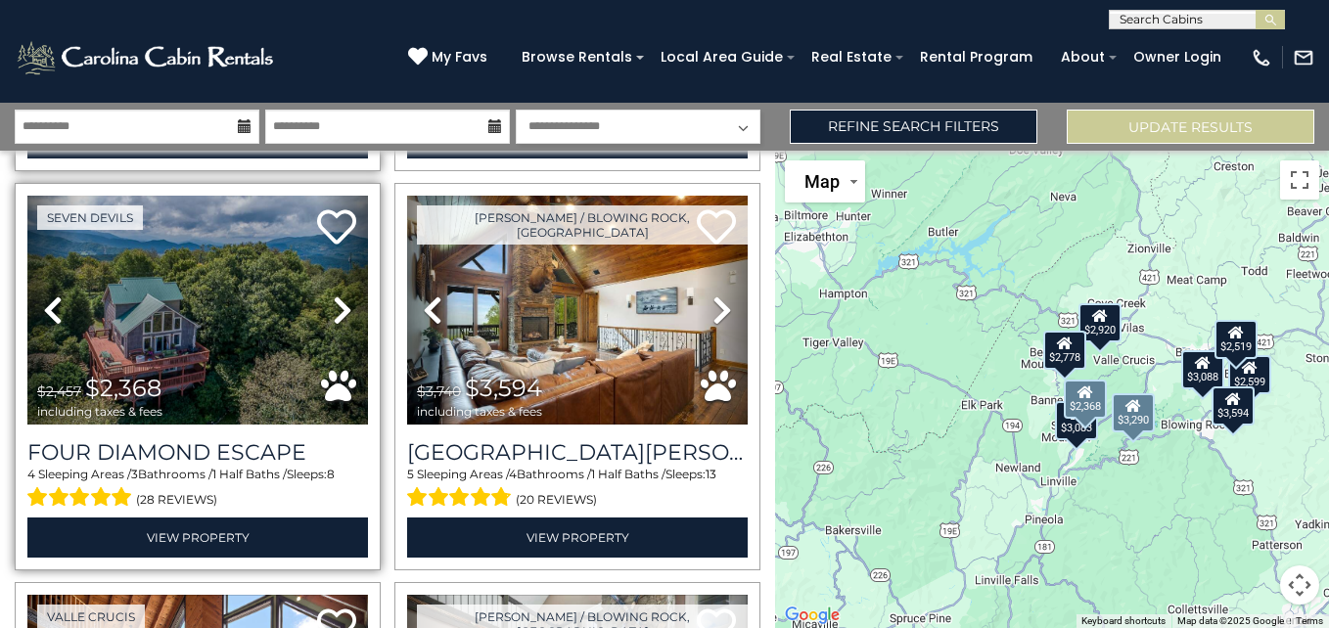
click at [338, 306] on icon at bounding box center [343, 310] width 20 height 31
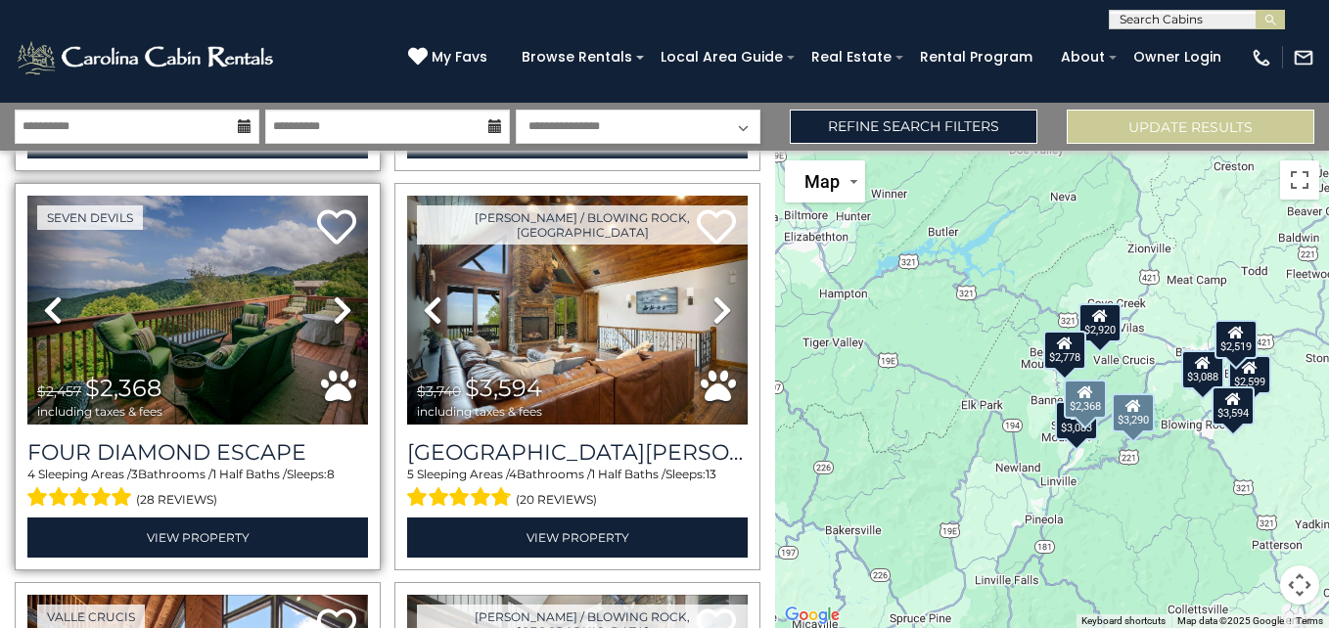
click at [338, 306] on icon at bounding box center [343, 310] width 20 height 31
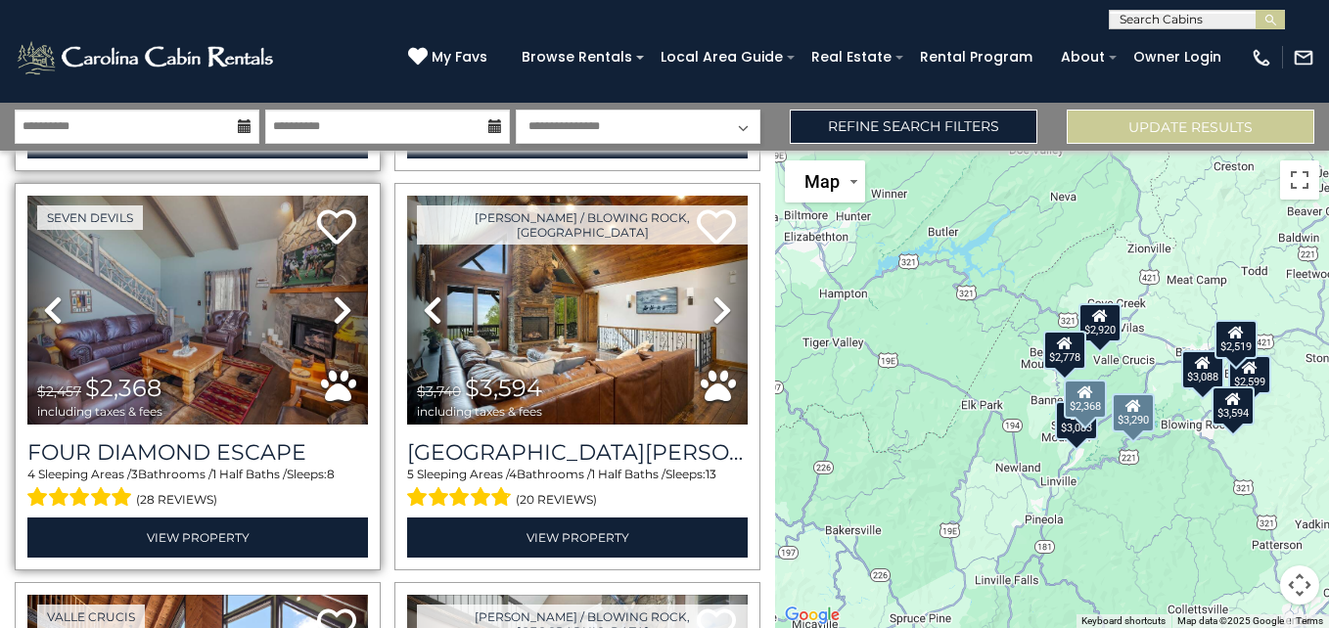
click at [338, 306] on icon at bounding box center [343, 310] width 20 height 31
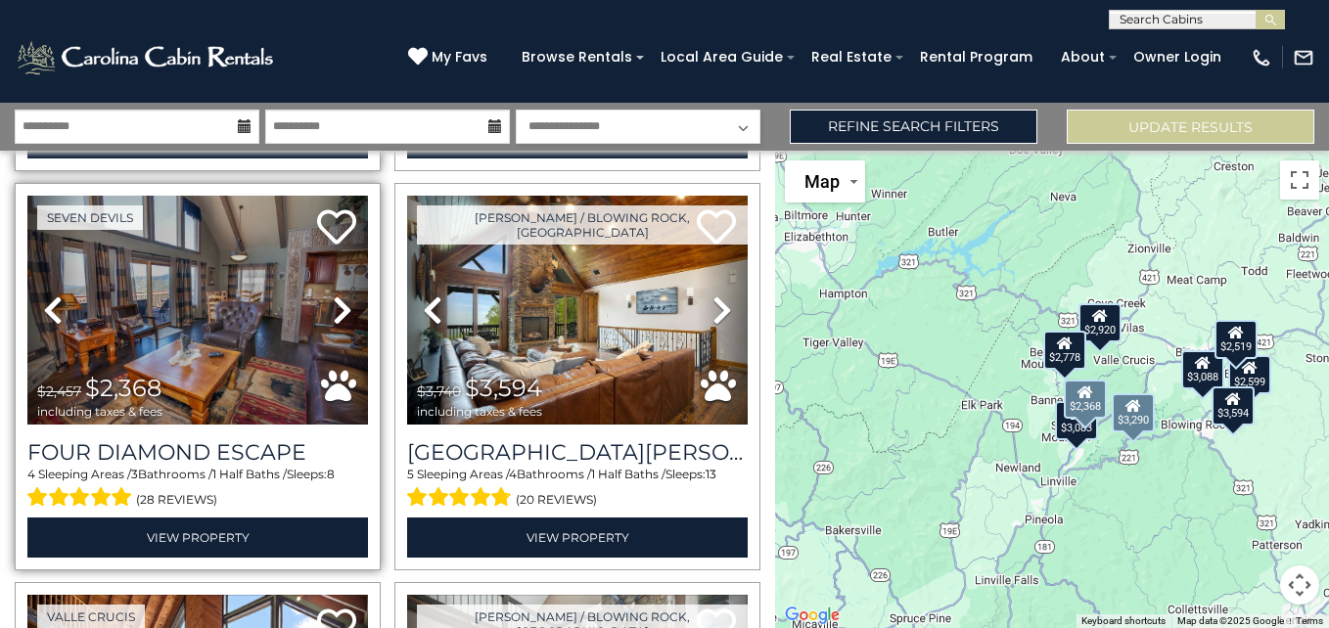
click at [338, 306] on icon at bounding box center [343, 310] width 20 height 31
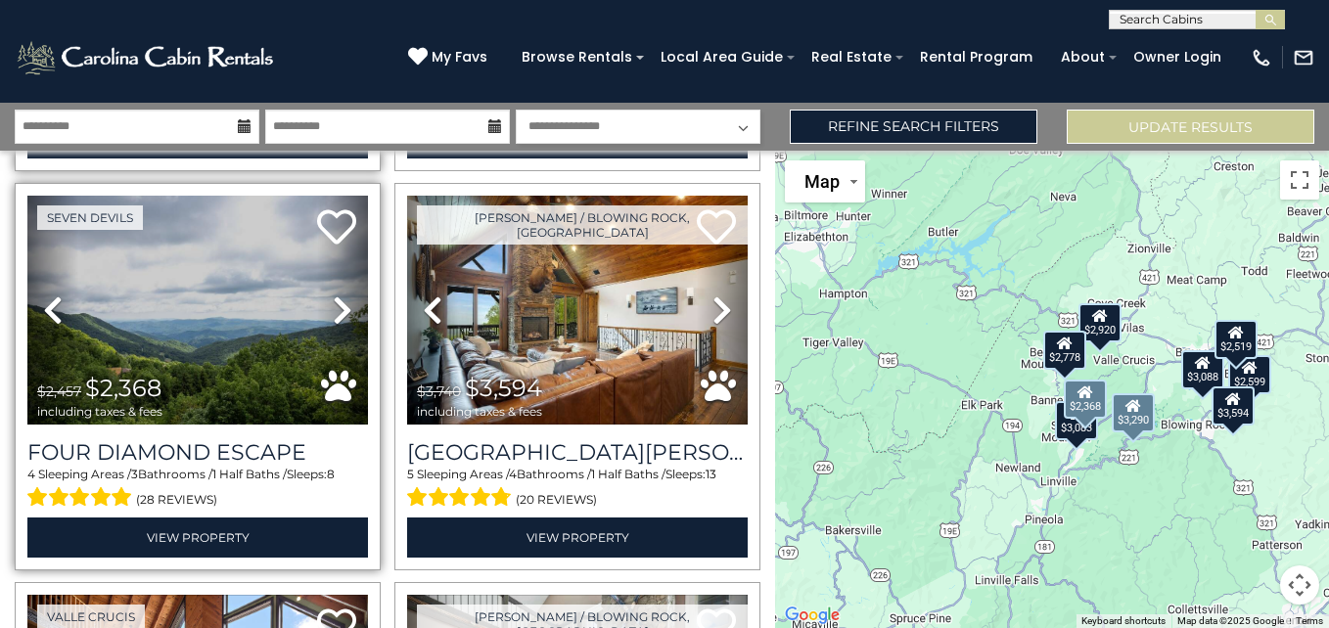
click at [338, 306] on icon at bounding box center [343, 310] width 20 height 31
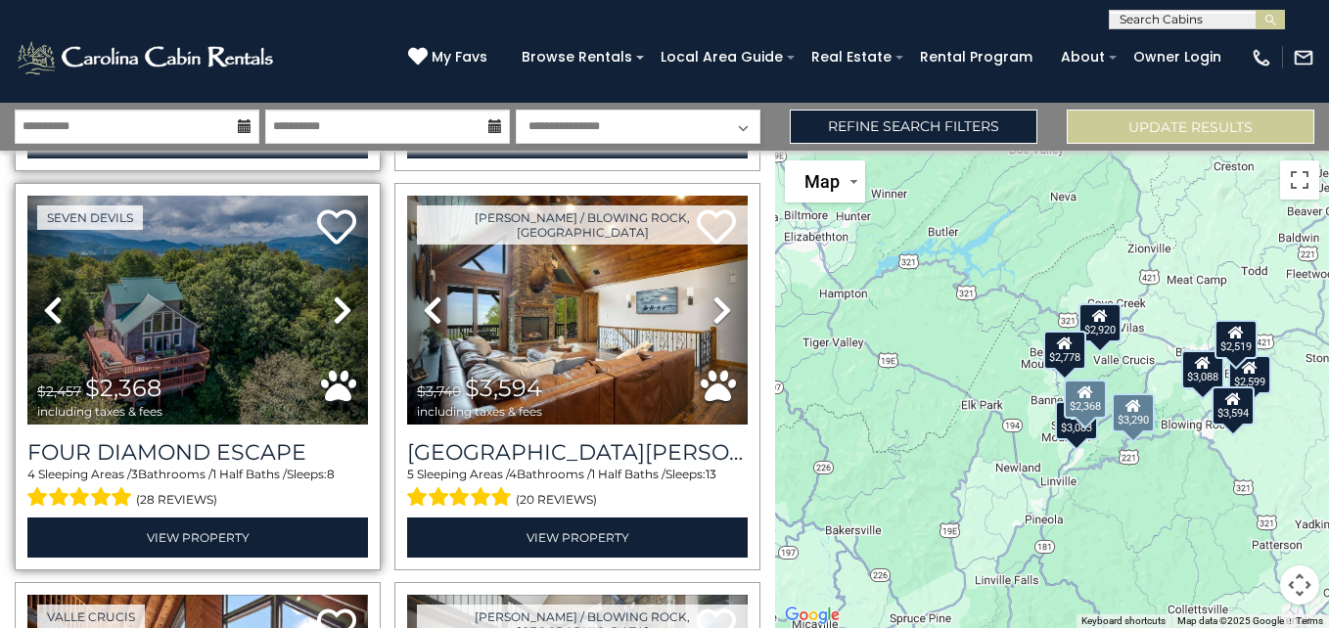
click at [338, 306] on icon at bounding box center [343, 310] width 20 height 31
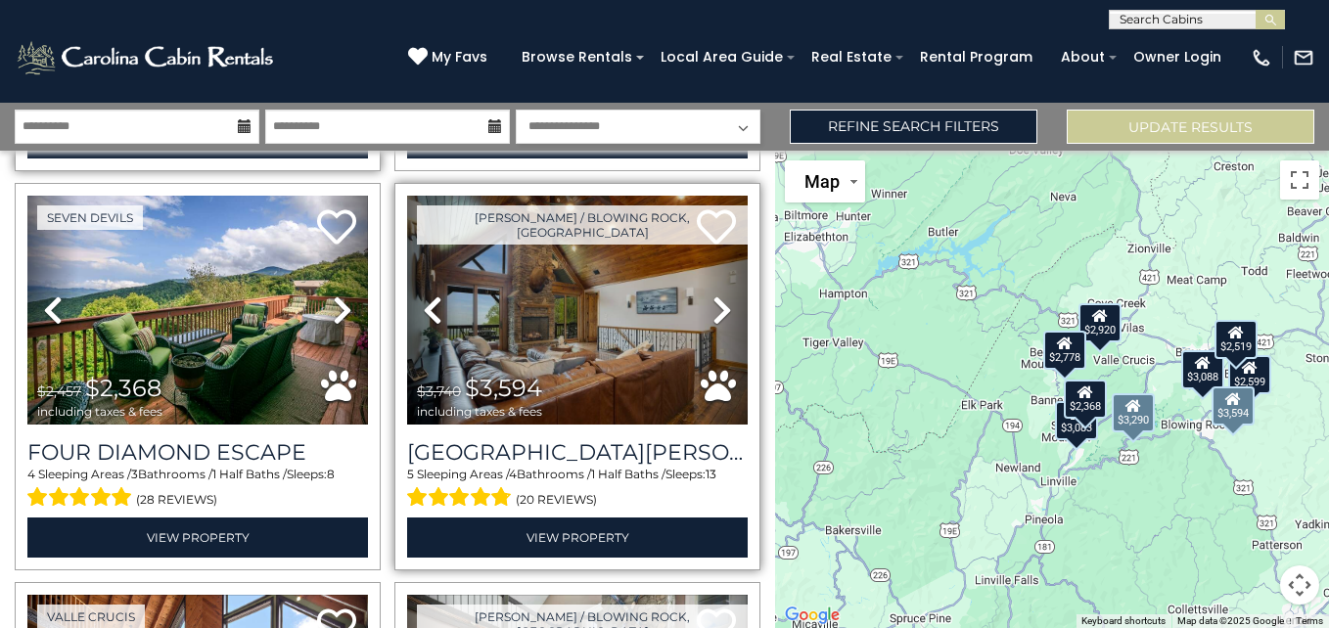
click at [713, 284] on link "Next" at bounding box center [722, 310] width 51 height 228
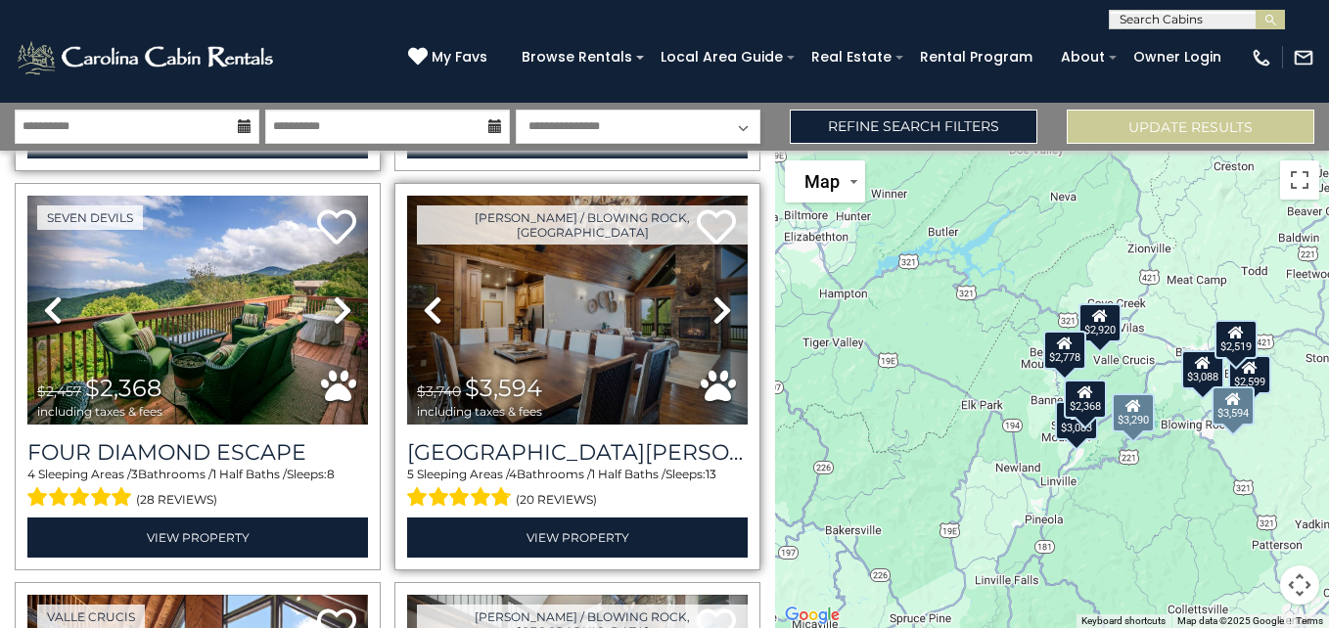
click at [713, 284] on link "Next" at bounding box center [722, 310] width 51 height 228
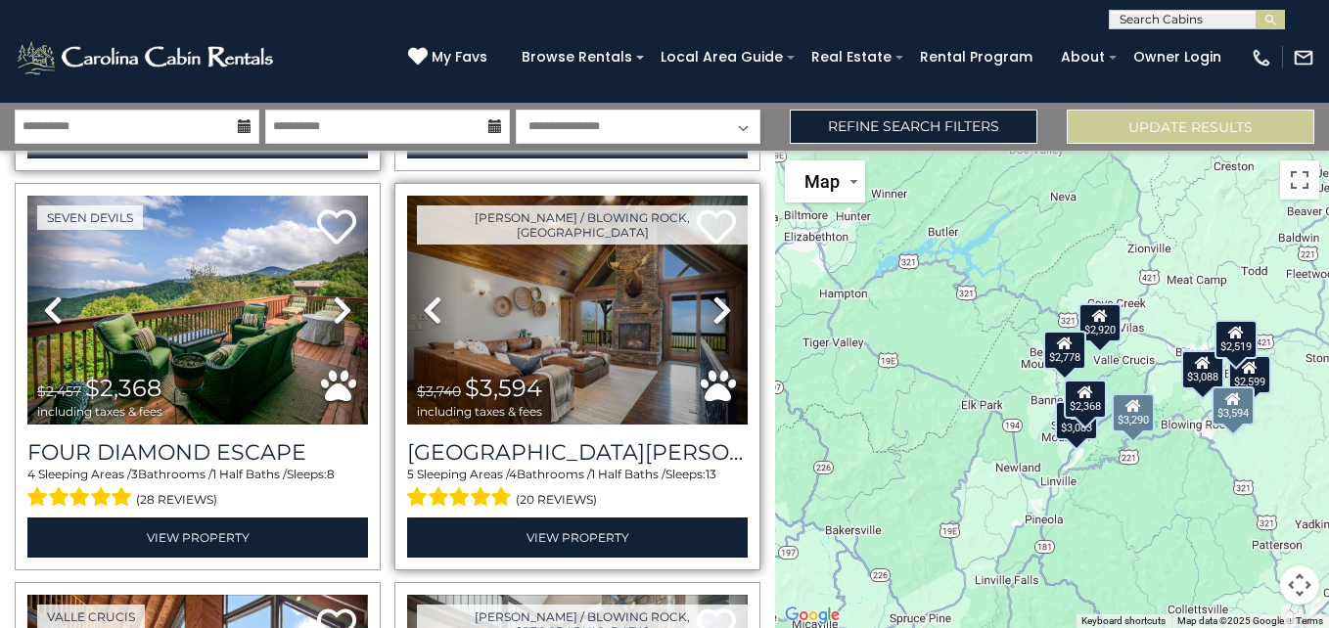
click at [713, 284] on link "Next" at bounding box center [722, 310] width 51 height 228
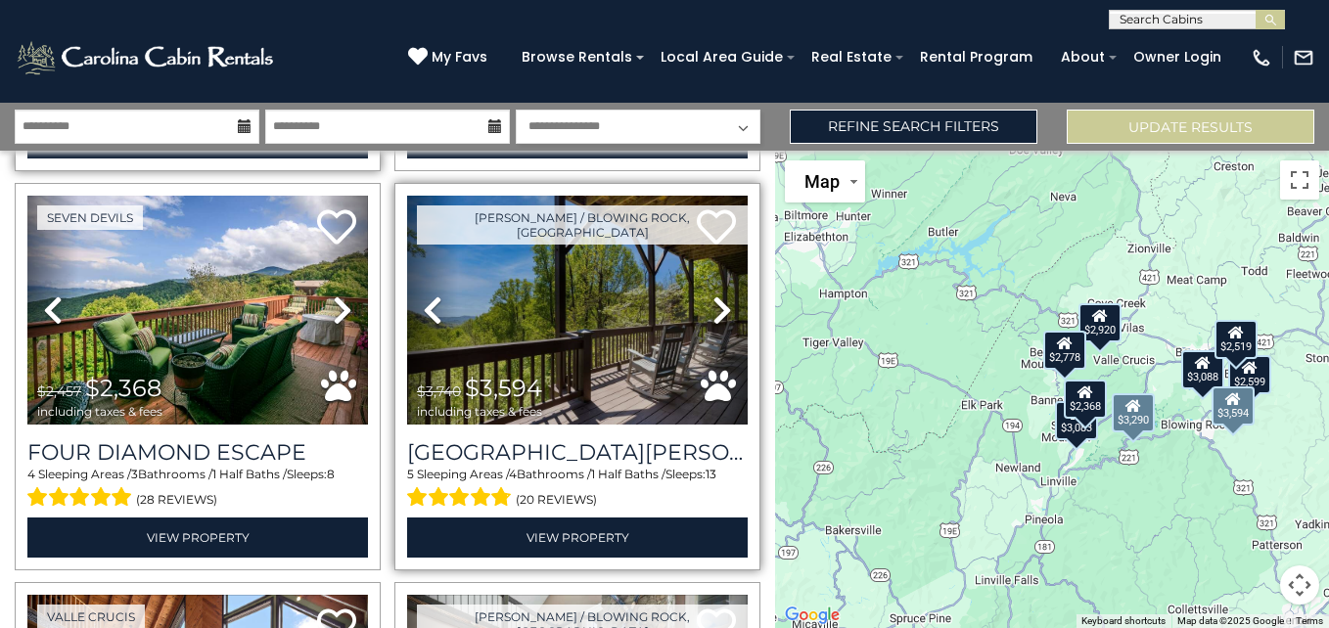
click at [713, 284] on link "Next" at bounding box center [722, 310] width 51 height 228
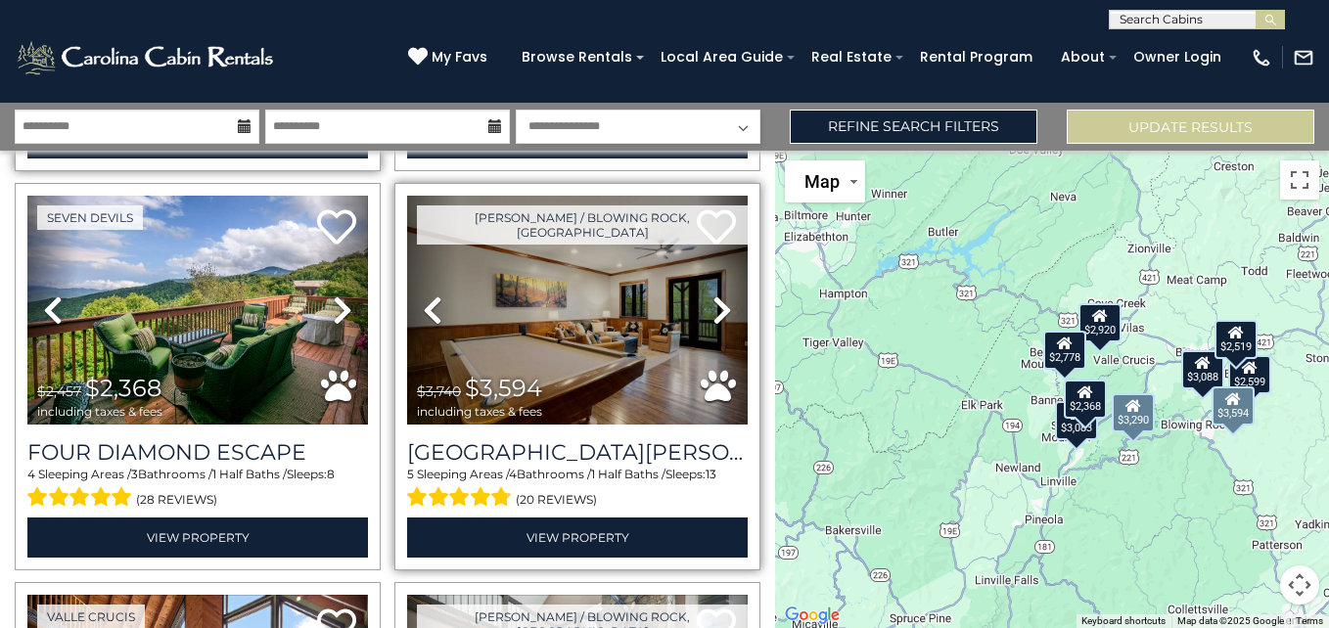
click at [713, 284] on link "Next" at bounding box center [722, 310] width 51 height 228
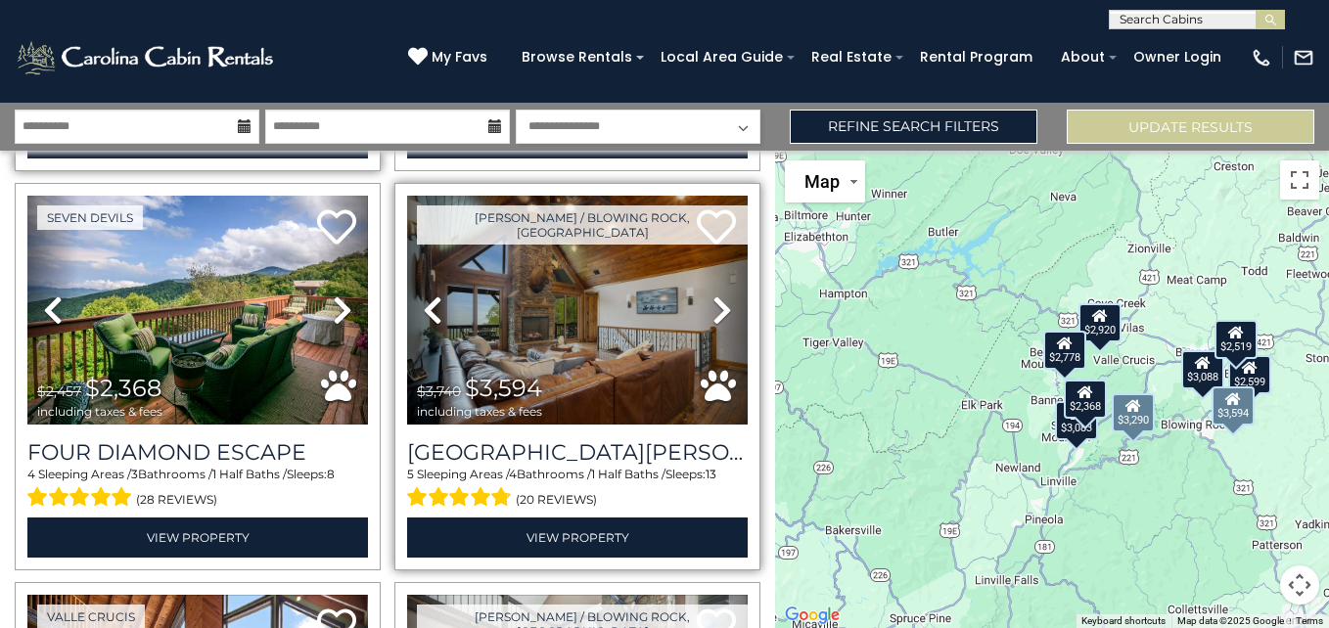
click at [713, 284] on link "Next" at bounding box center [722, 310] width 51 height 228
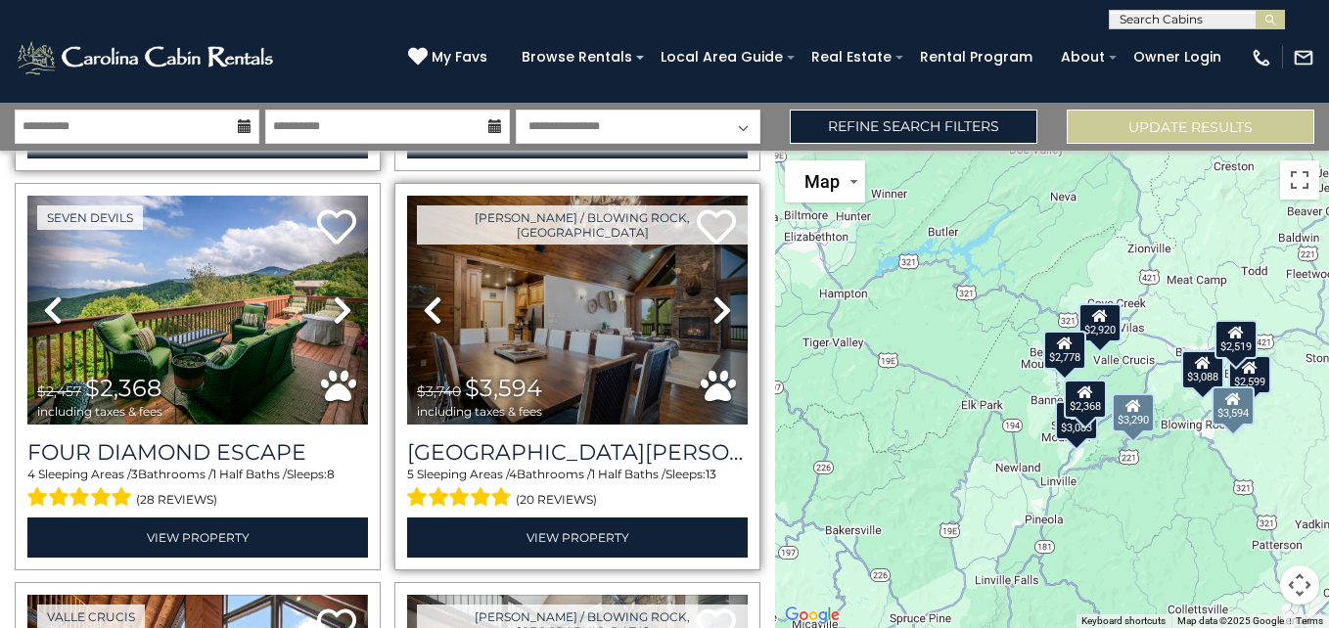
click at [713, 284] on link "Next" at bounding box center [722, 310] width 51 height 228
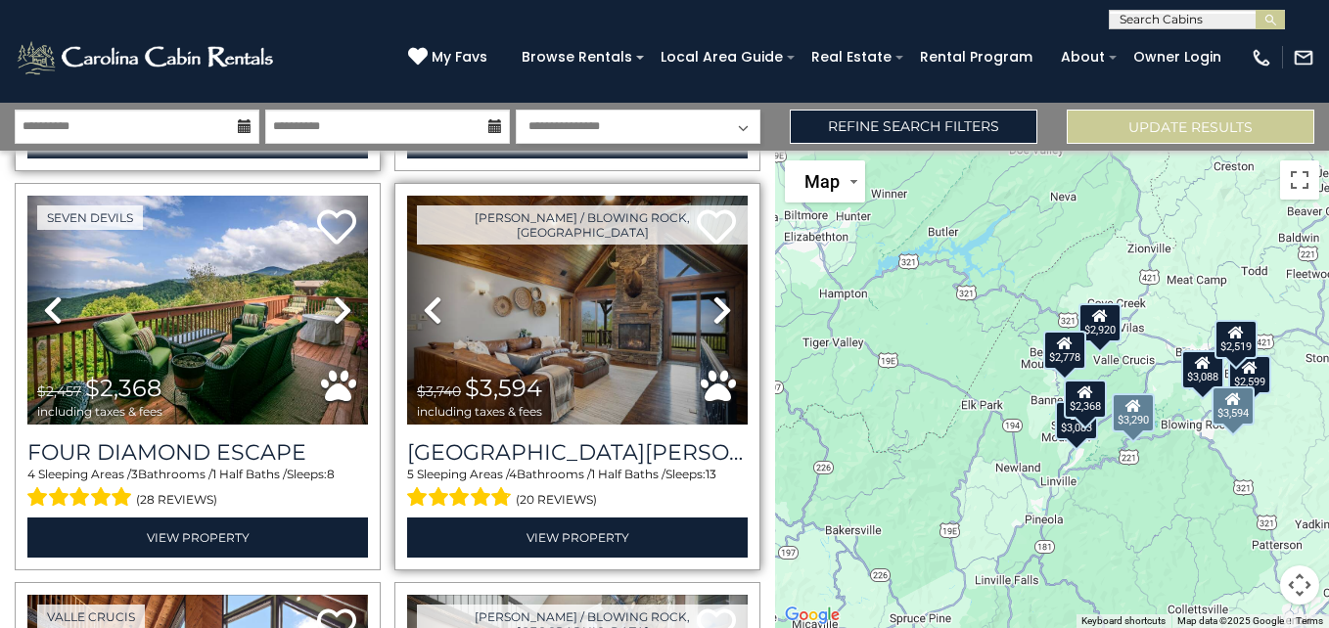
click at [713, 284] on link "Next" at bounding box center [722, 310] width 51 height 228
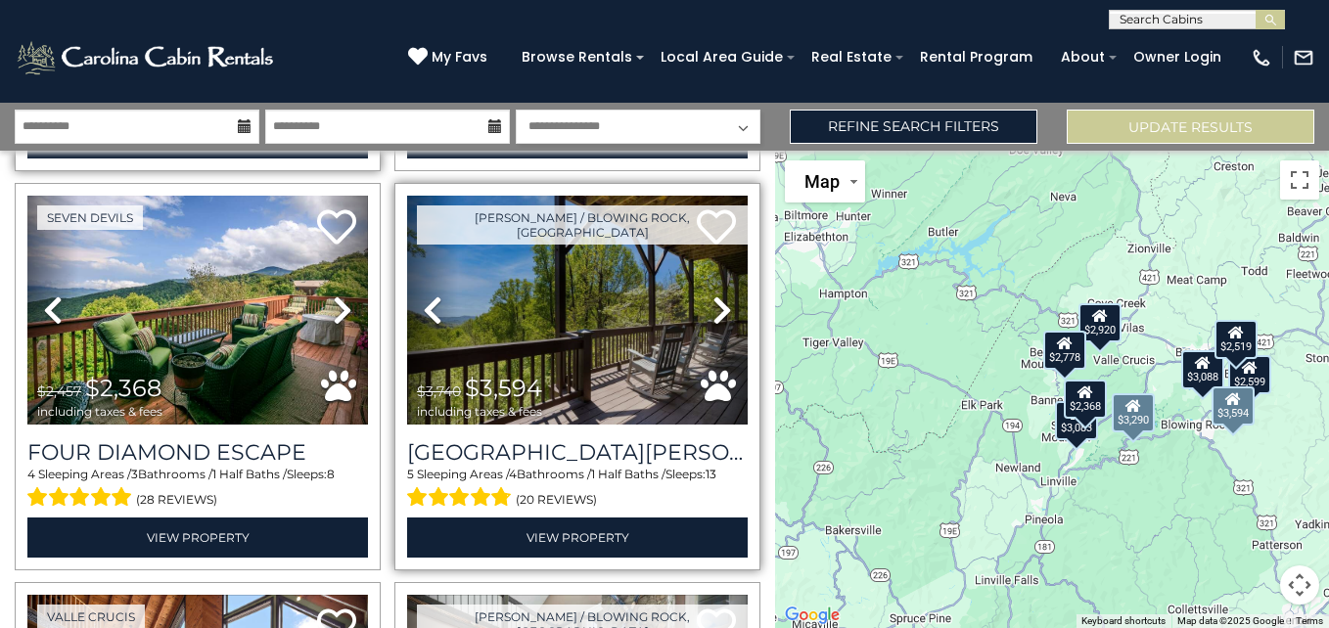
click at [713, 284] on link "Next" at bounding box center [722, 310] width 51 height 228
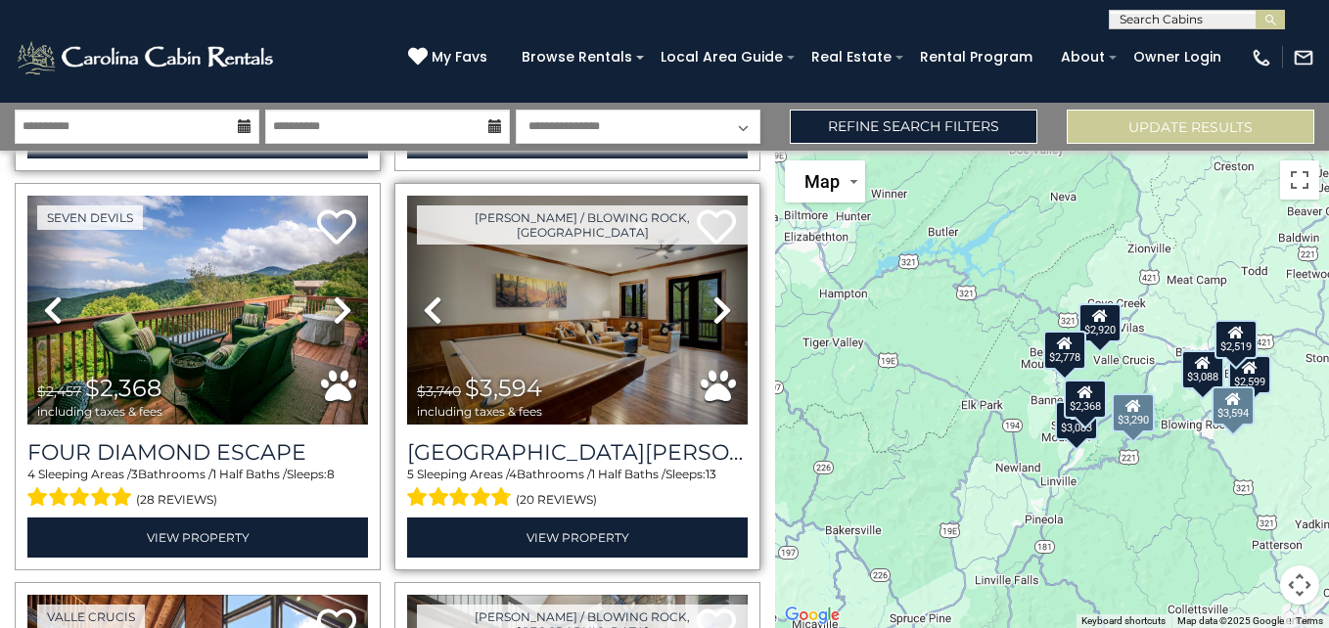
click at [713, 284] on link "Next" at bounding box center [722, 310] width 51 height 228
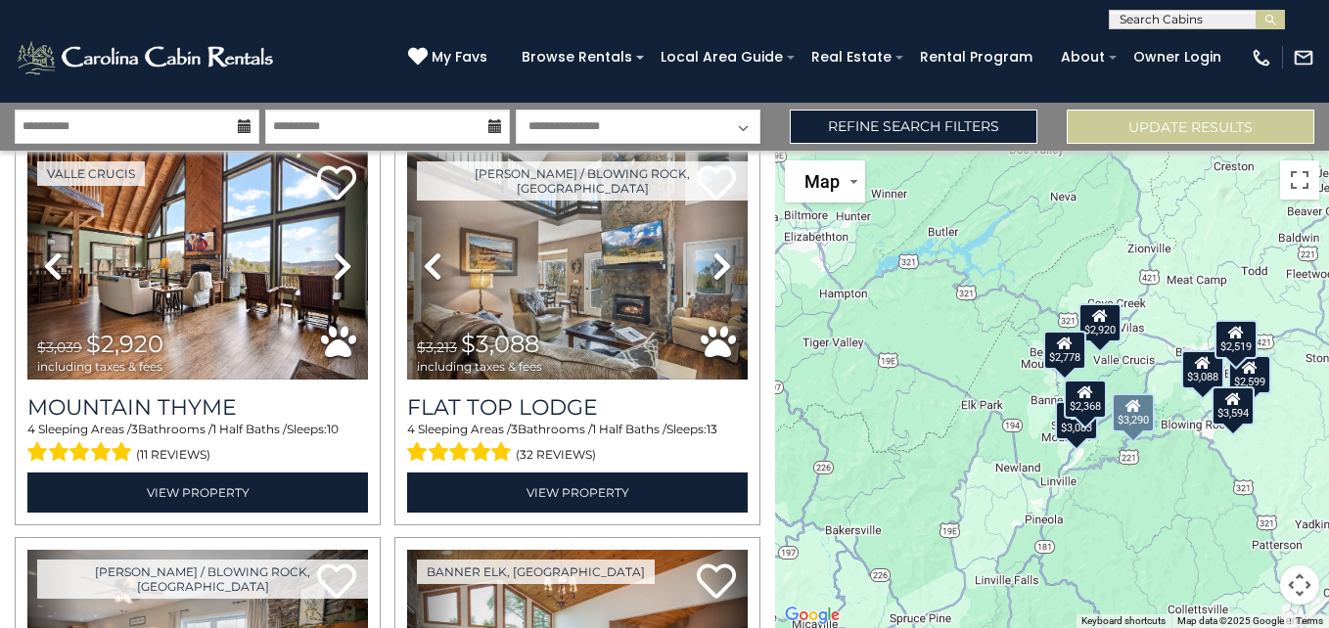
scroll to position [883, 0]
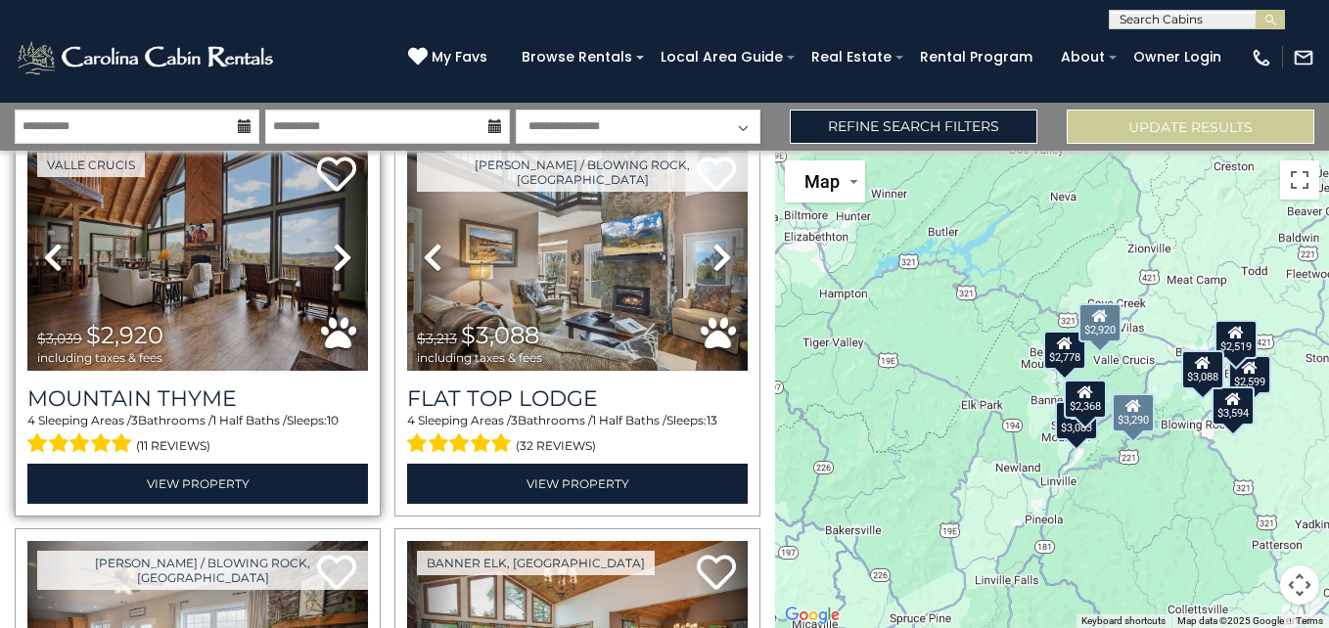
click at [333, 255] on icon at bounding box center [343, 257] width 20 height 31
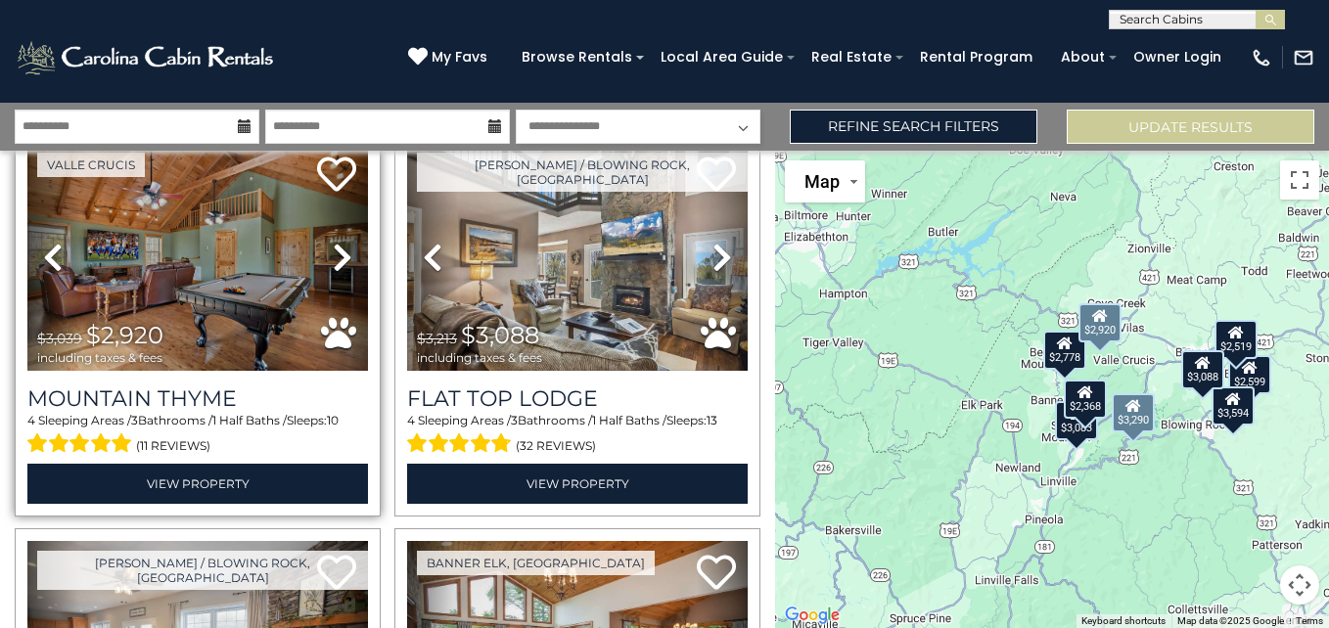
click at [333, 255] on icon at bounding box center [343, 257] width 20 height 31
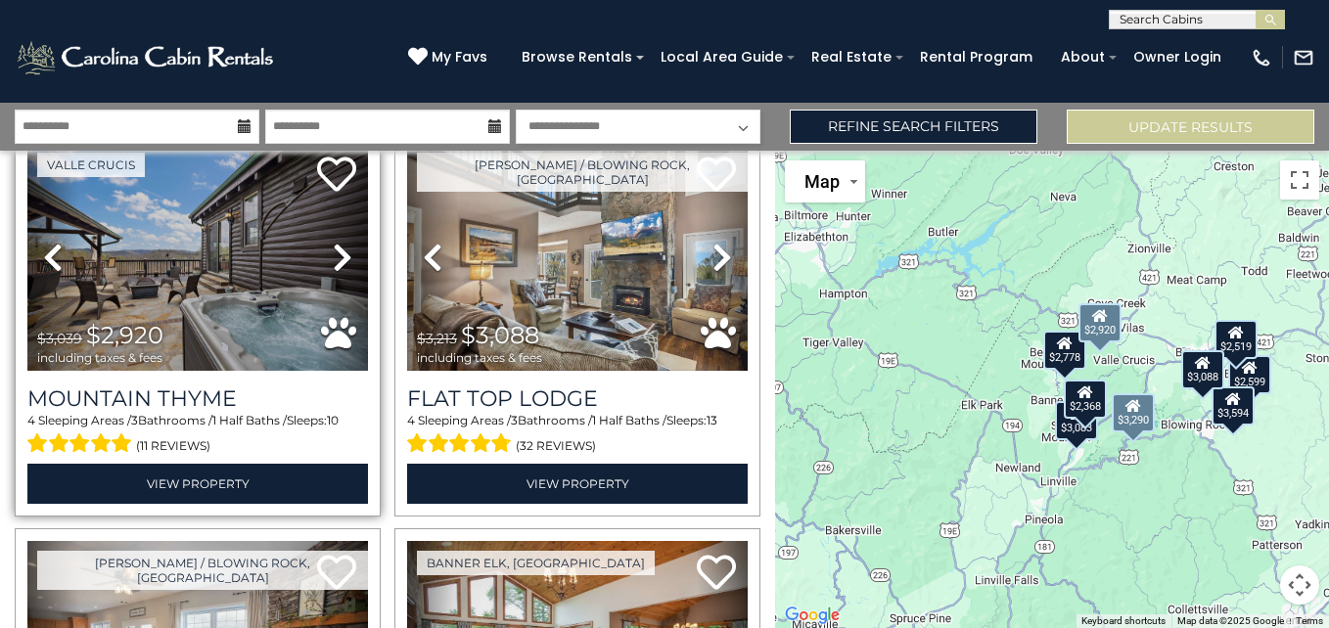
click at [333, 255] on icon at bounding box center [343, 257] width 20 height 31
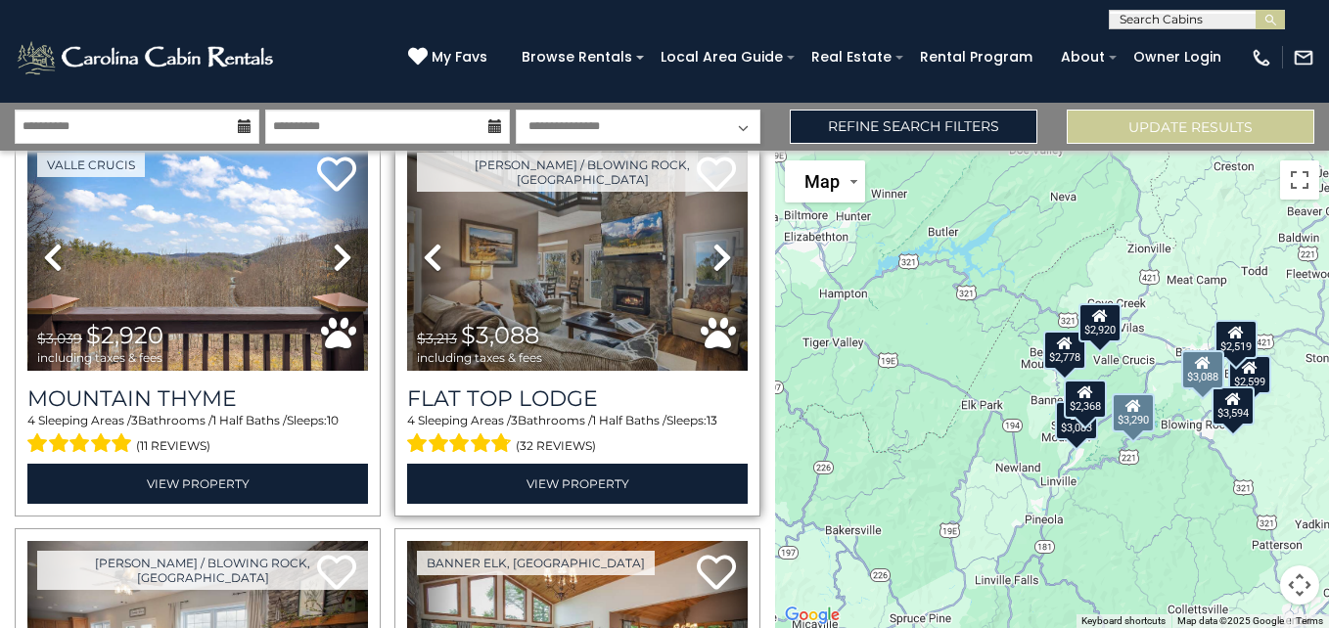
click at [717, 242] on icon at bounding box center [722, 257] width 20 height 31
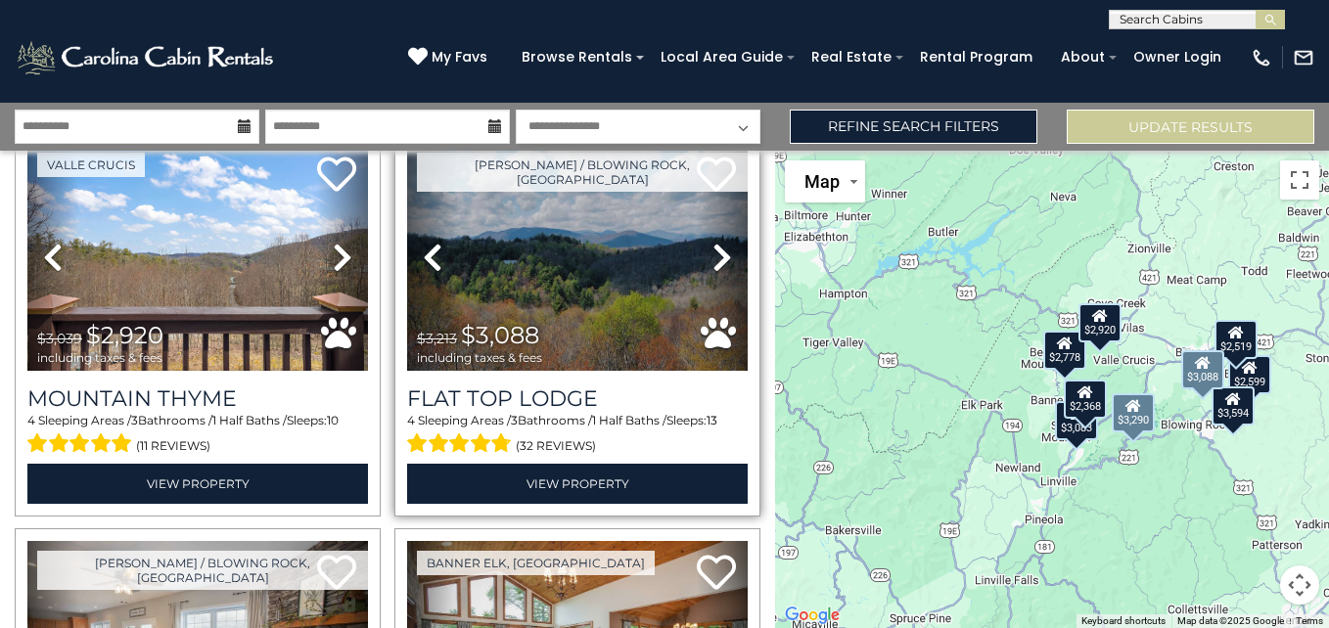
click at [717, 242] on icon at bounding box center [722, 257] width 20 height 31
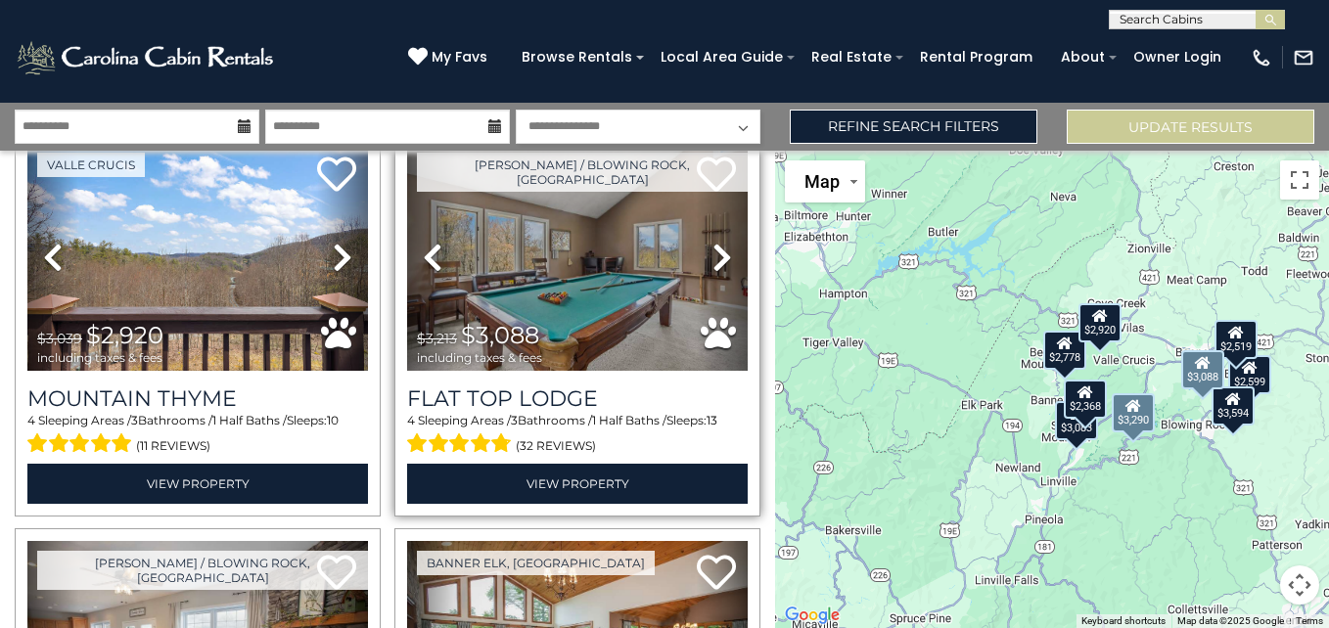
click at [717, 242] on icon at bounding box center [722, 257] width 20 height 31
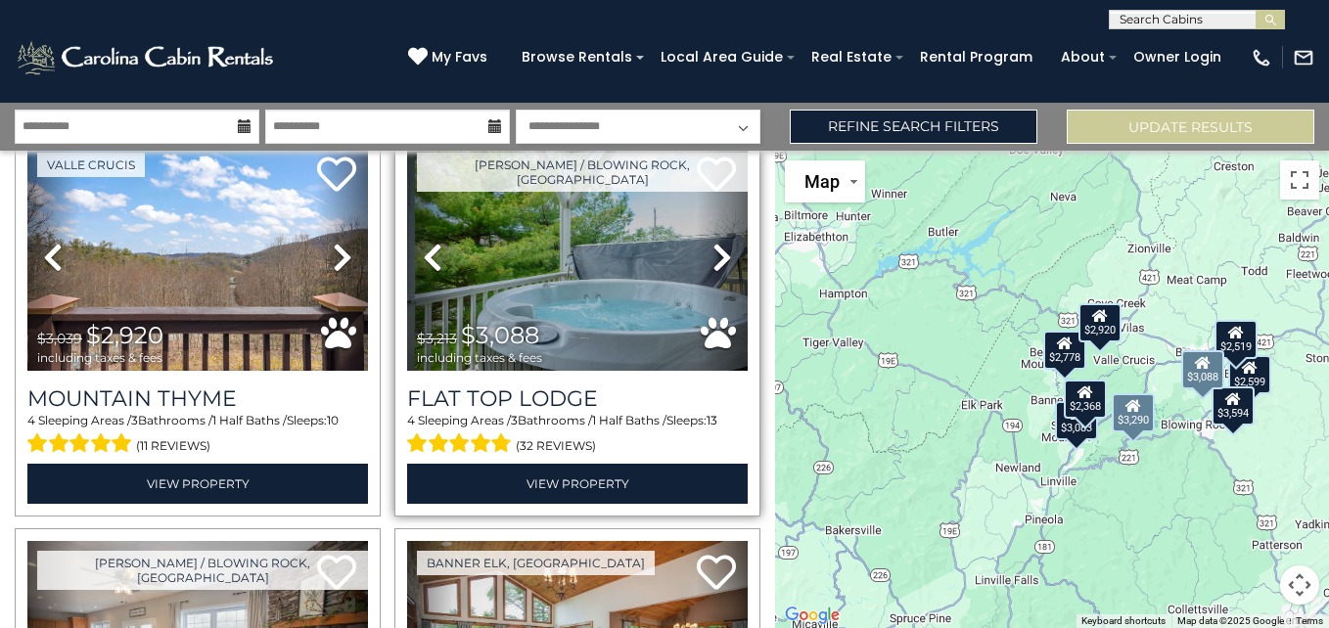
click at [717, 242] on icon at bounding box center [722, 257] width 20 height 31
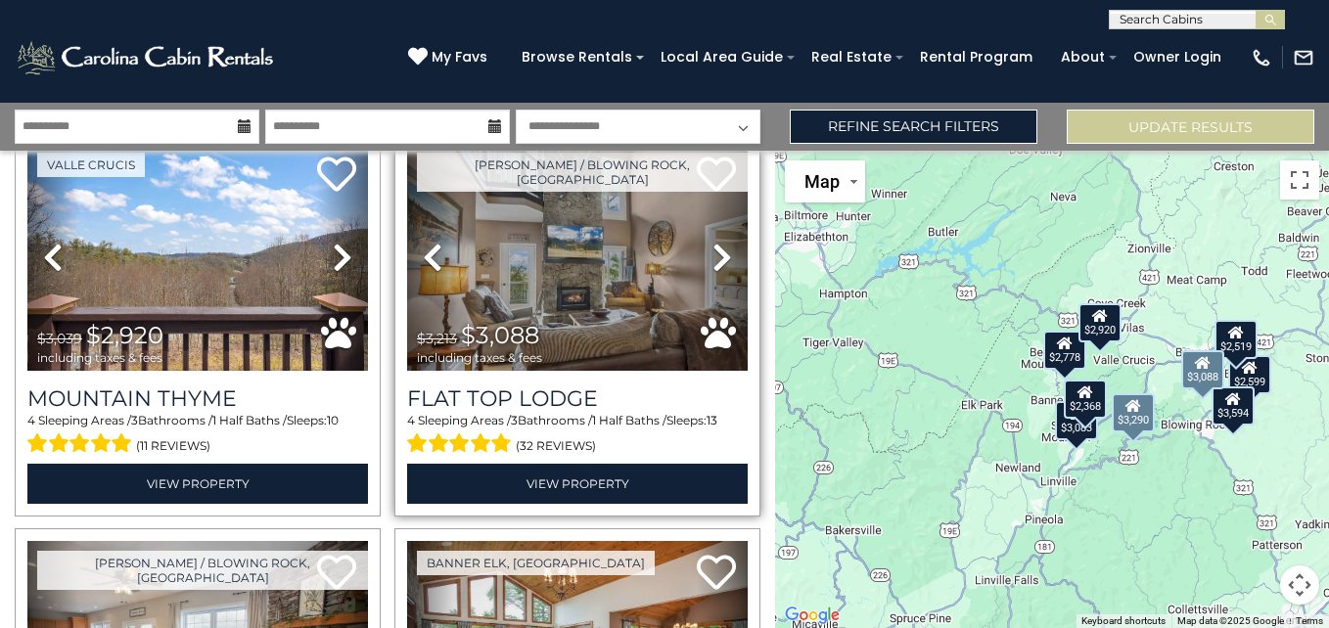
click at [717, 242] on icon at bounding box center [722, 257] width 20 height 31
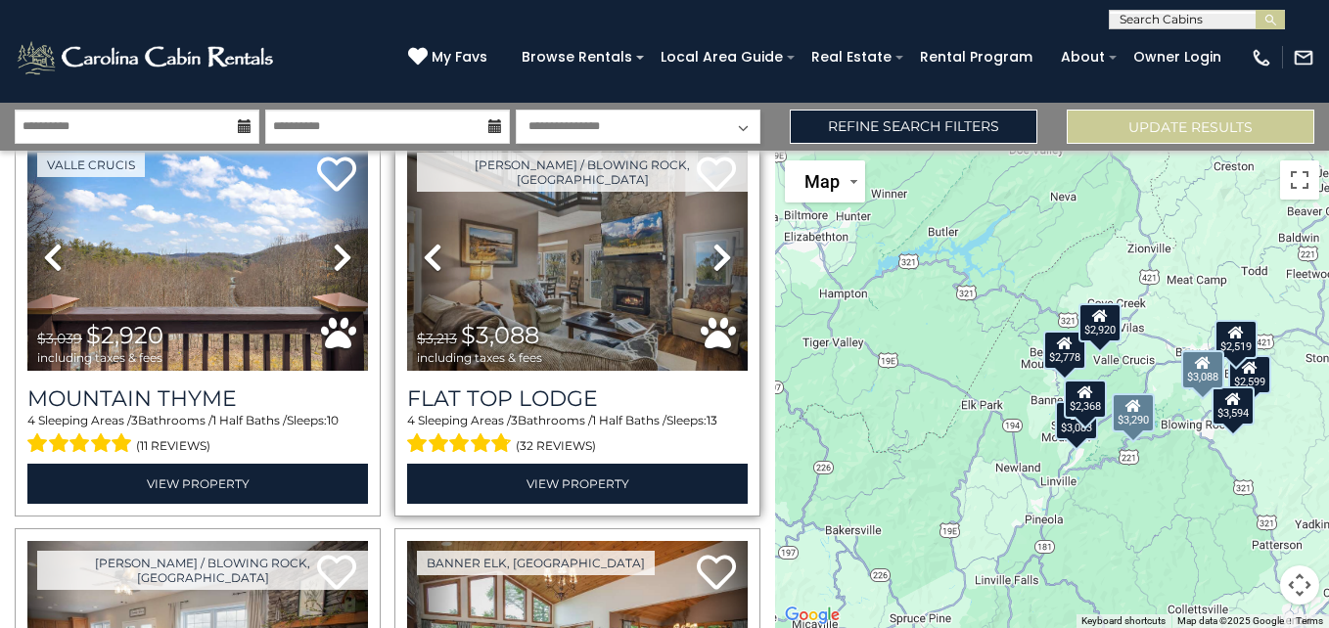
click at [717, 242] on icon at bounding box center [722, 257] width 20 height 31
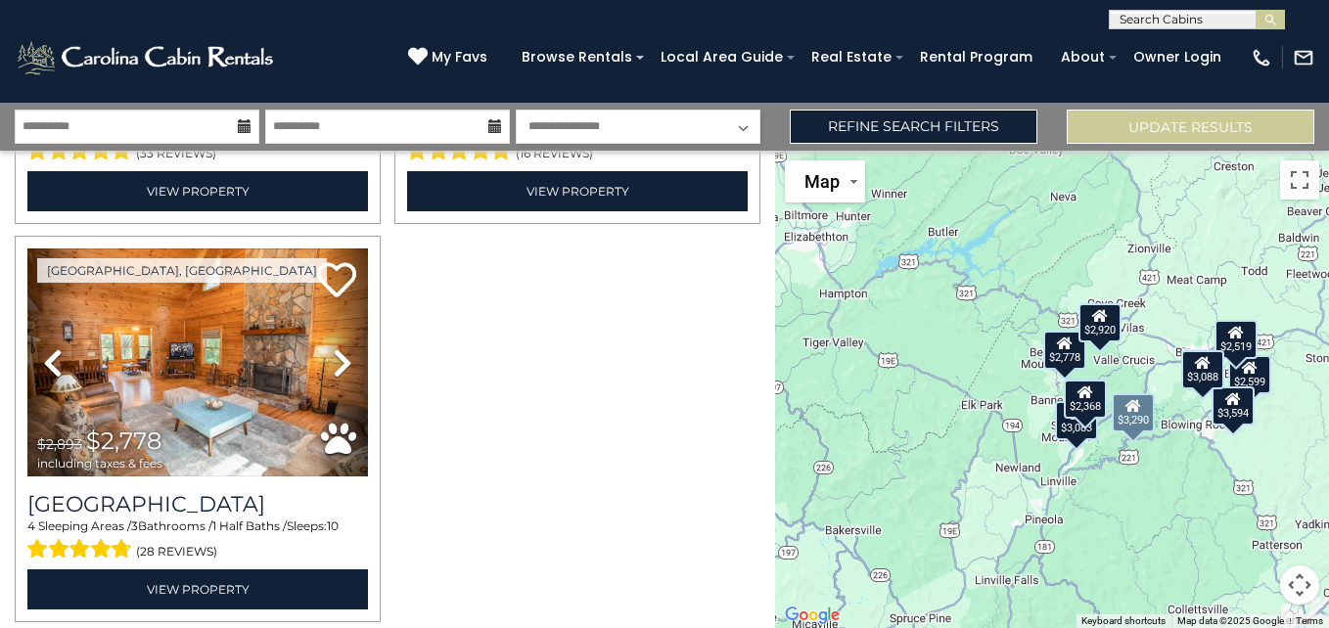
scroll to position [1633, 0]
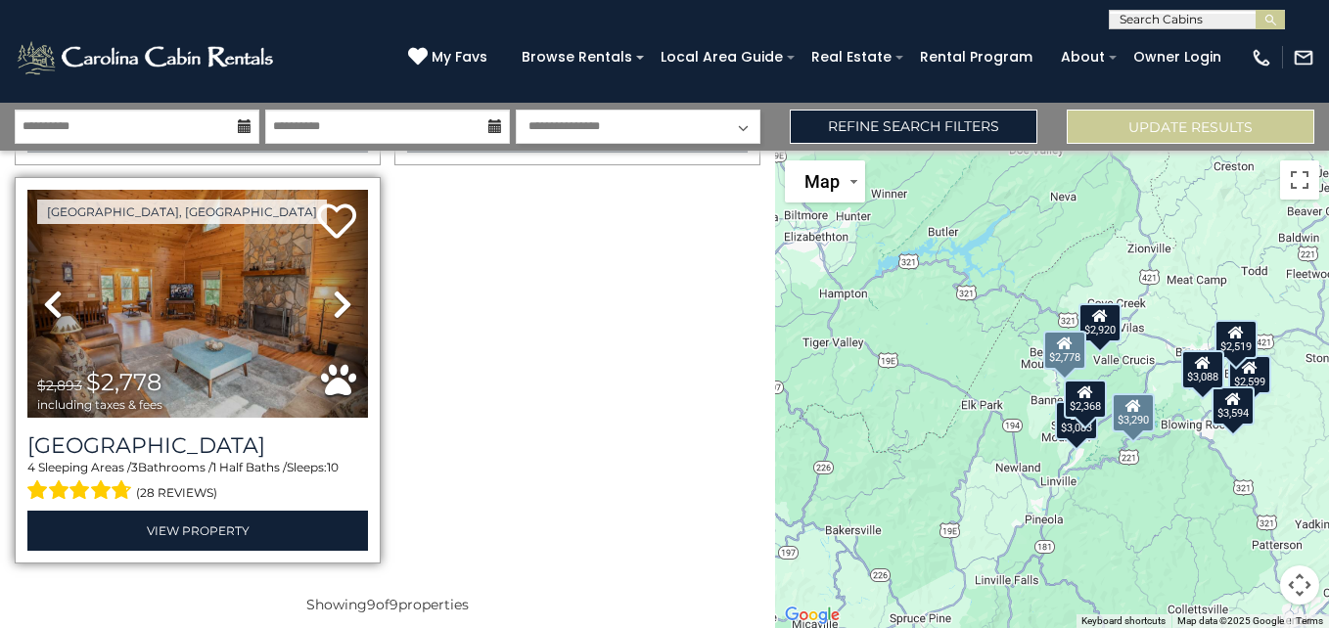
click at [345, 289] on icon at bounding box center [343, 304] width 20 height 31
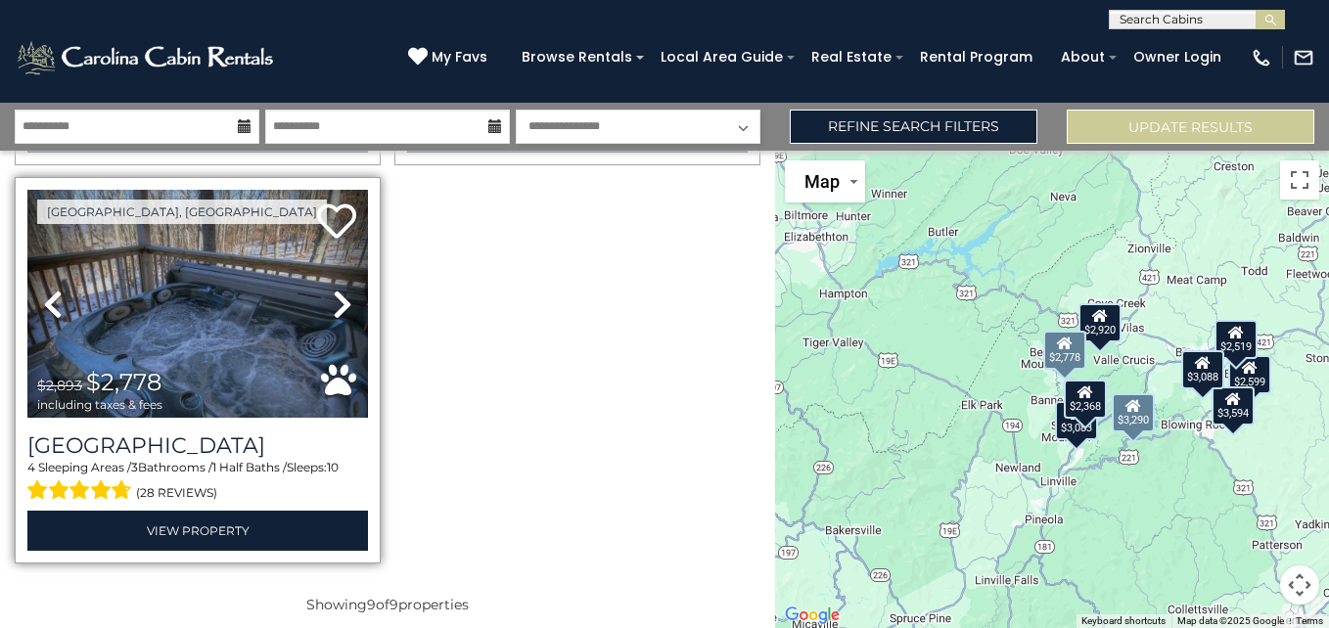
click at [345, 289] on icon at bounding box center [343, 304] width 20 height 31
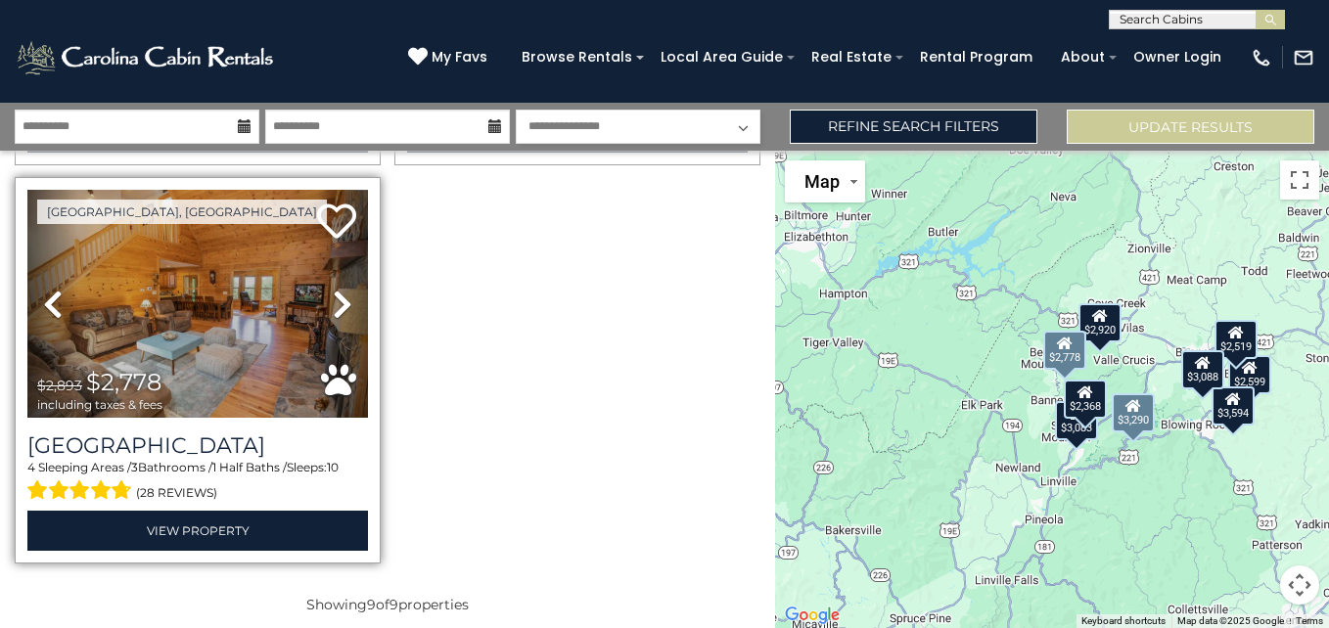
click at [345, 289] on icon at bounding box center [343, 304] width 20 height 31
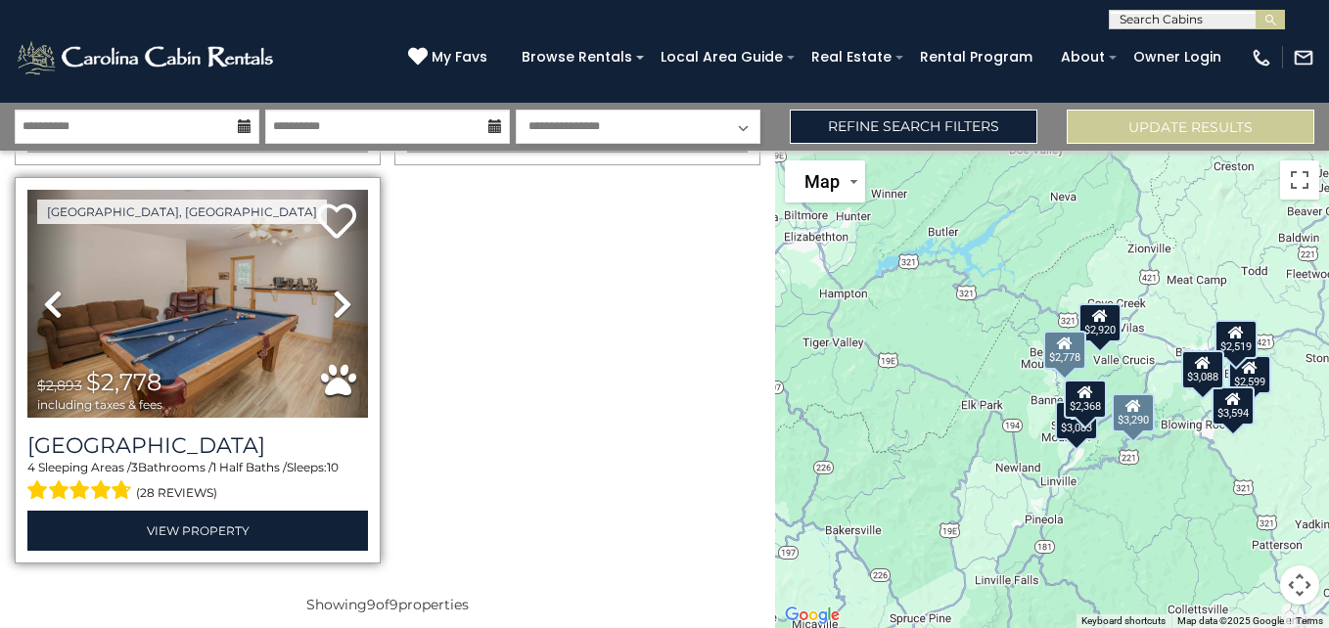
click at [345, 289] on icon at bounding box center [343, 304] width 20 height 31
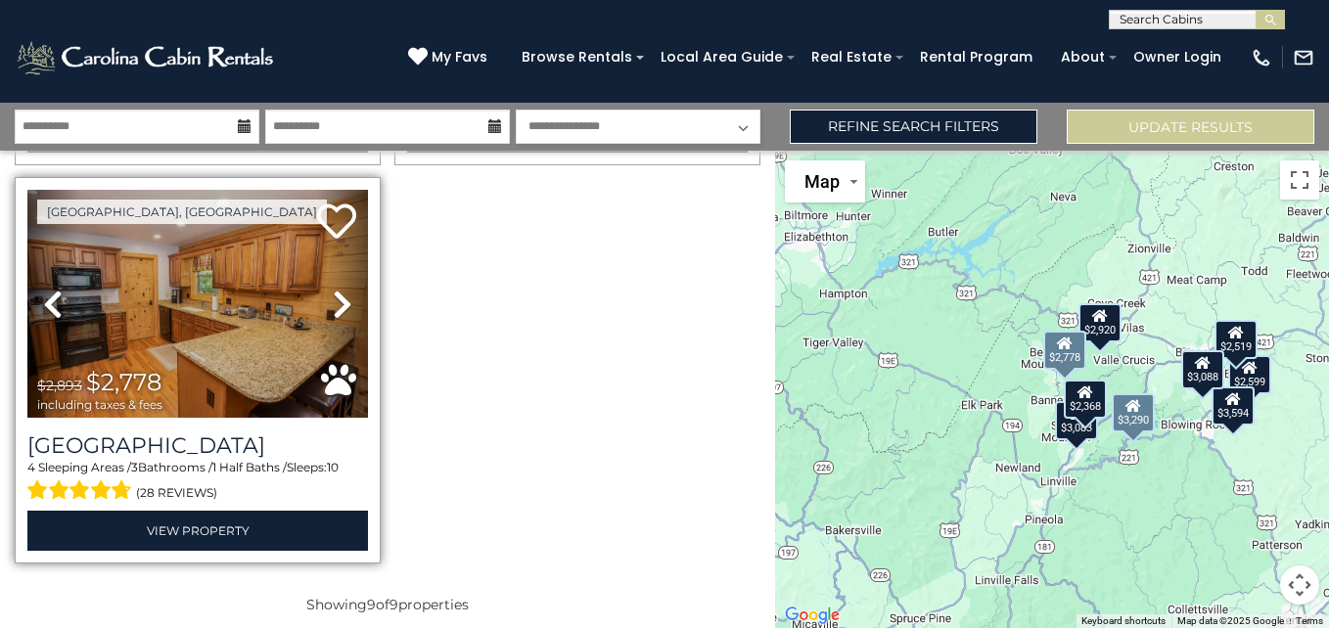
click at [345, 289] on icon at bounding box center [343, 304] width 20 height 31
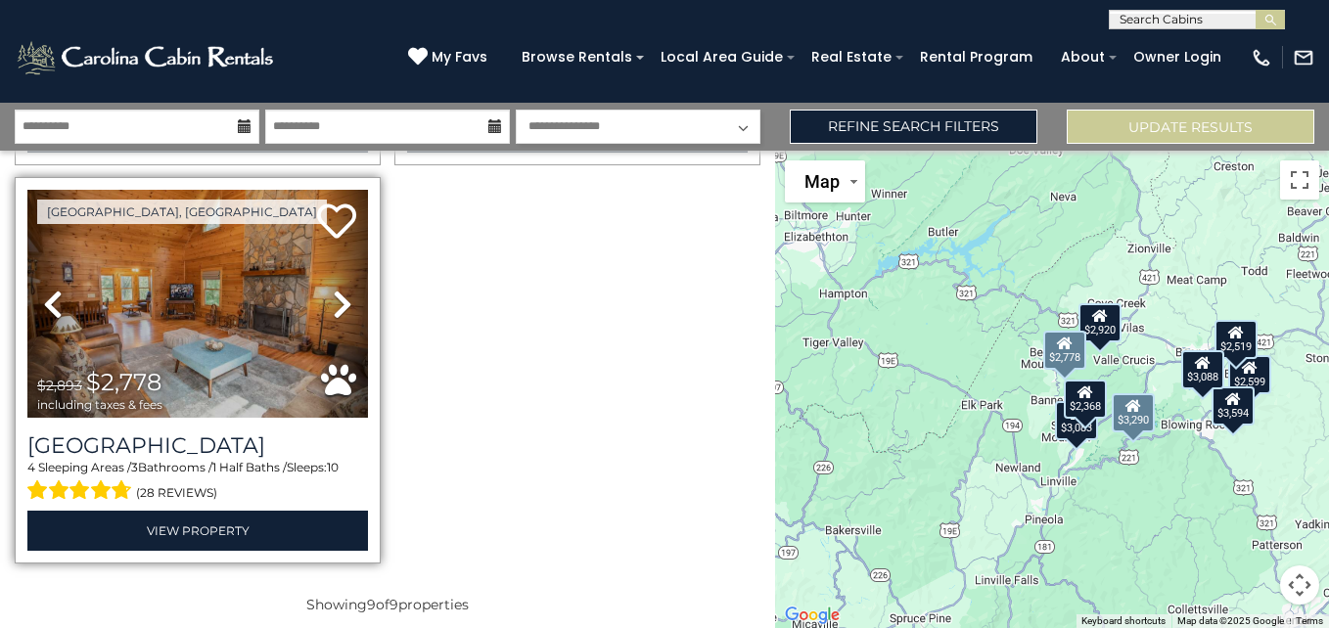
click at [345, 289] on icon at bounding box center [343, 304] width 20 height 31
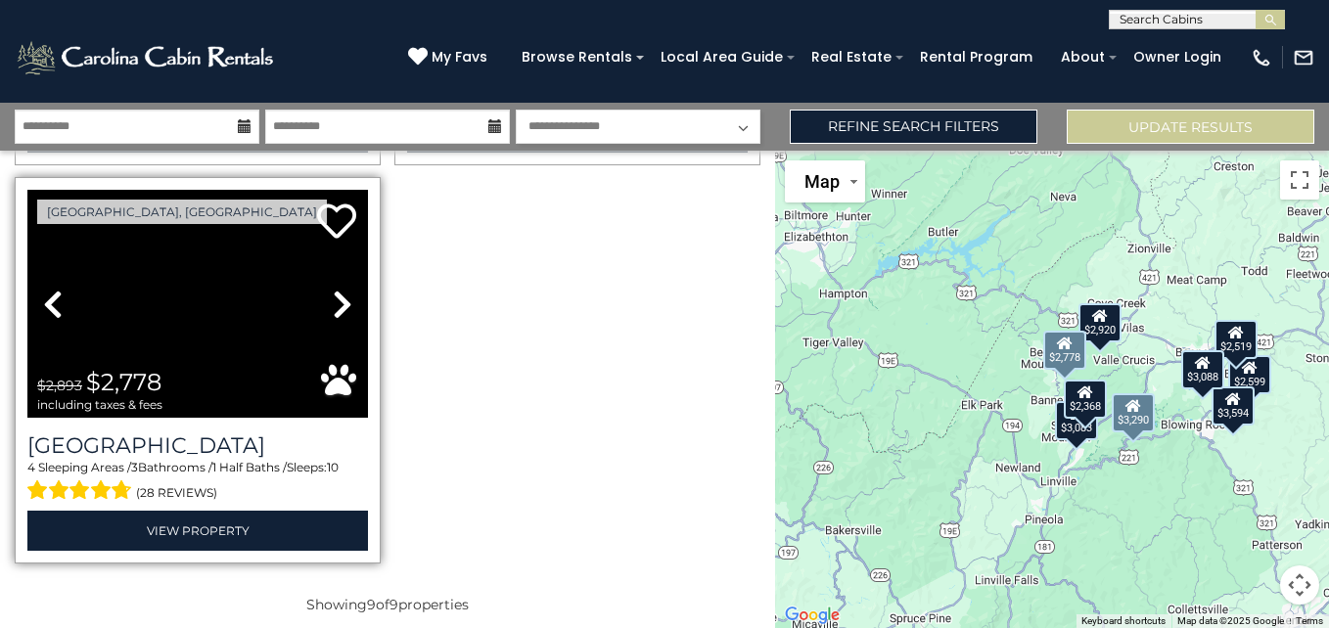
click at [345, 289] on icon at bounding box center [343, 304] width 20 height 31
